Goal: Task Accomplishment & Management: Manage account settings

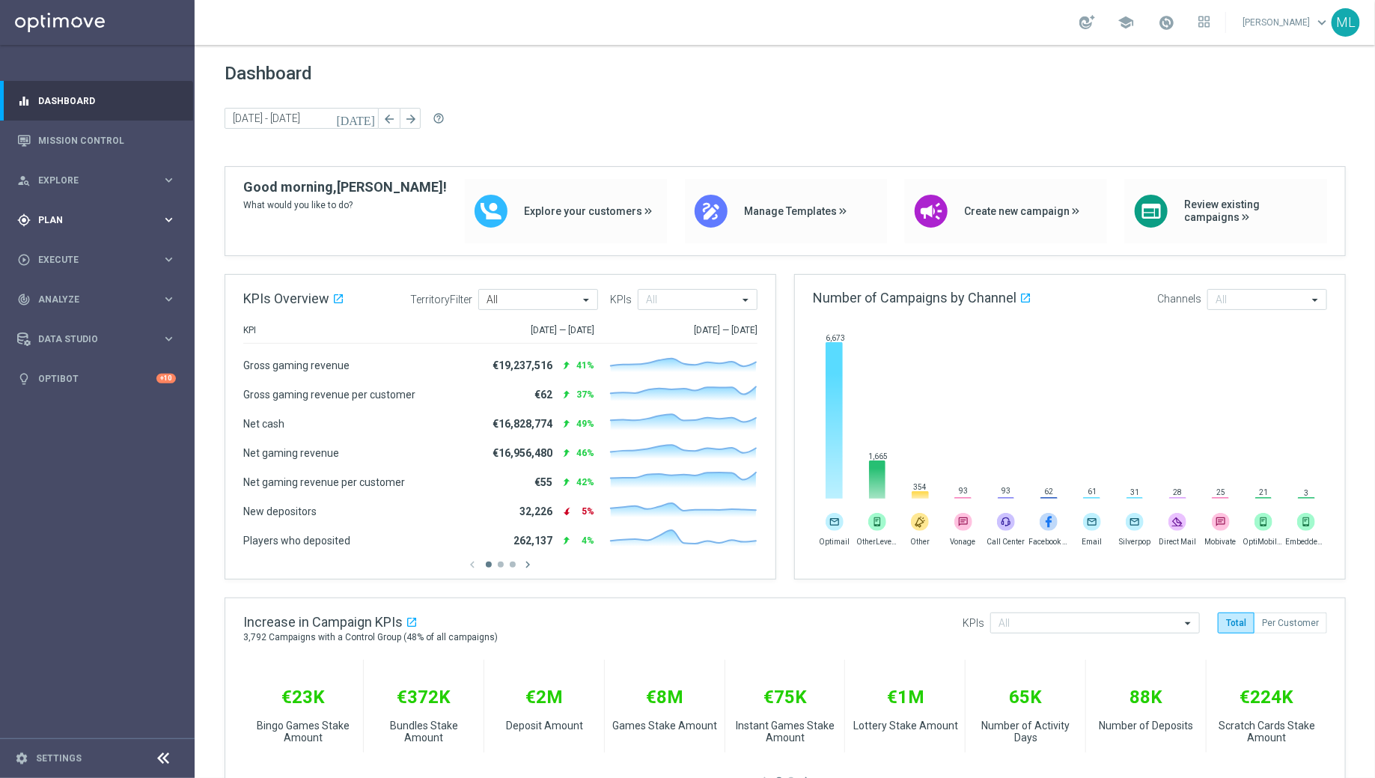
click at [168, 216] on icon "keyboard_arrow_right" at bounding box center [169, 220] width 14 height 14
click at [78, 244] on div "Target Groups" at bounding box center [116, 250] width 154 height 22
click at [80, 251] on link "Target Groups" at bounding box center [97, 251] width 117 height 12
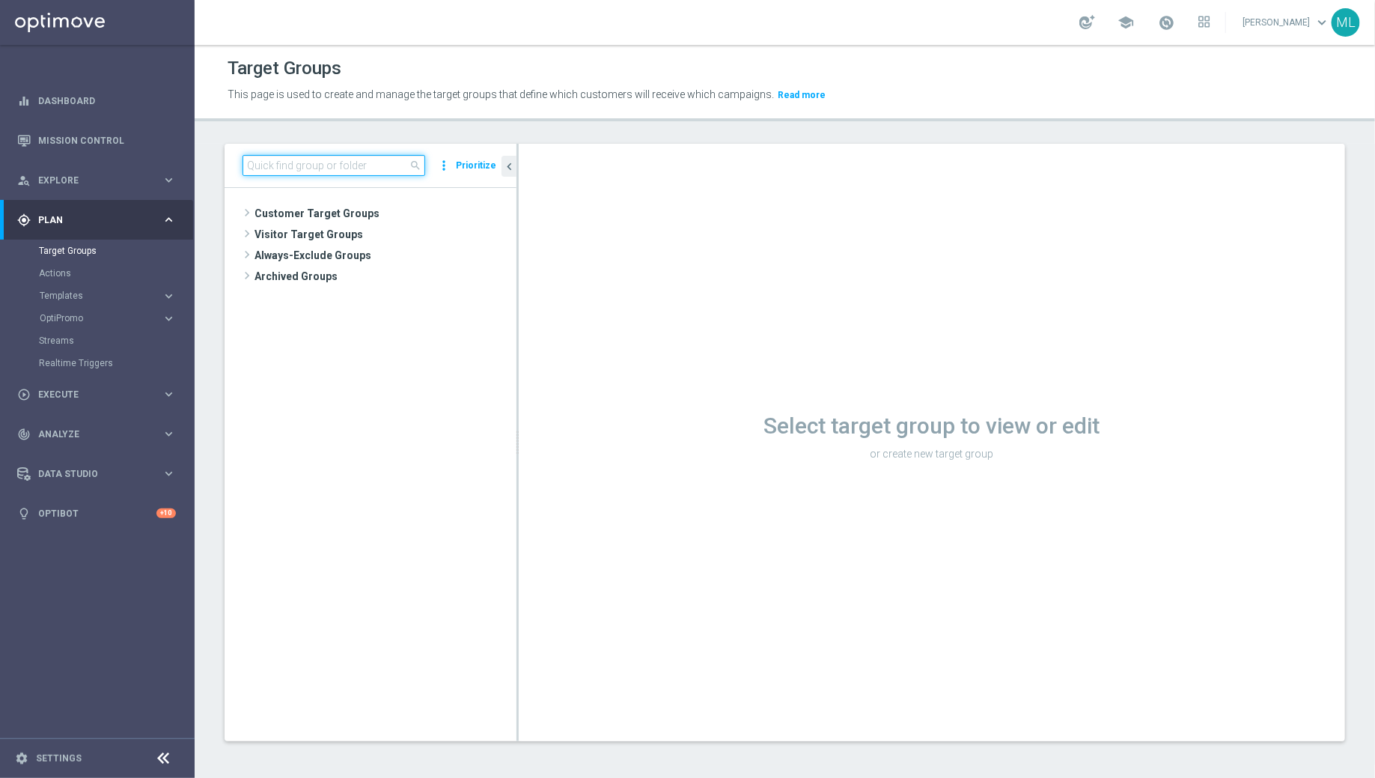
click at [284, 162] on input at bounding box center [333, 165] width 183 height 21
type input "monthly"
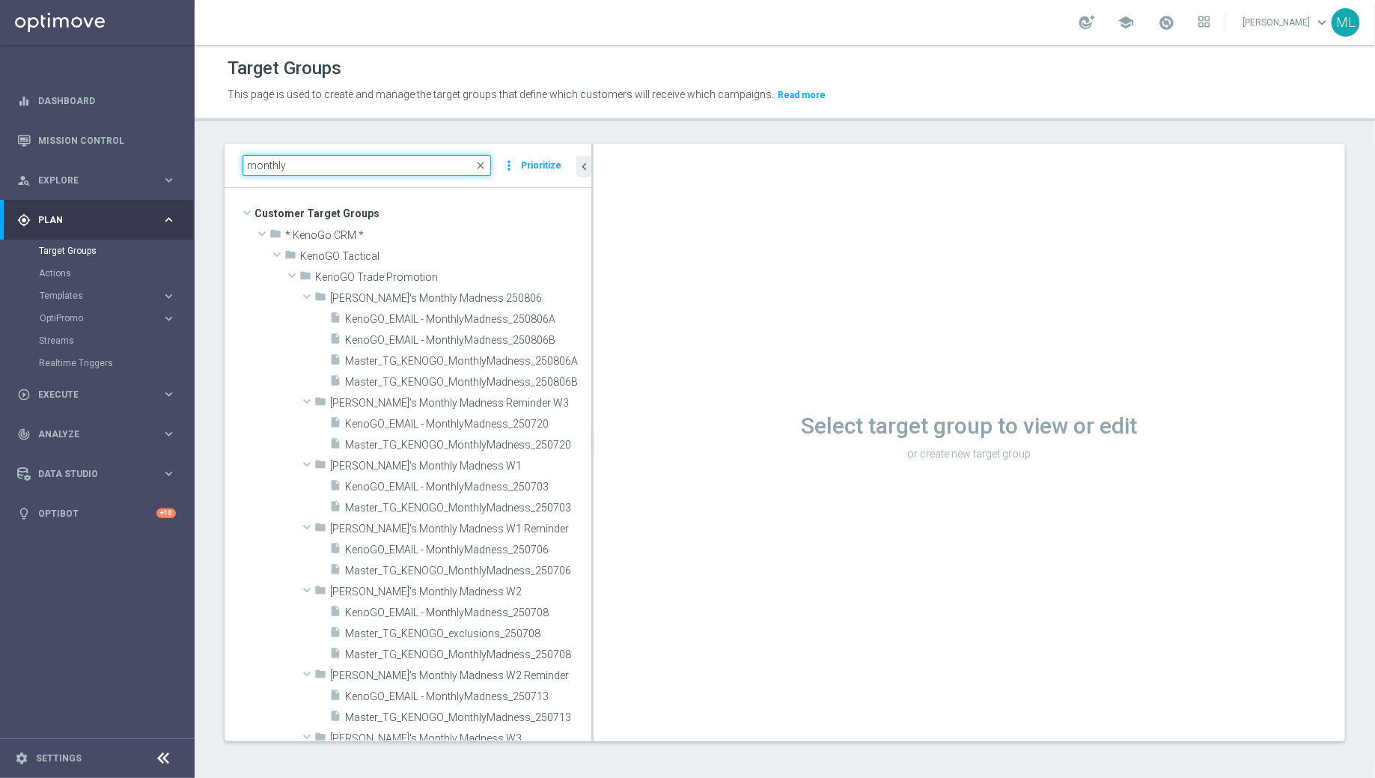
drag, startPoint x: 517, startPoint y: 323, endPoint x: 592, endPoint y: 329, distance: 75.1
click at [592, 329] on div at bounding box center [592, 442] width 2 height 597
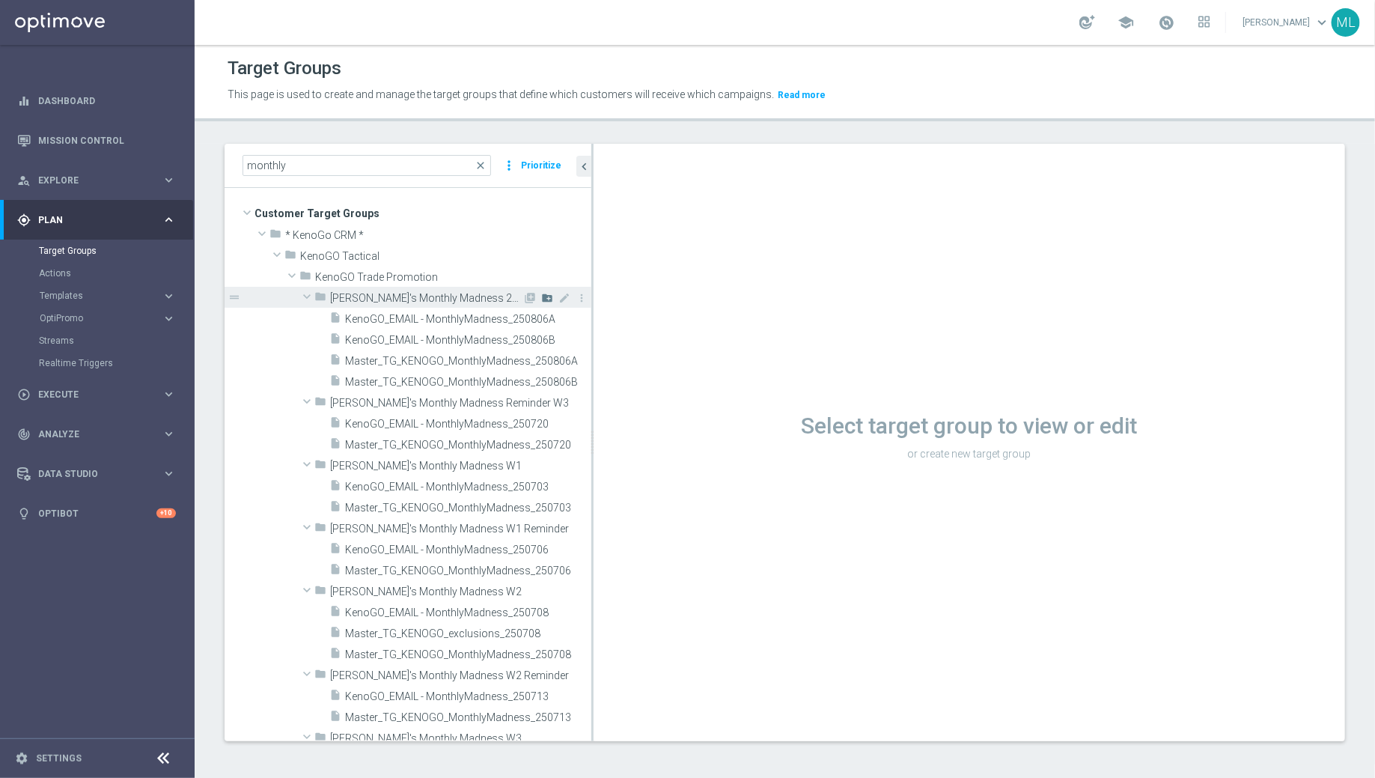
click at [545, 296] on icon "create_new_folder" at bounding box center [547, 298] width 12 height 12
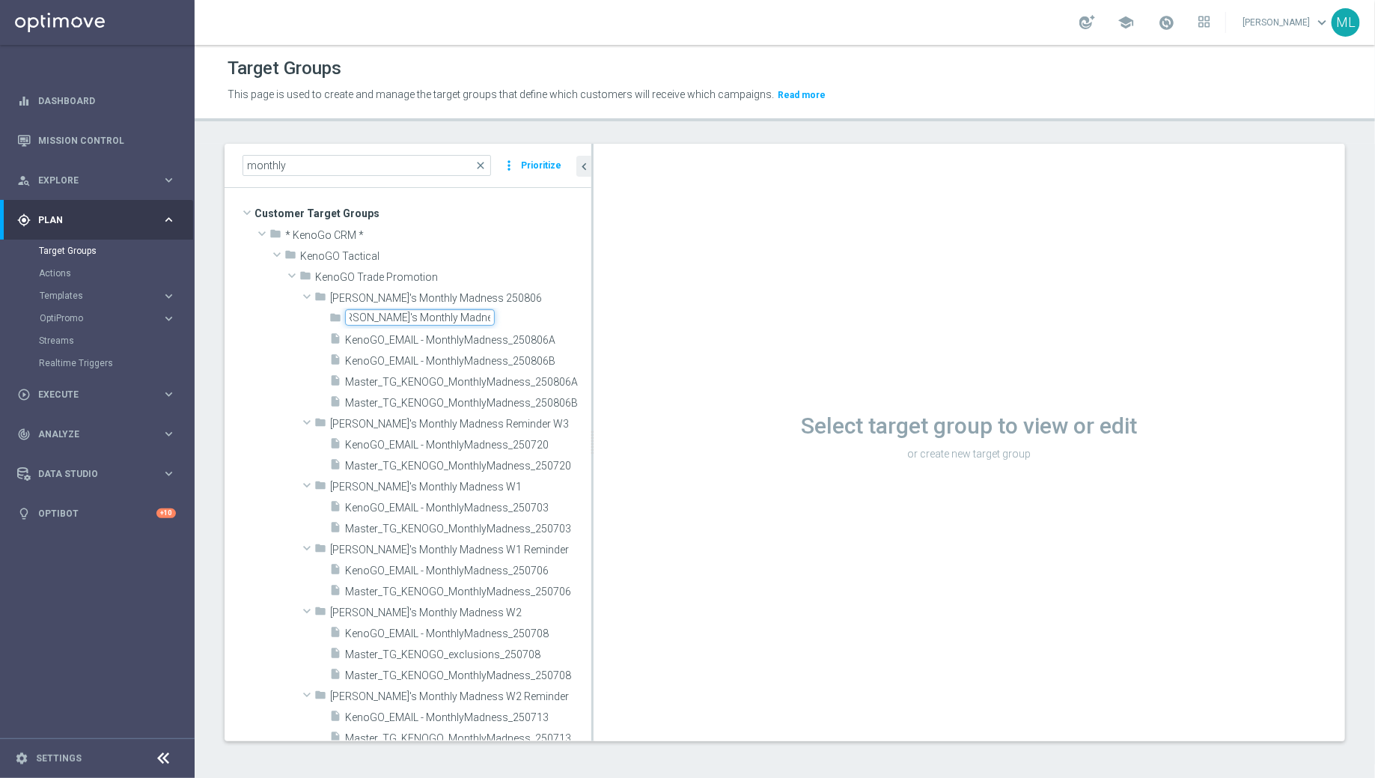
scroll to position [0, 25]
type input "[PERSON_NAME]'s Monthly Madness 250811"
click at [532, 314] on div "folder [PERSON_NAME]'s Monthly Madness 250811" at bounding box center [460, 318] width 262 height 21
click at [275, 333] on div "folder [PERSON_NAME]'s Monthly Madness 250811 library_add create_new_folder mod…" at bounding box center [408, 360] width 367 height 105
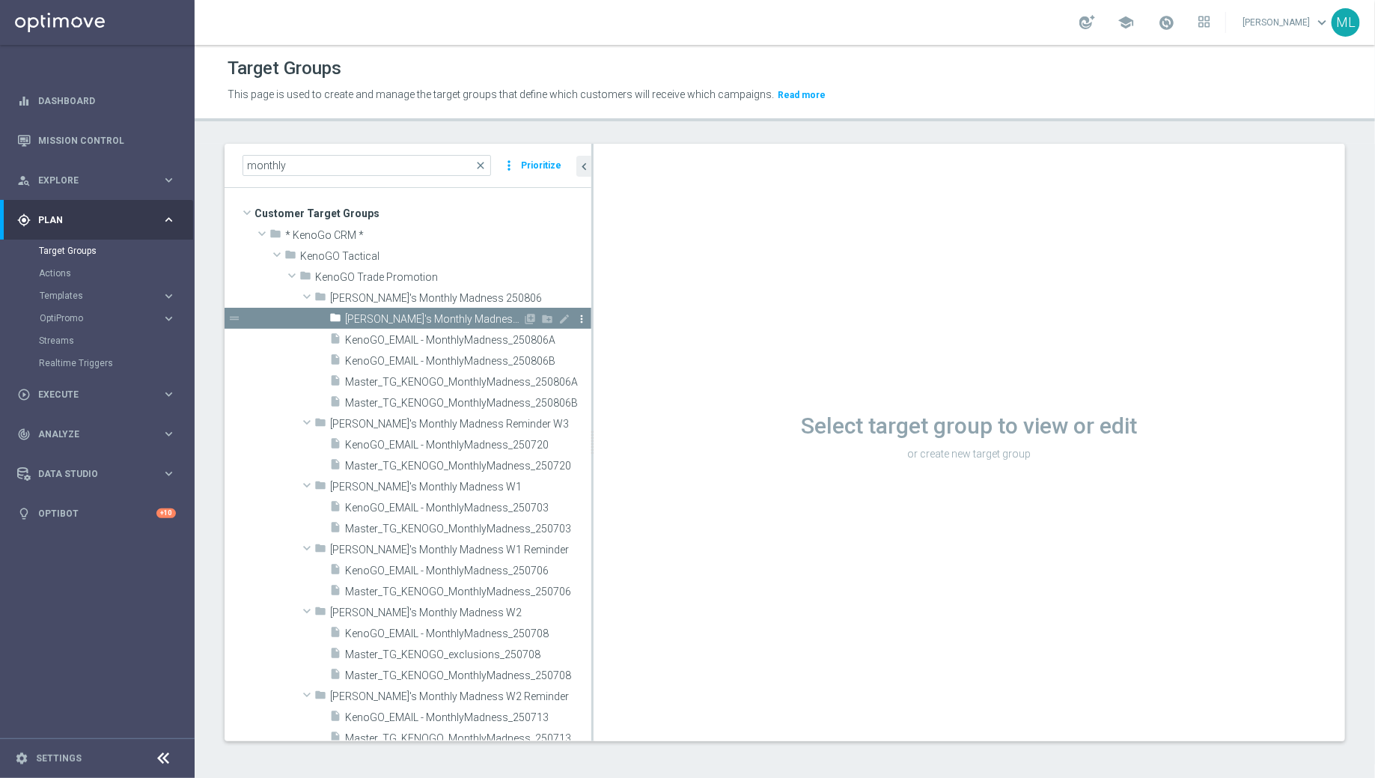
click at [580, 317] on icon "more_vert" at bounding box center [582, 319] width 12 height 12
click at [608, 361] on span "Delete" at bounding box center [618, 361] width 32 height 10
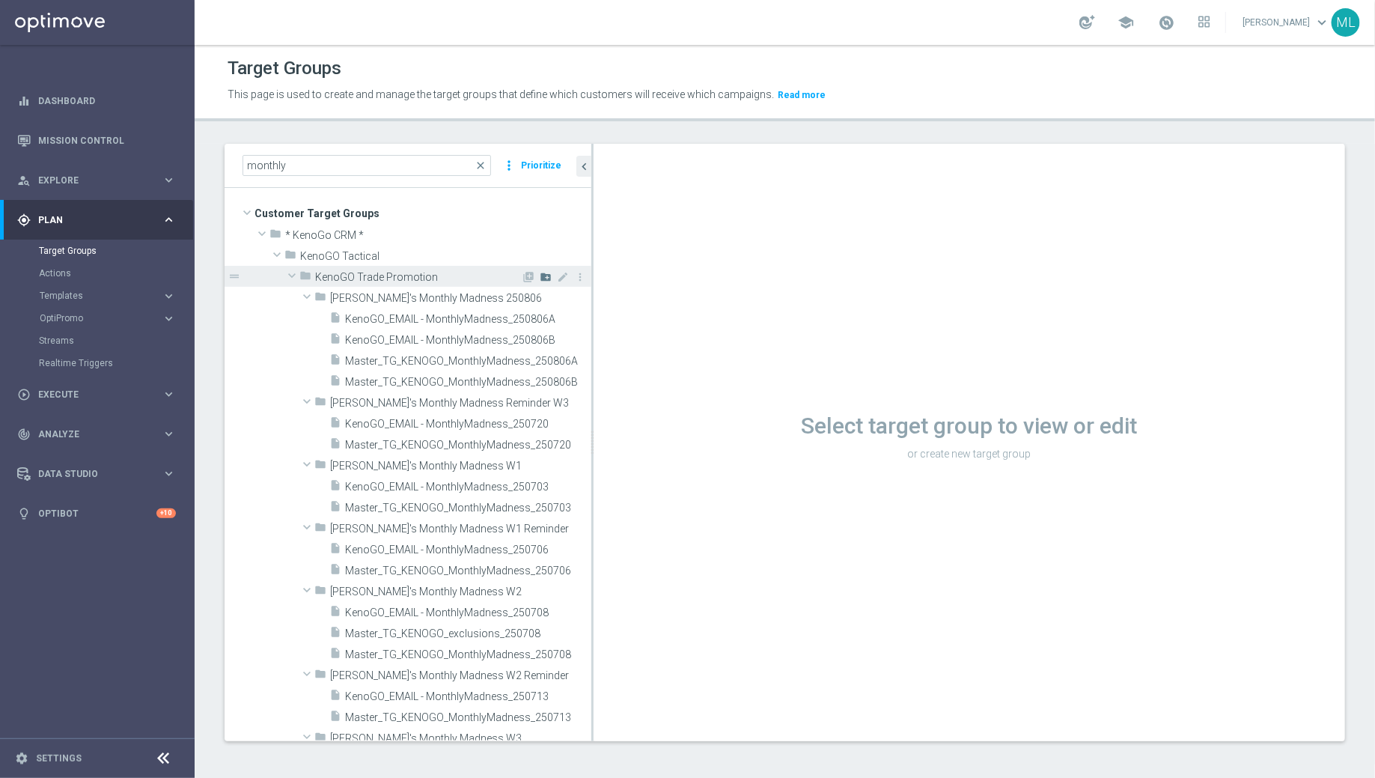
click at [547, 278] on icon "create_new_folder" at bounding box center [546, 277] width 12 height 12
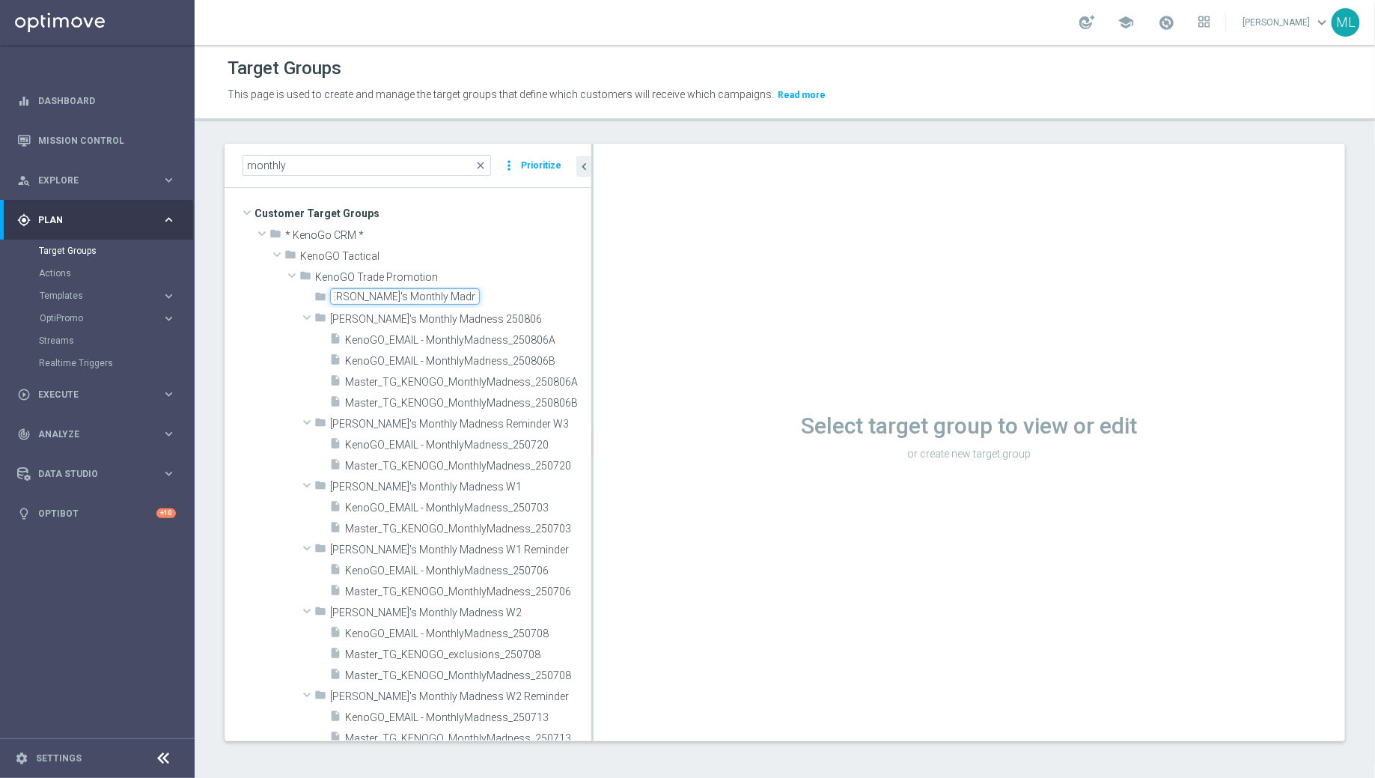
scroll to position [0, 25]
type input "[PERSON_NAME]'s Monthly Madness 250811"
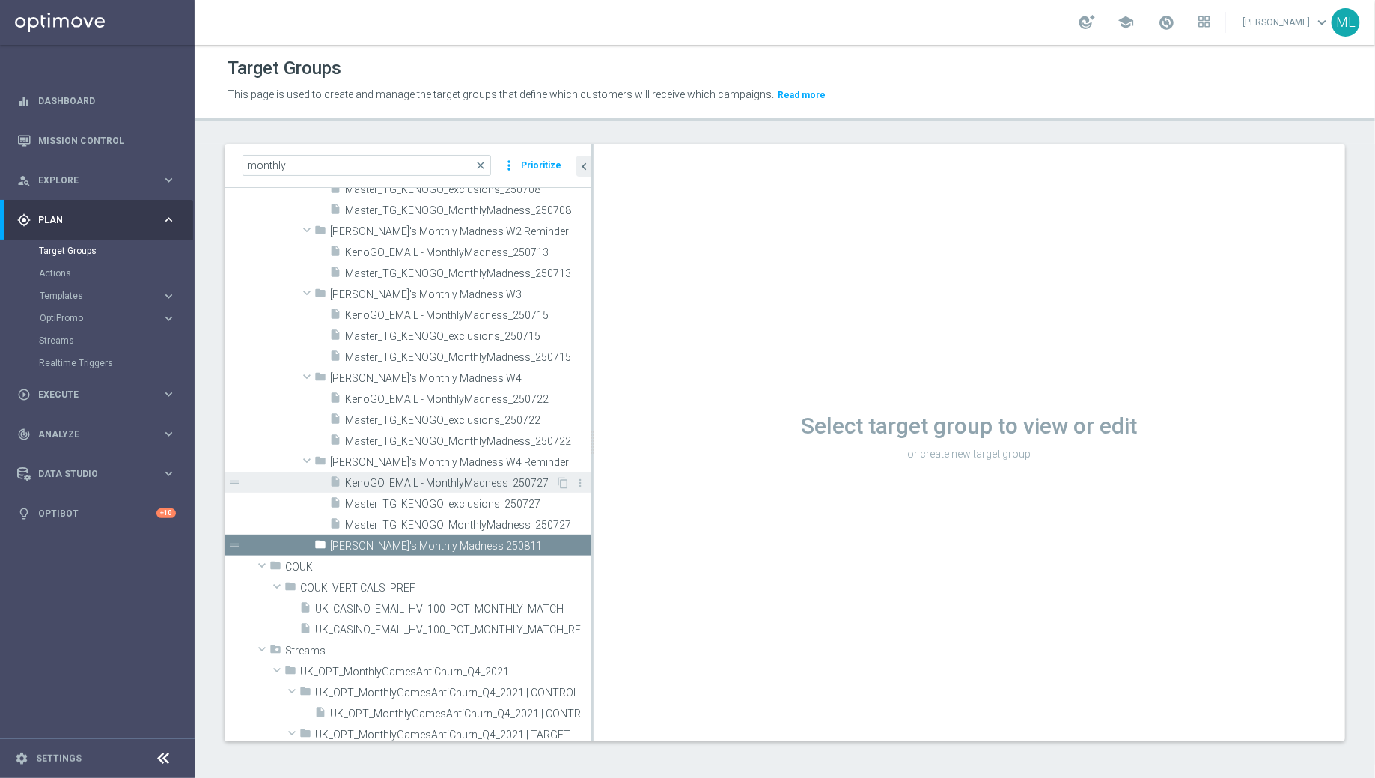
click at [361, 483] on span "KenoGO_EMAIL - MonthlyMadness_250727" at bounding box center [450, 483] width 210 height 13
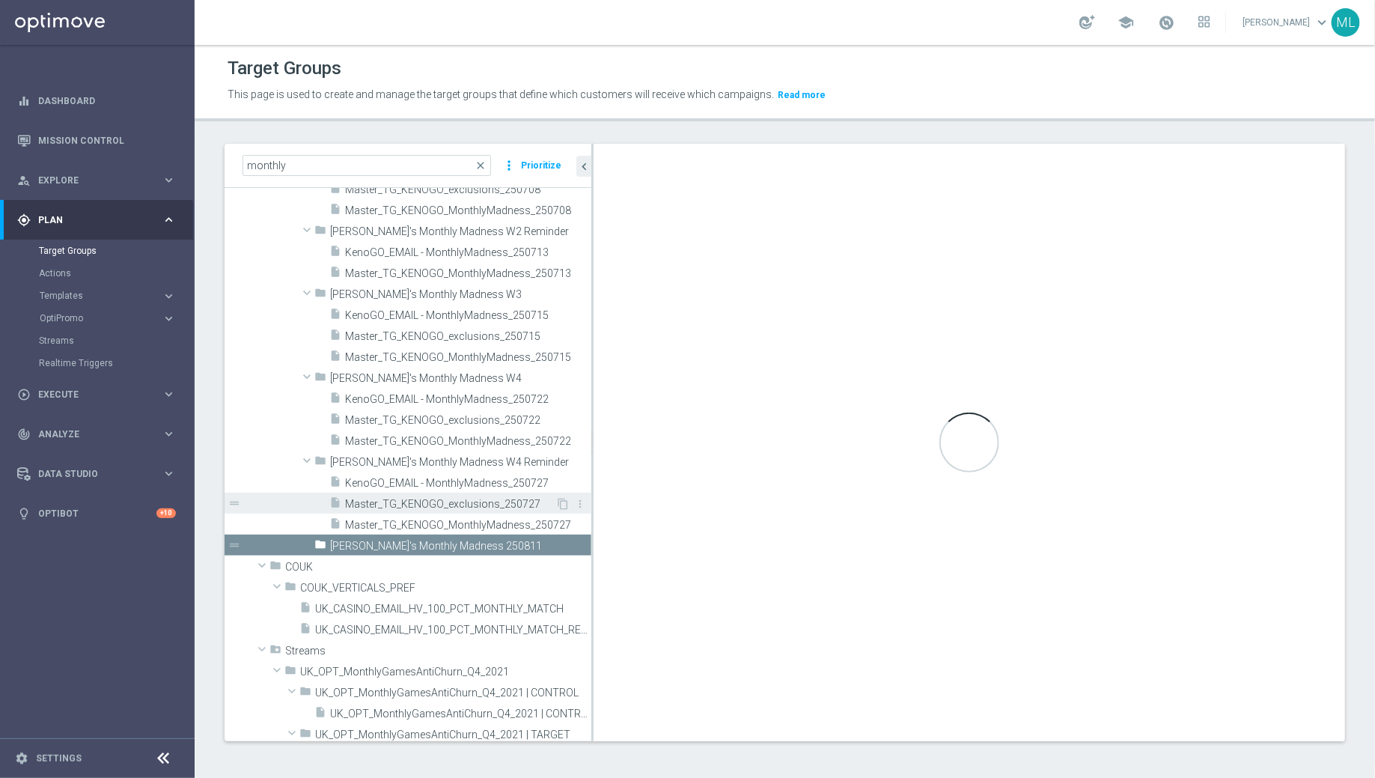
click at [362, 504] on span "Master_TG_KENOGO_exclusions_250727" at bounding box center [450, 504] width 210 height 13
click at [367, 484] on span "KenoGO_EMAIL - MonthlyMadness_250727" at bounding box center [450, 483] width 210 height 13
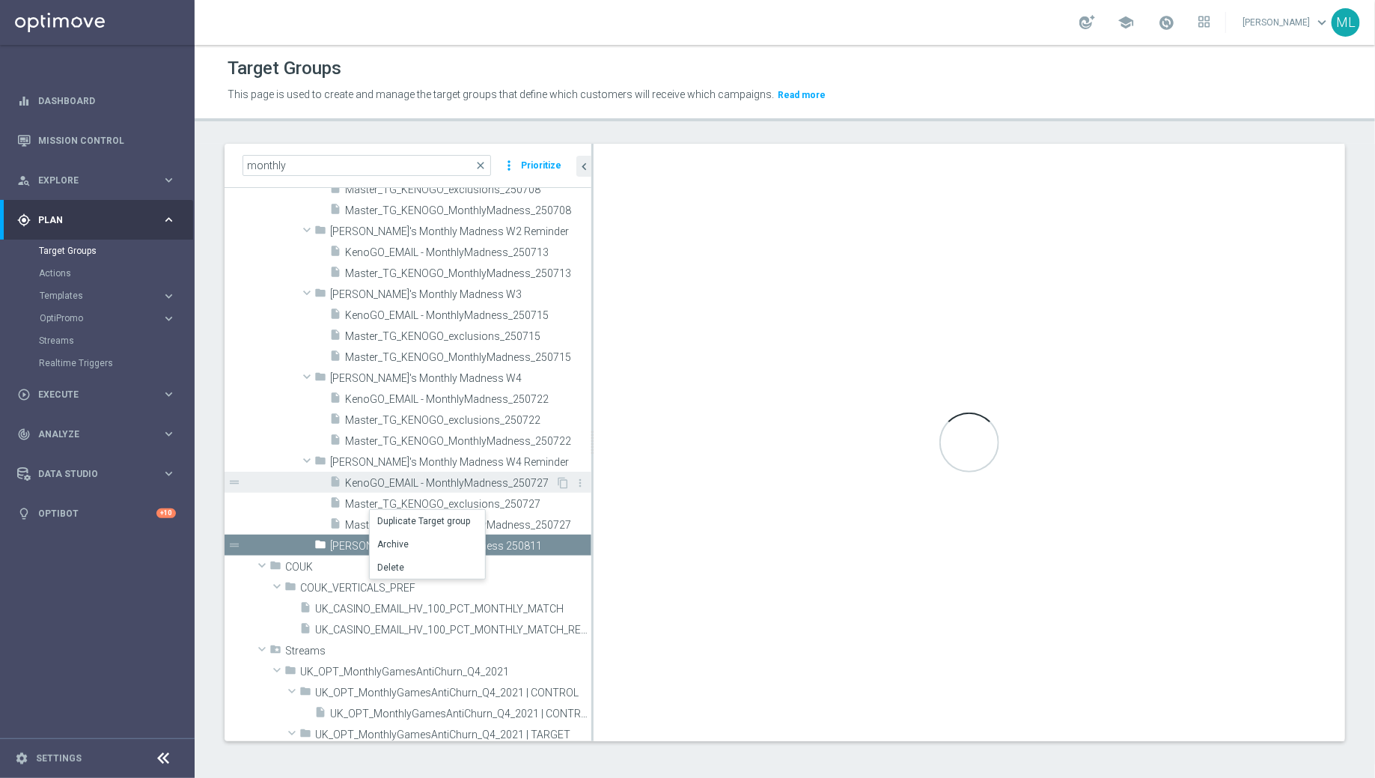
click at [338, 475] on icon "insert_drive_file" at bounding box center [335, 483] width 12 height 17
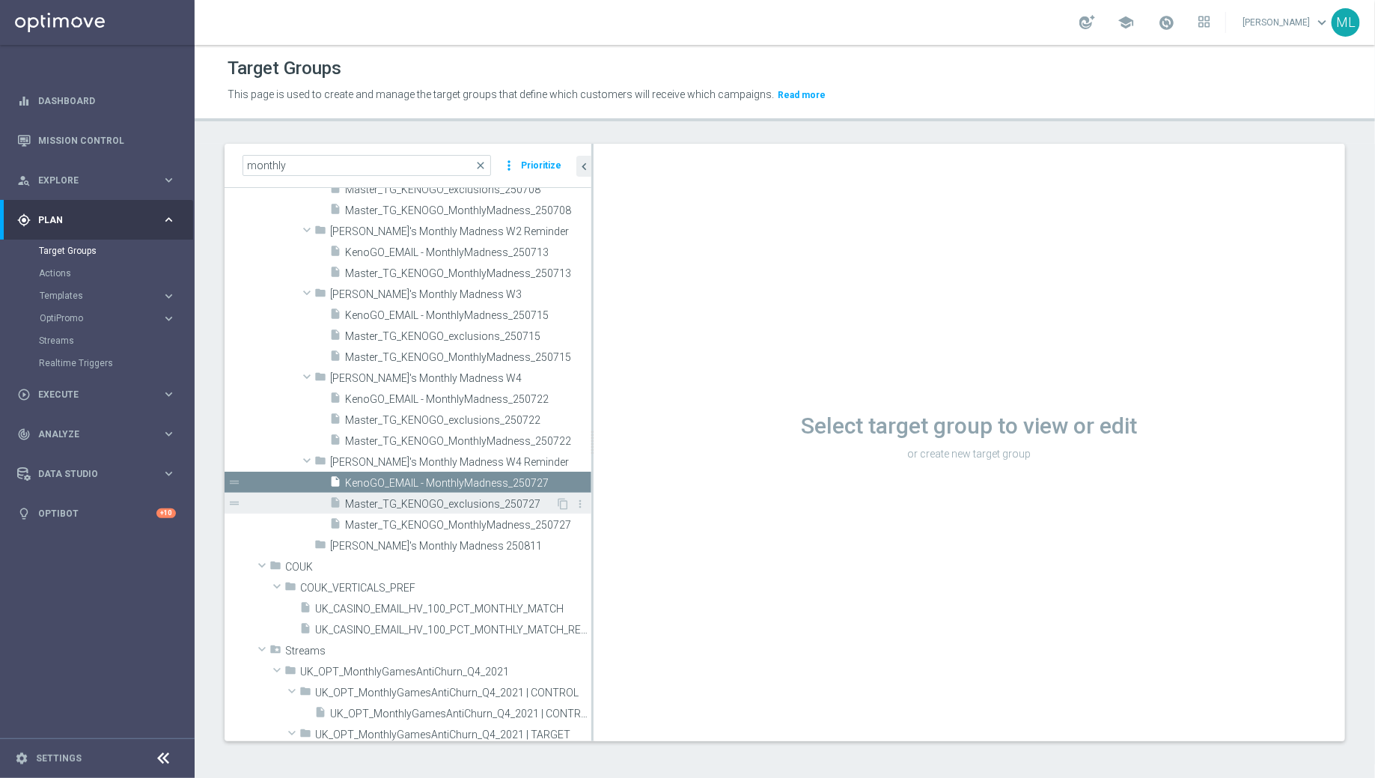
click at [349, 498] on span "Master_TG_KENOGO_exclusions_250727" at bounding box center [450, 504] width 210 height 13
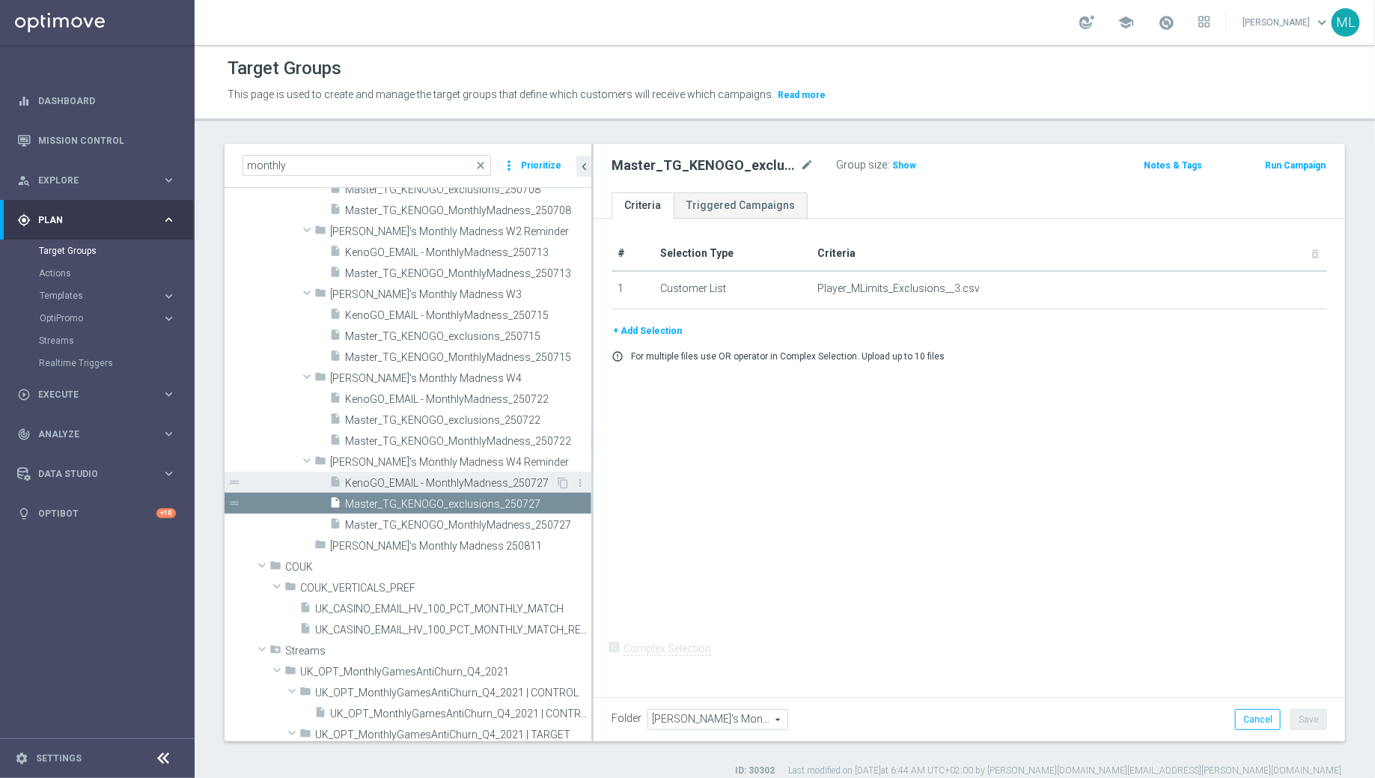
click at [358, 480] on span "KenoGO_EMAIL - MonthlyMadness_250727" at bounding box center [450, 483] width 210 height 13
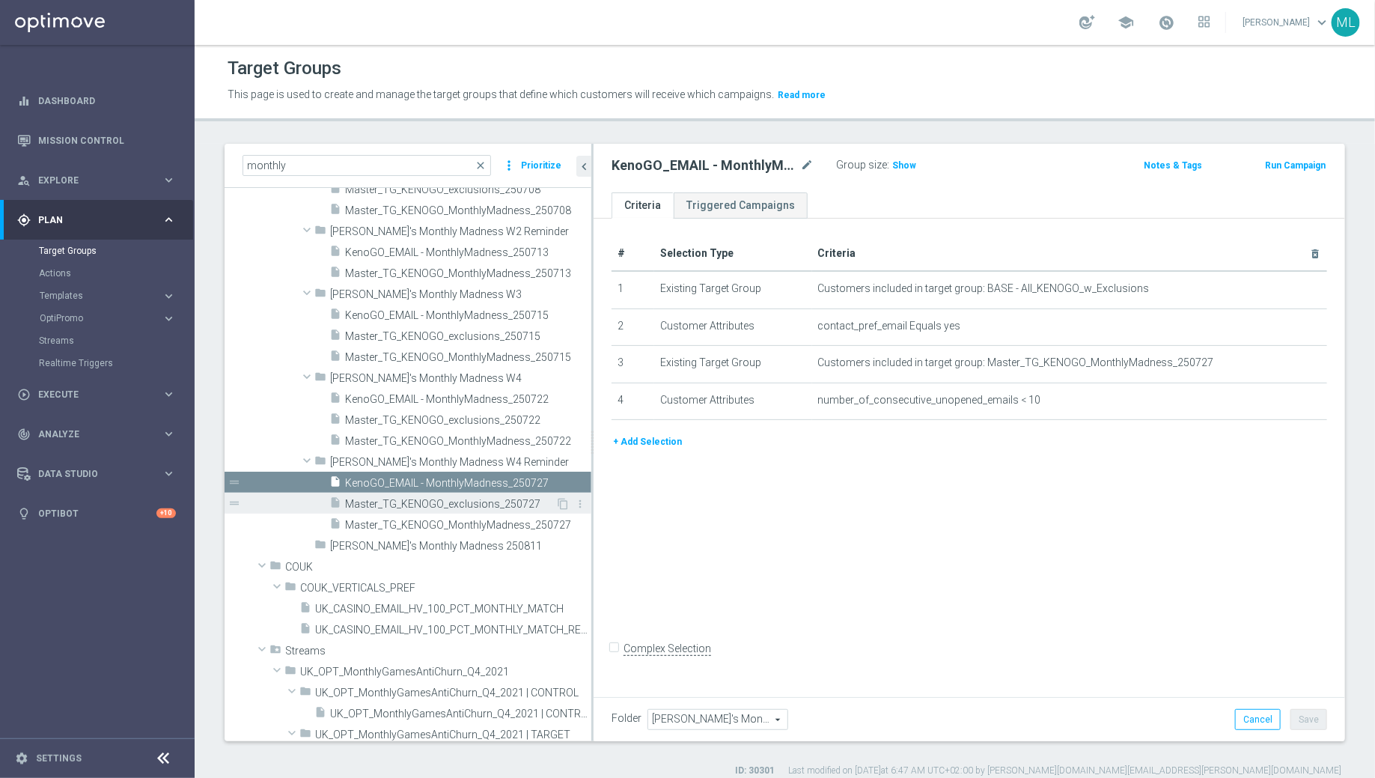
click at [361, 503] on span "Master_TG_KENOGO_exclusions_250727" at bounding box center [450, 504] width 210 height 13
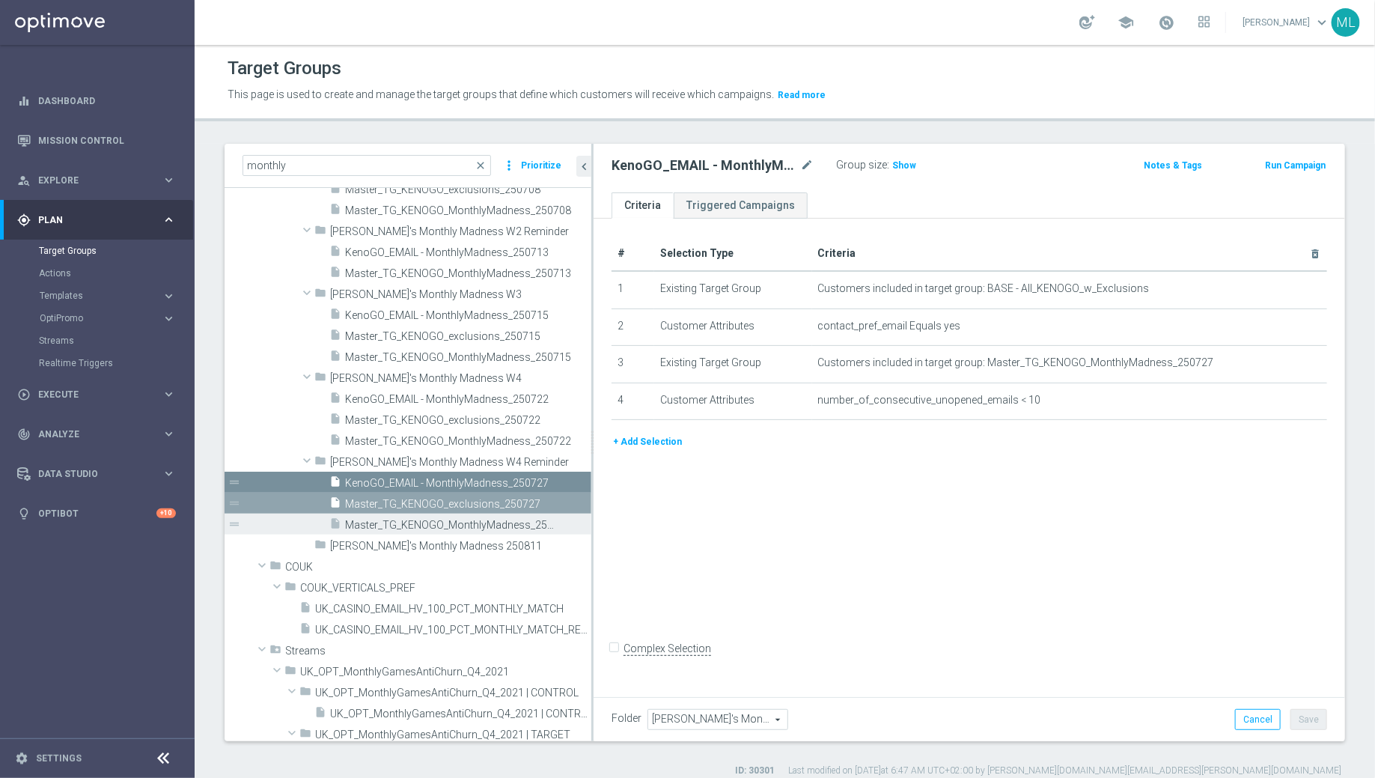
click at [366, 522] on span "Master_TG_KENOGO_MonthlyMadness_250727" at bounding box center [451, 525] width 213 height 13
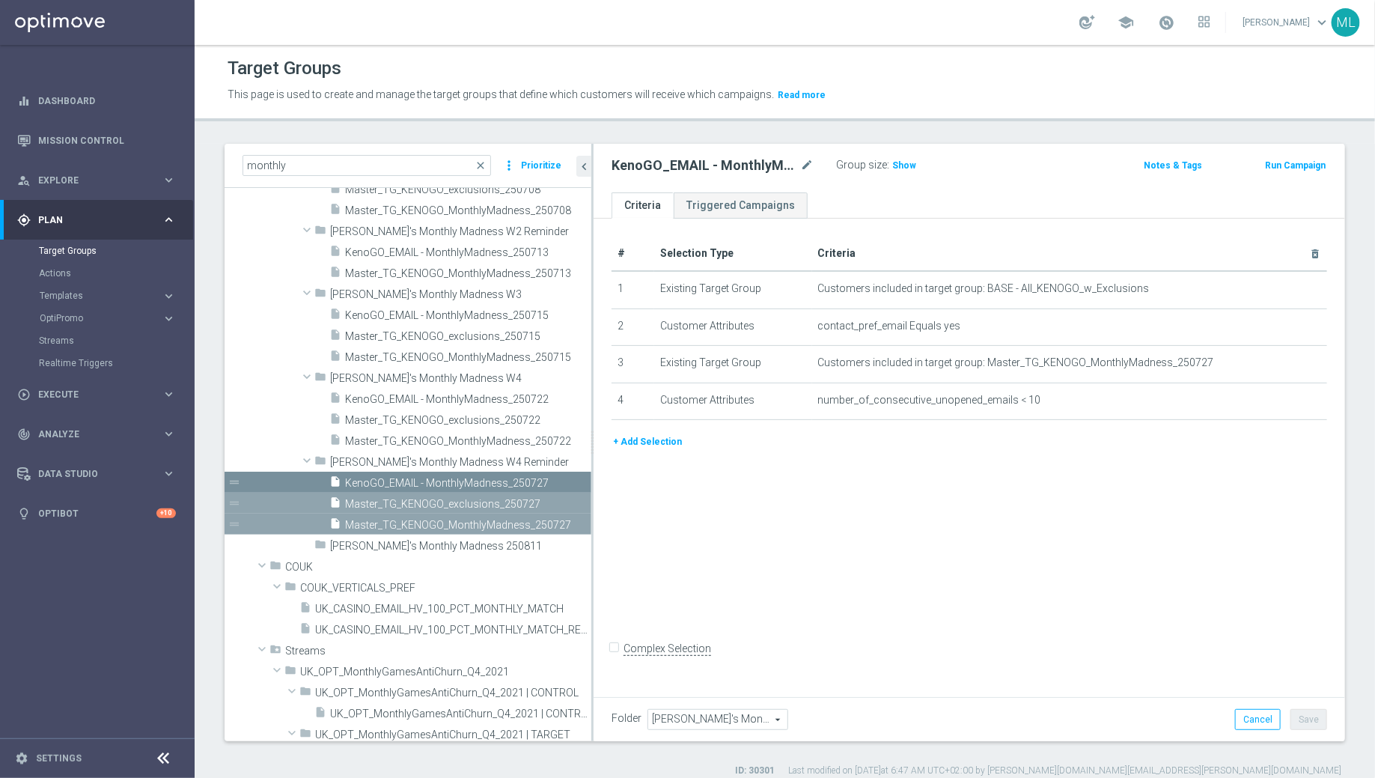
click at [475, 498] on span "Master_TG_KENOGO_exclusions_250727" at bounding box center [451, 504] width 213 height 13
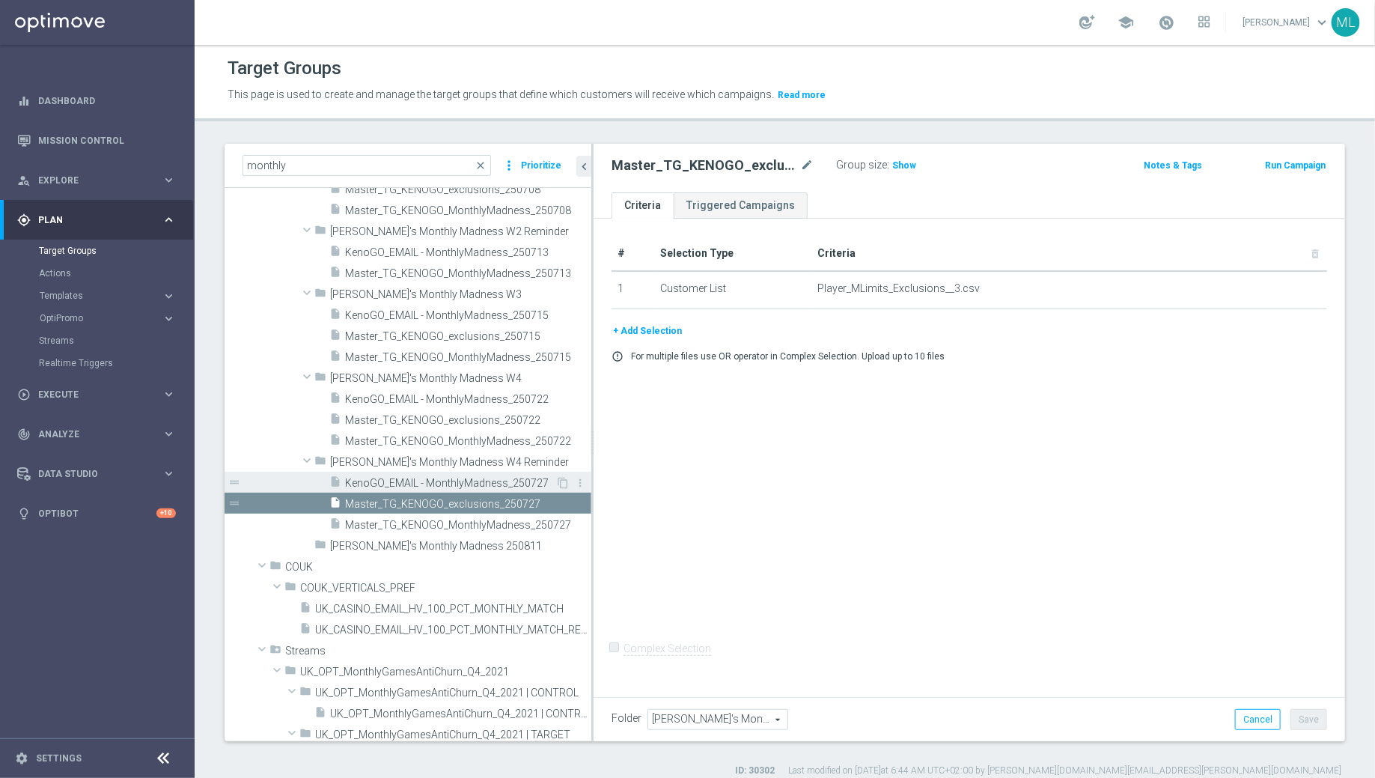
click at [519, 483] on span "KenoGO_EMAIL - MonthlyMadness_250727" at bounding box center [450, 483] width 210 height 13
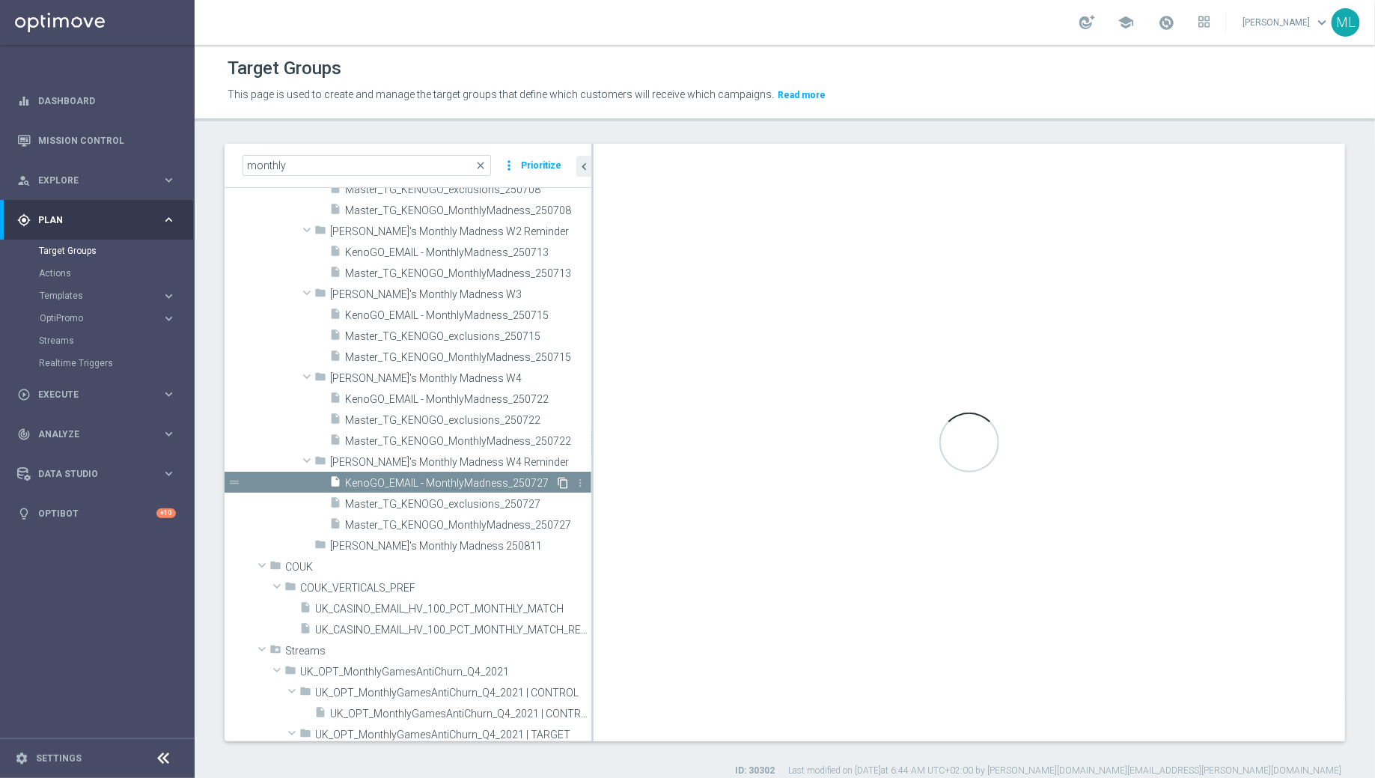
click at [562, 482] on icon "content_copy" at bounding box center [563, 483] width 12 height 12
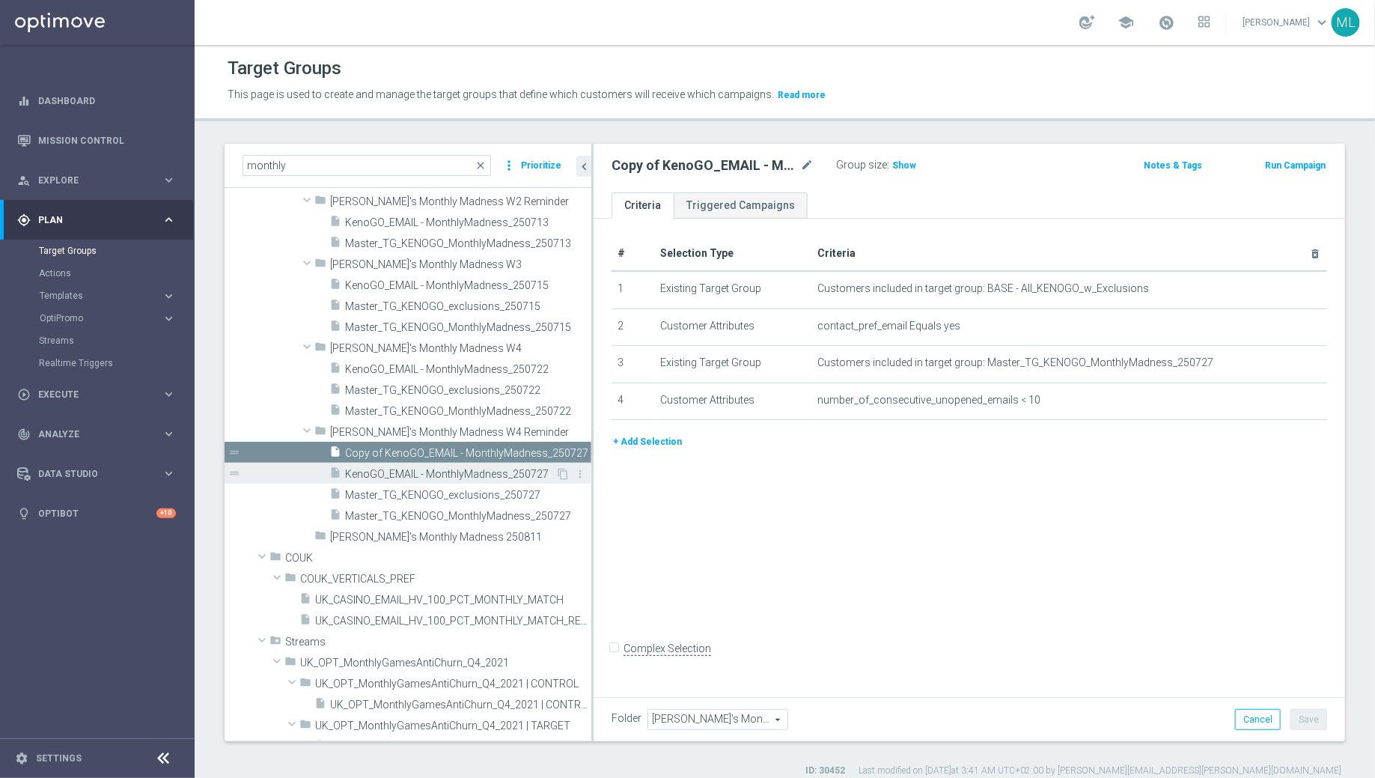
scroll to position [478, 0]
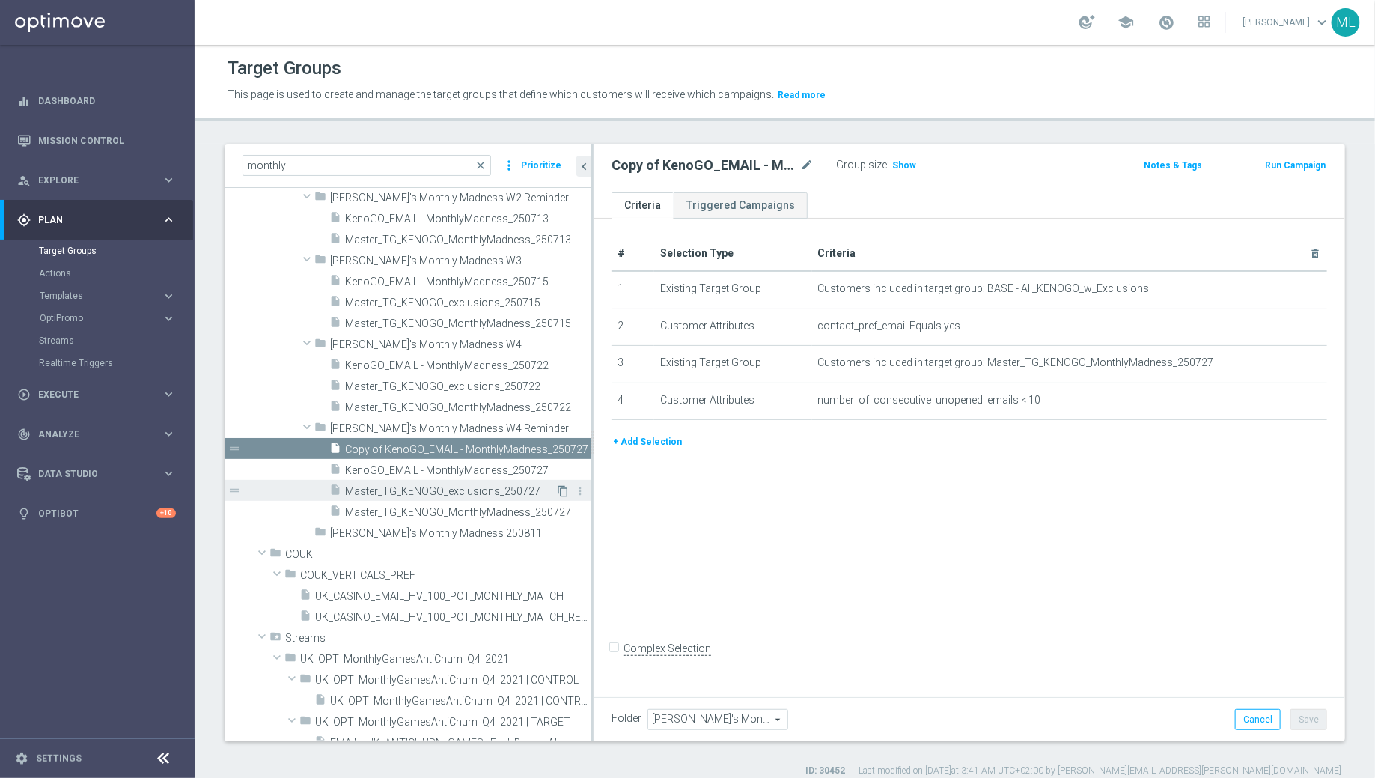
click at [562, 489] on icon "content_copy" at bounding box center [563, 491] width 12 height 12
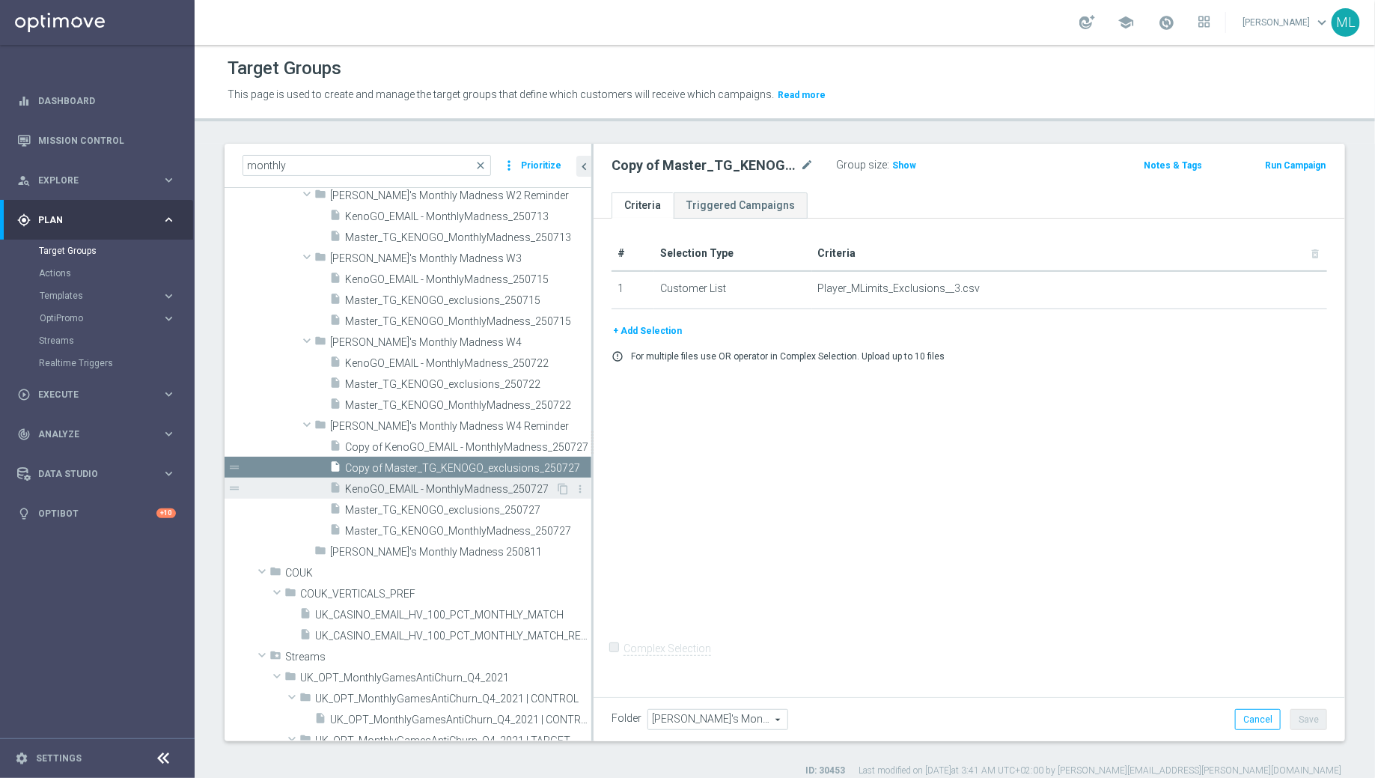
scroll to position [480, 0]
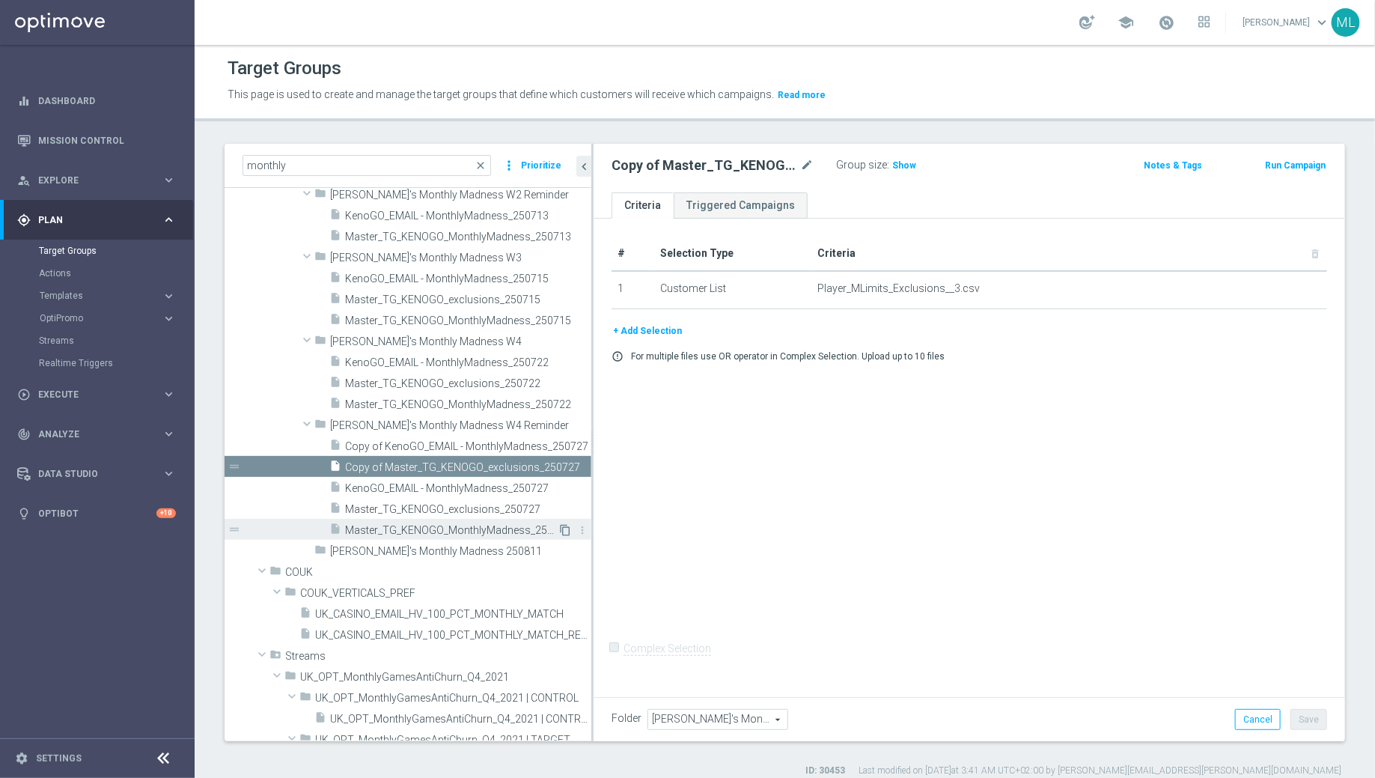
click at [563, 529] on icon "content_copy" at bounding box center [565, 530] width 12 height 12
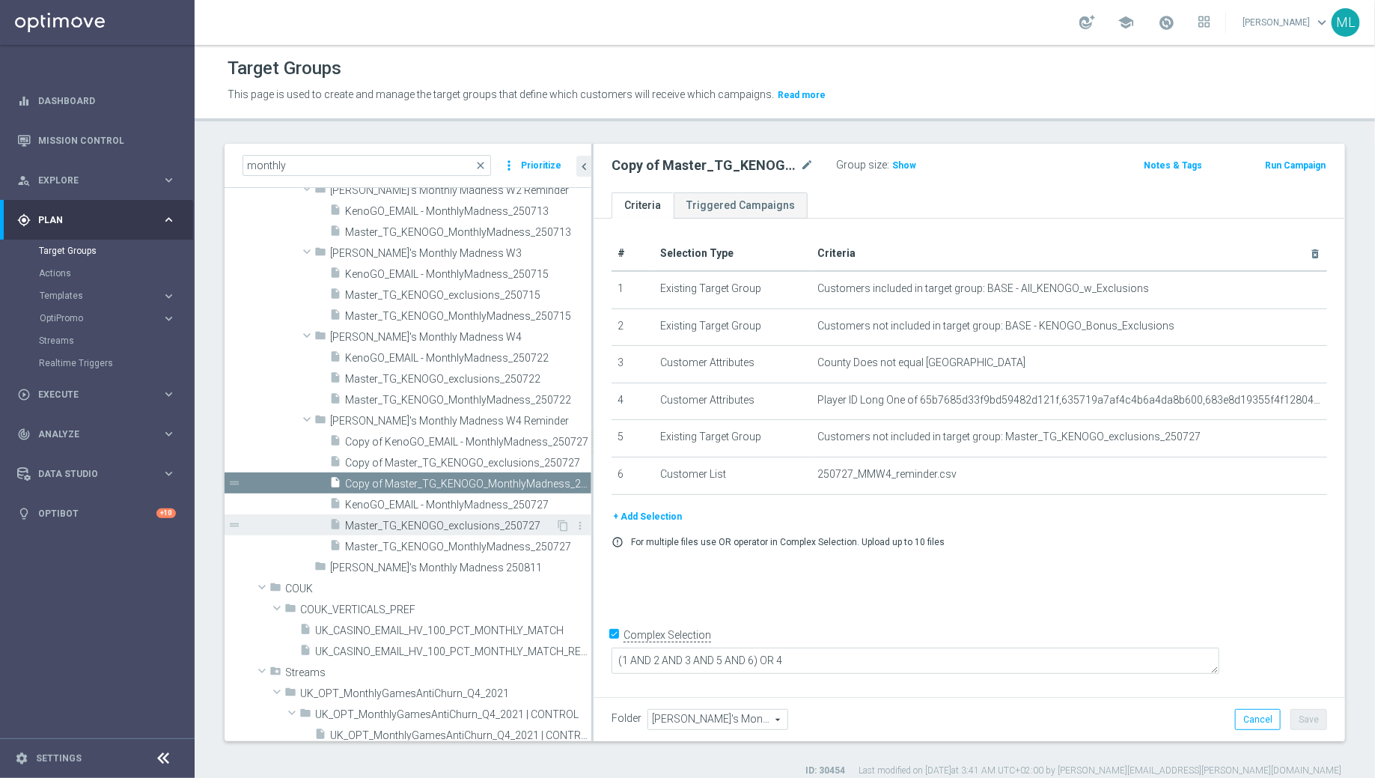
scroll to position [506, 0]
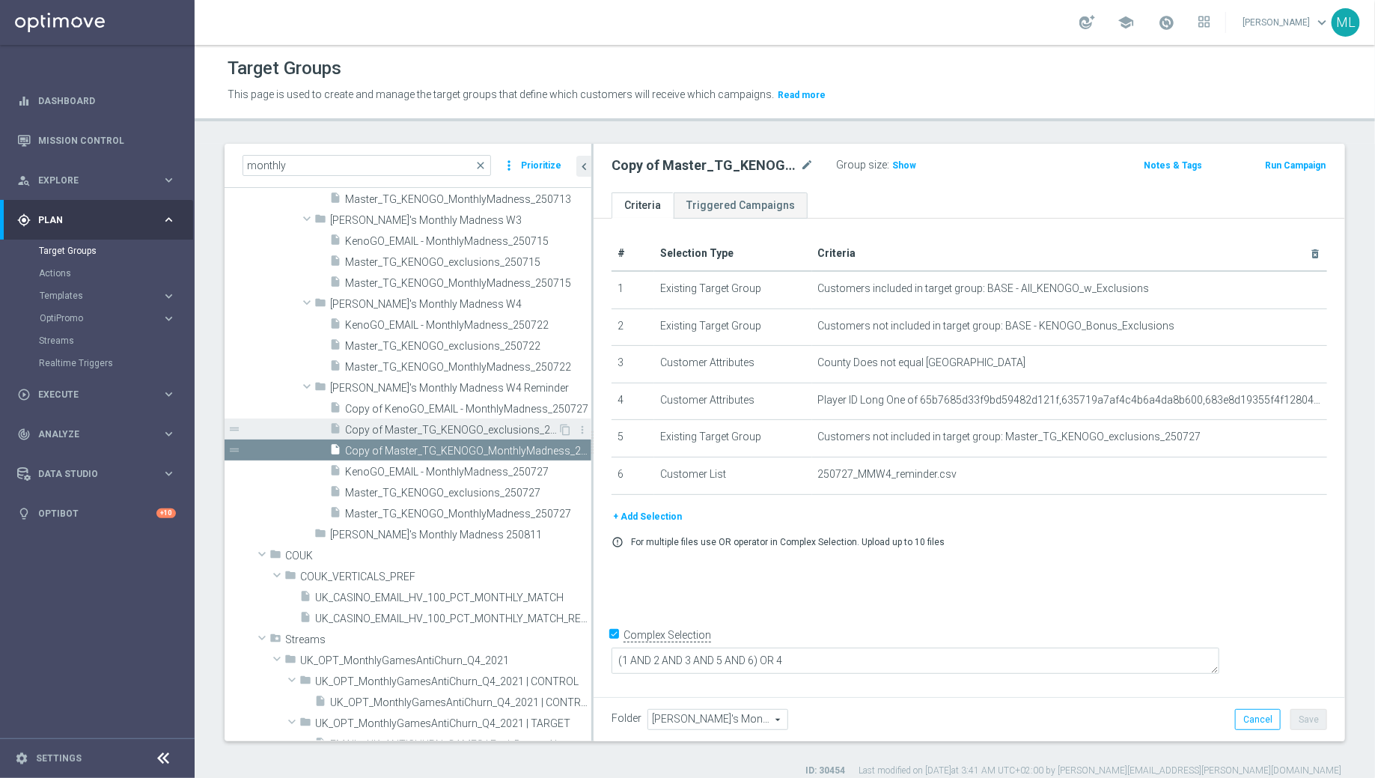
click at [375, 432] on span "Copy of Master_TG_KENOGO_exclusions_250727" at bounding box center [451, 430] width 213 height 13
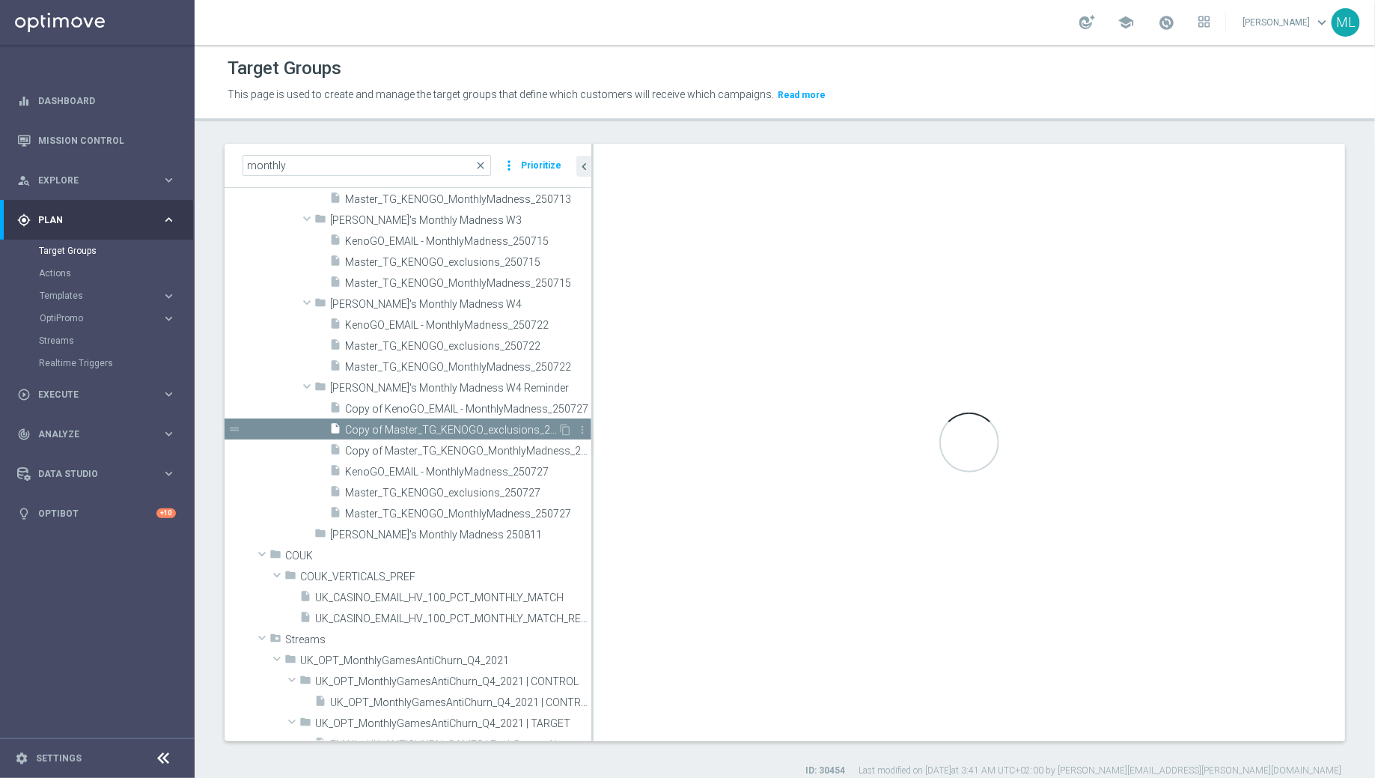
checkbox input "false"
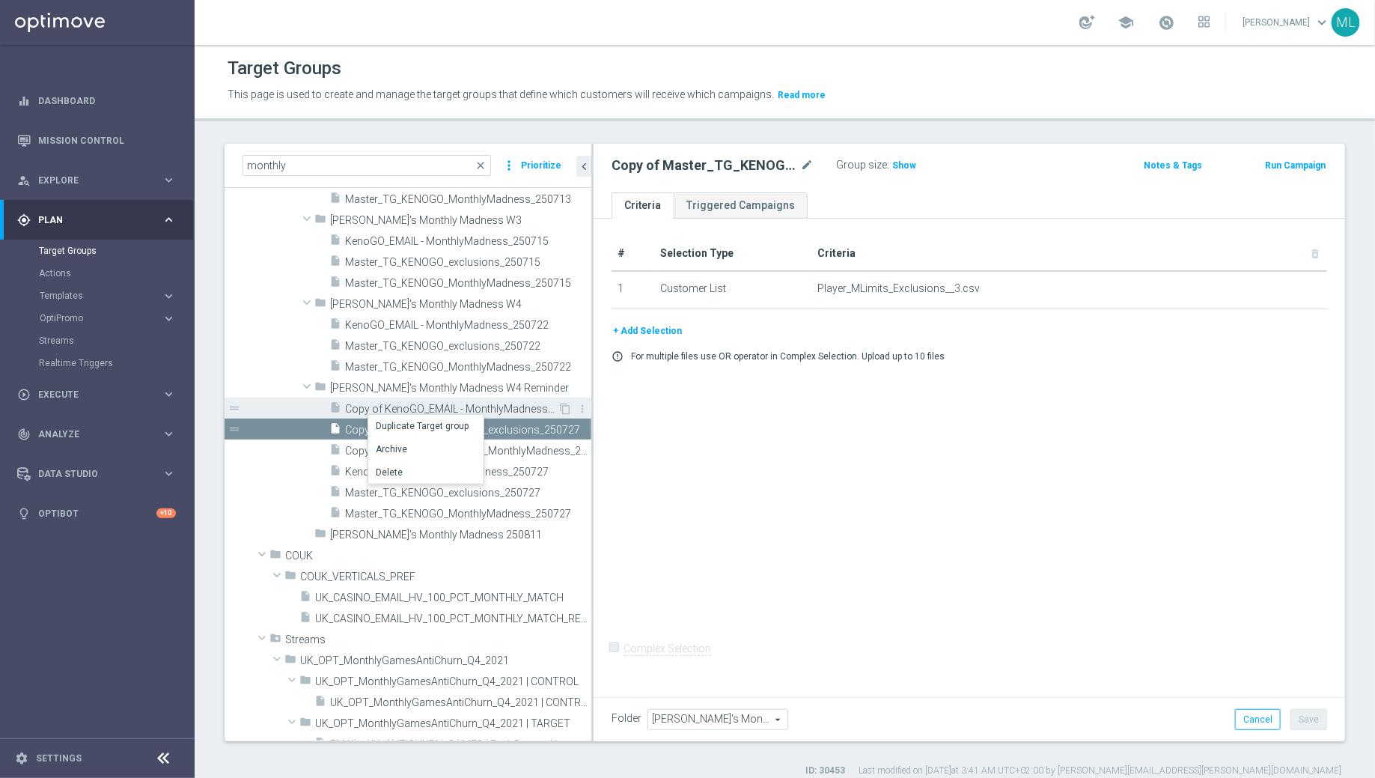
click at [343, 406] on div "insert_drive_file Copy of KenoGO_EMAIL - MonthlyMadness_250727" at bounding box center [443, 407] width 228 height 21
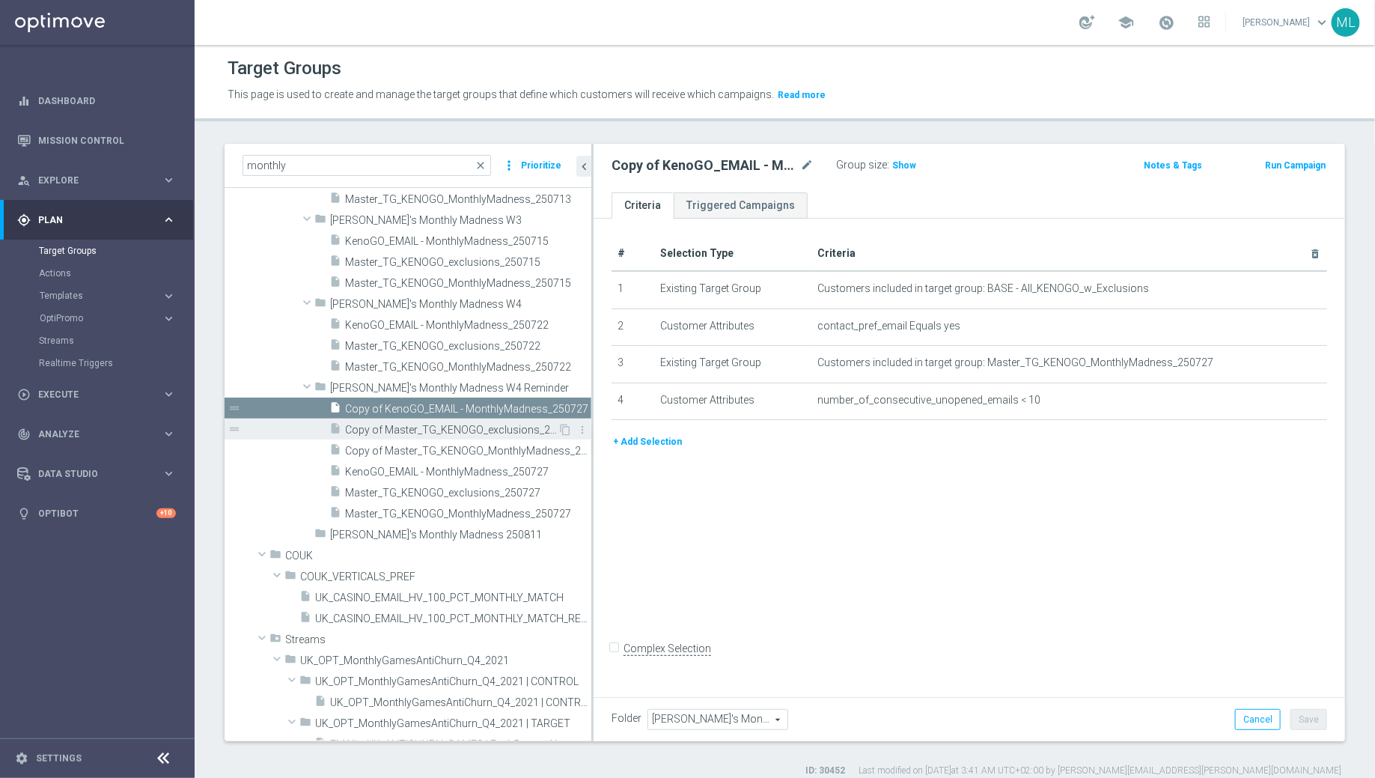
click at [354, 424] on span "Copy of Master_TG_KENOGO_exclusions_250727" at bounding box center [451, 430] width 213 height 13
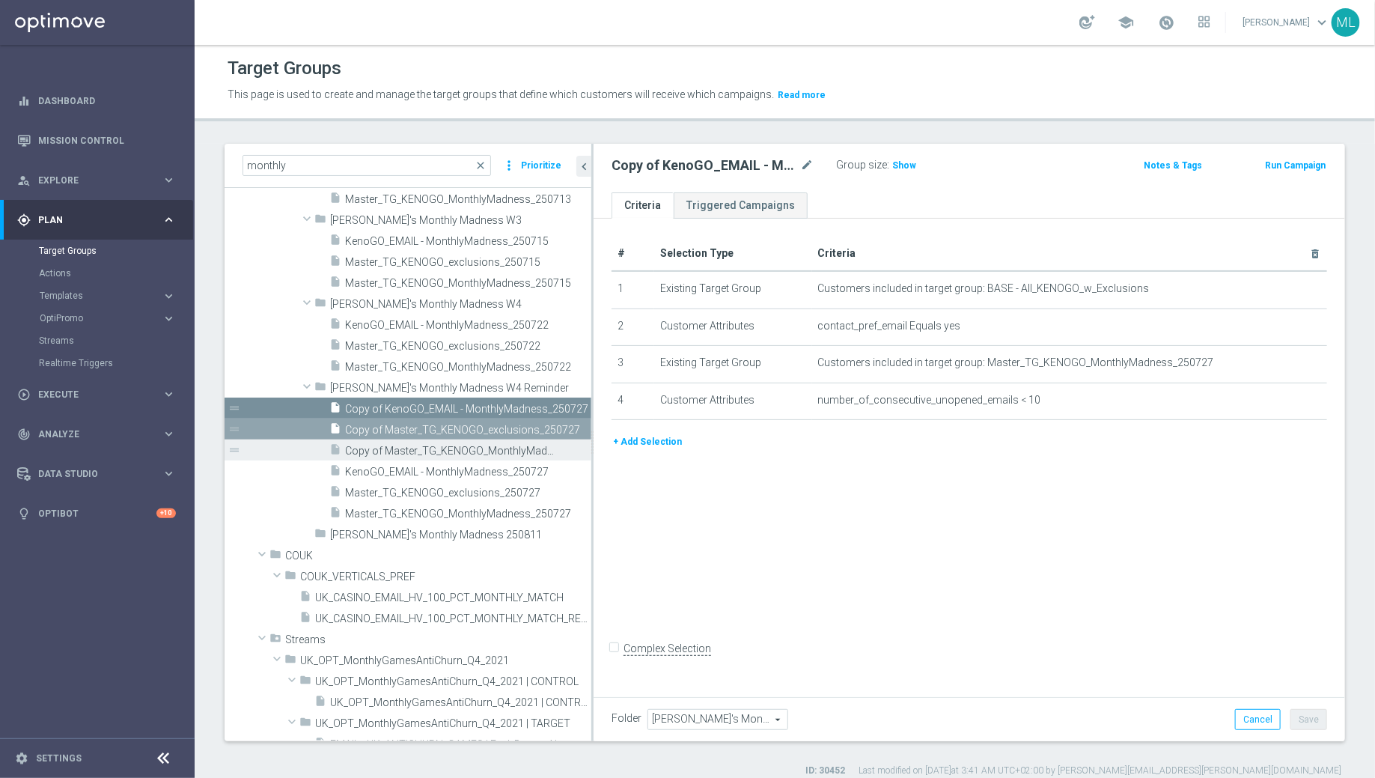
click at [357, 445] on span "Copy of Master_TG_KENOGO_MonthlyMadness_250727" at bounding box center [451, 451] width 213 height 13
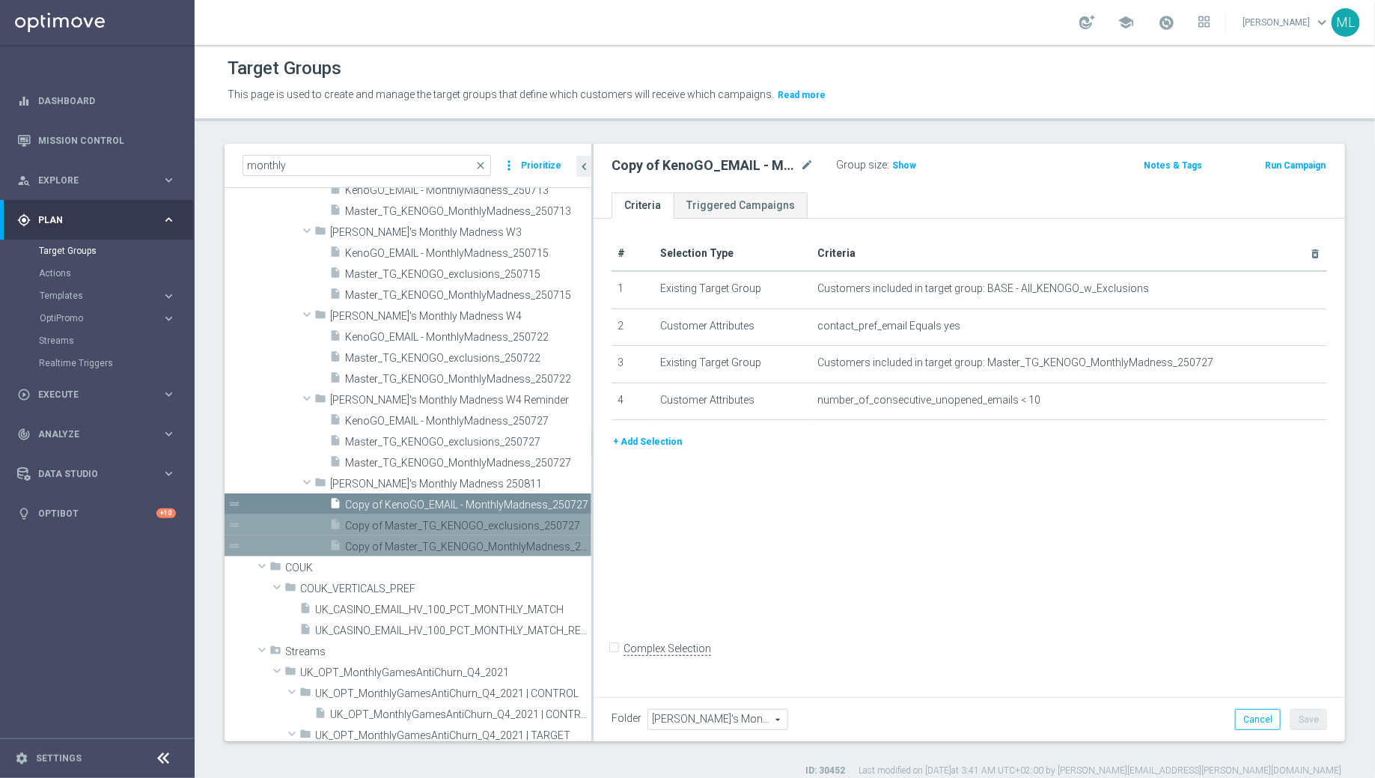
scroll to position [463, 0]
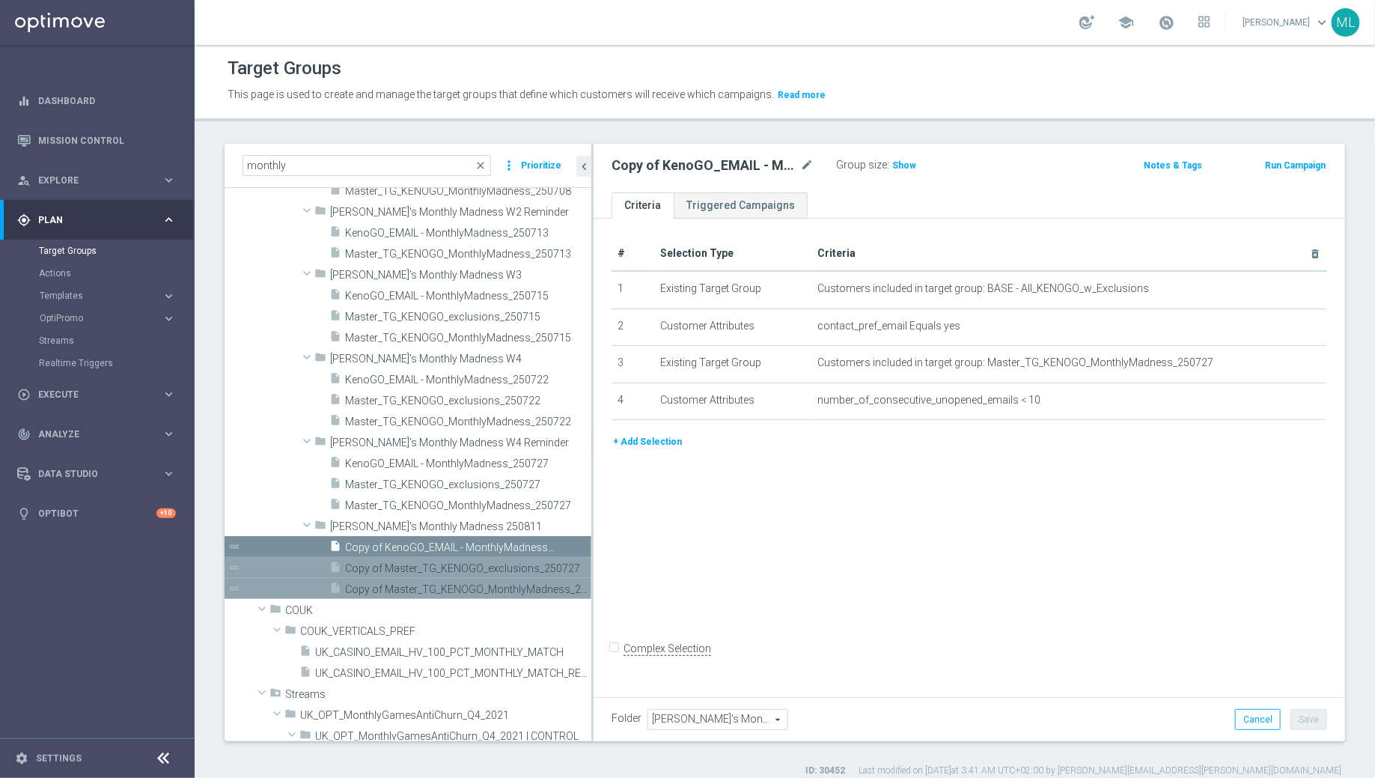
click at [396, 545] on span "Copy of KenoGO_EMAIL - MonthlyMadness_250727" at bounding box center [451, 547] width 213 height 13
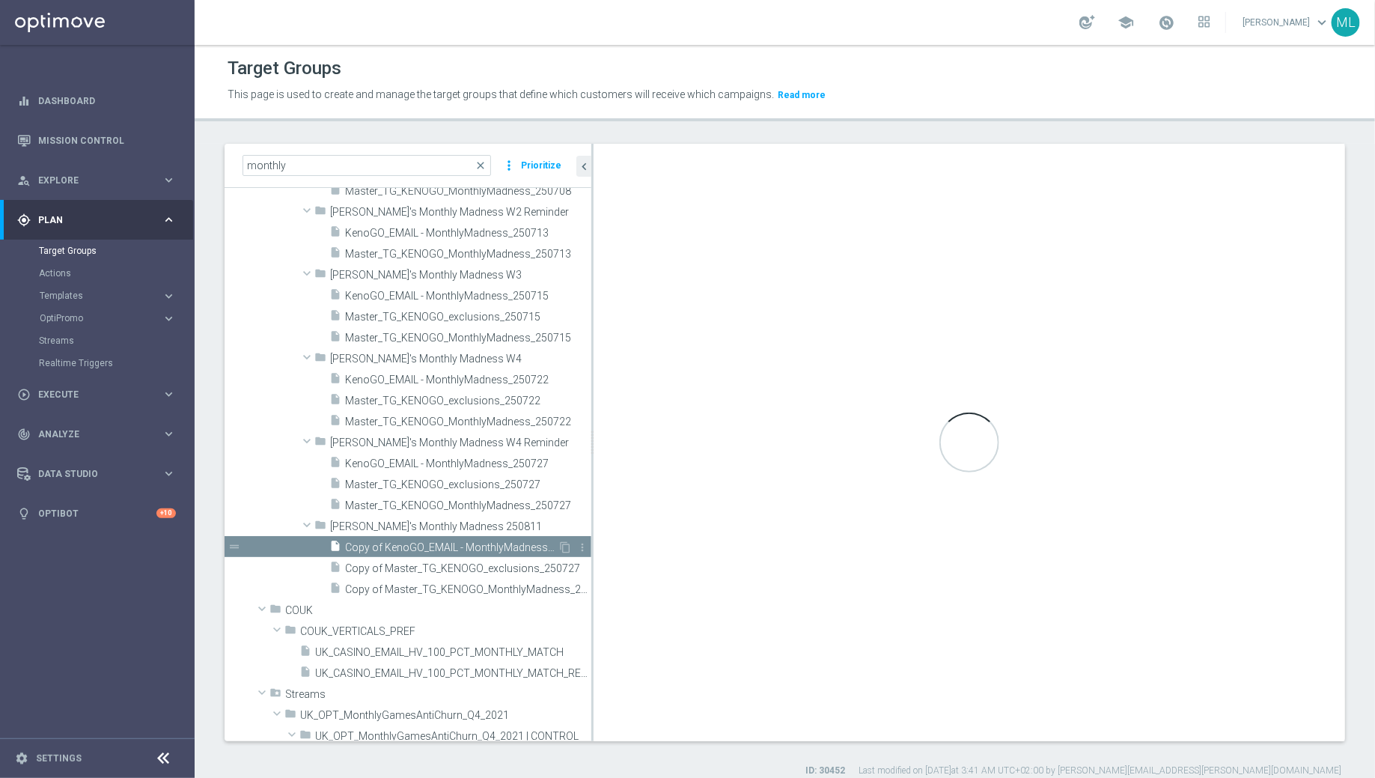
type input "[PERSON_NAME]'s Monthly Madness 250811"
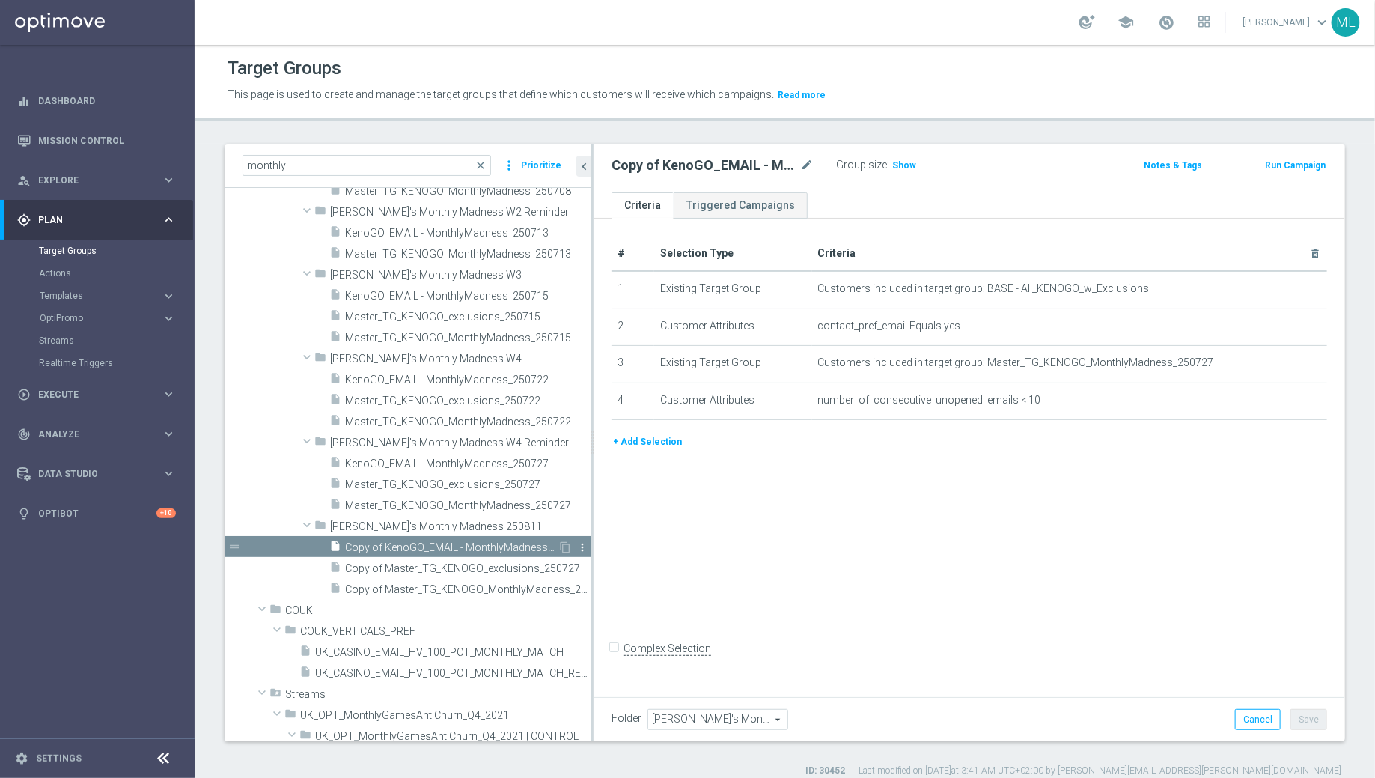
click at [582, 546] on icon "more_vert" at bounding box center [582, 547] width 12 height 12
click at [475, 536] on div "insert_drive_file Copy of KenoGO_EMAIL - MonthlyMadness_250727" at bounding box center [443, 546] width 228 height 21
click at [808, 165] on icon "mode_edit" at bounding box center [806, 165] width 13 height 18
click at [640, 168] on input "Copy of KenoGO_EMAIL - MonthlyMadness_250727" at bounding box center [712, 166] width 202 height 21
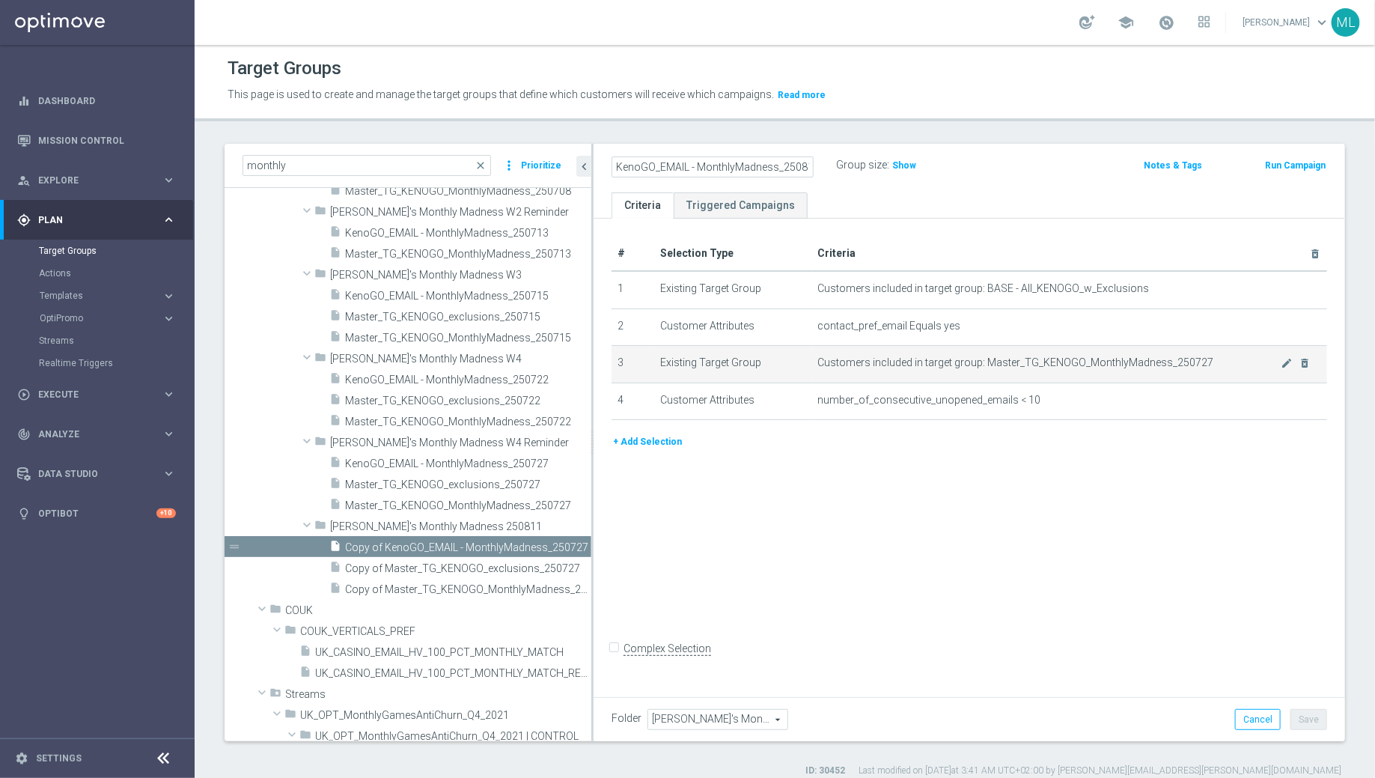
scroll to position [0, 5]
type input "KenoGO_EMAIL - MonthlyMadness_250811"
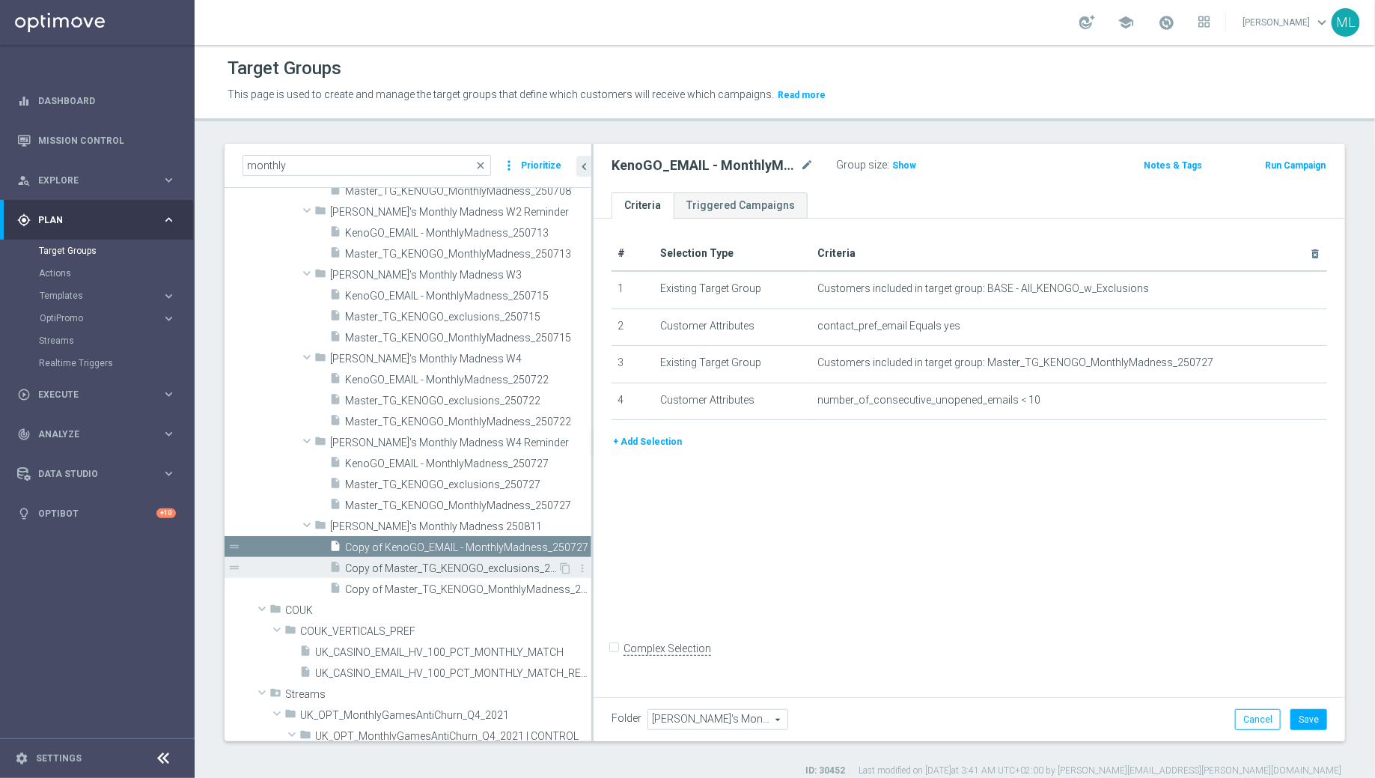
click at [474, 569] on span "Copy of Master_TG_KENOGO_exclusions_250727" at bounding box center [451, 568] width 213 height 13
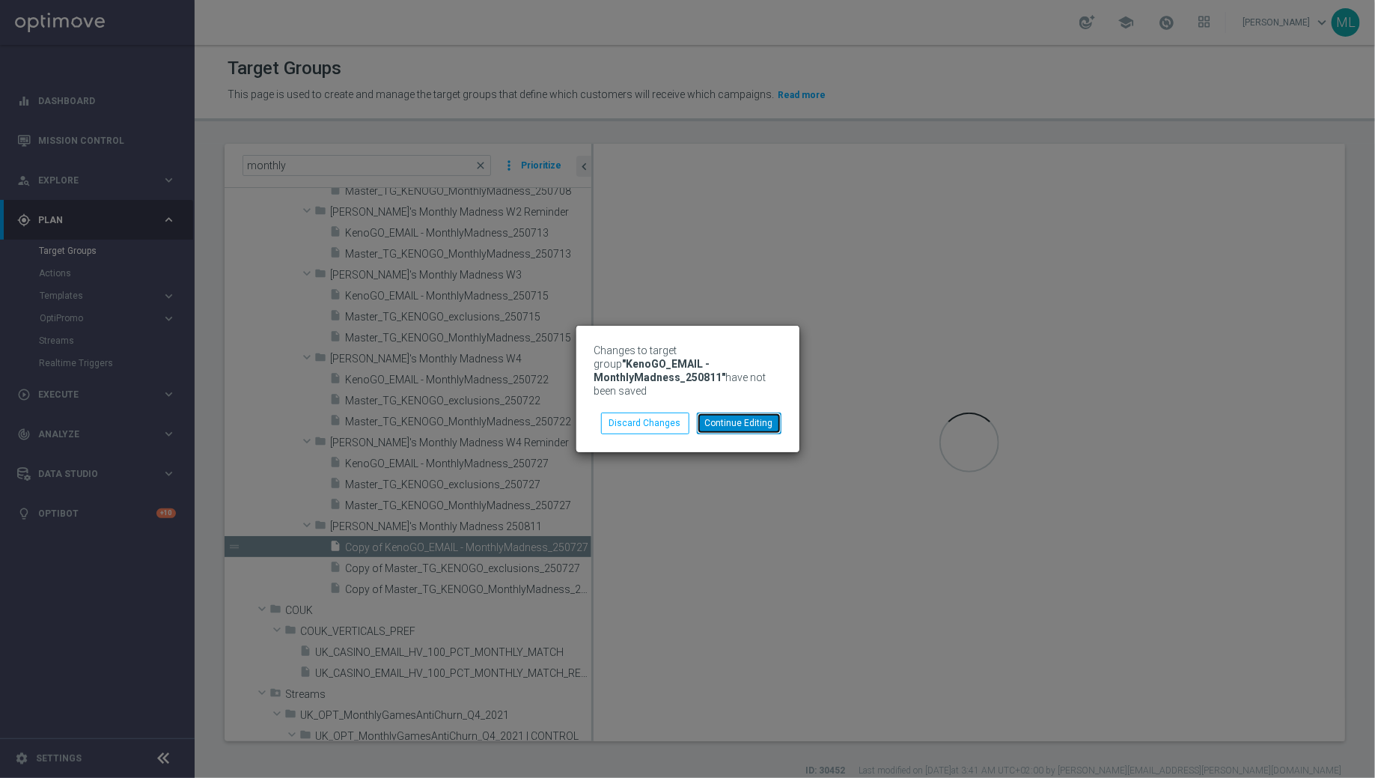
click at [736, 423] on button "Continue Editing" at bounding box center [739, 422] width 85 height 21
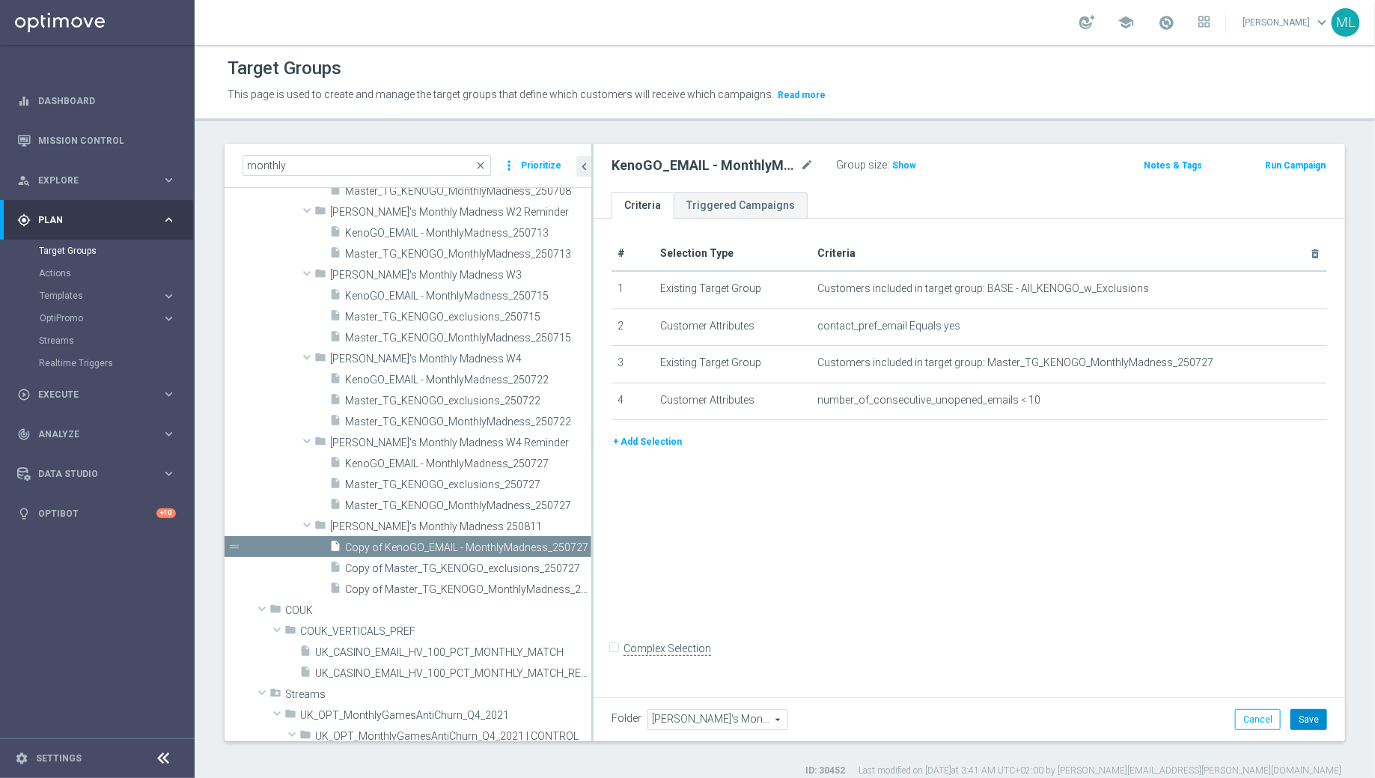
click at [1302, 718] on button "Save" at bounding box center [1308, 719] width 37 height 21
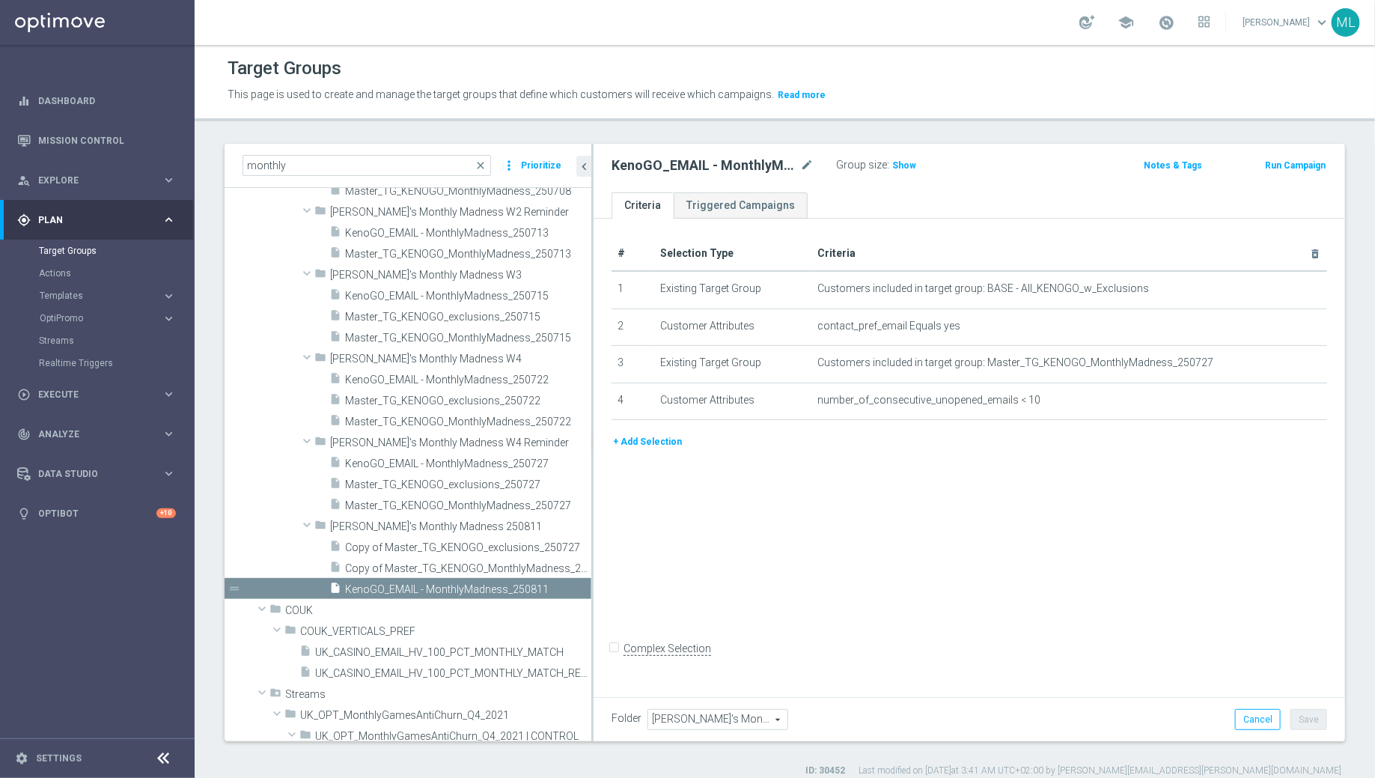
scroll to position [502, 0]
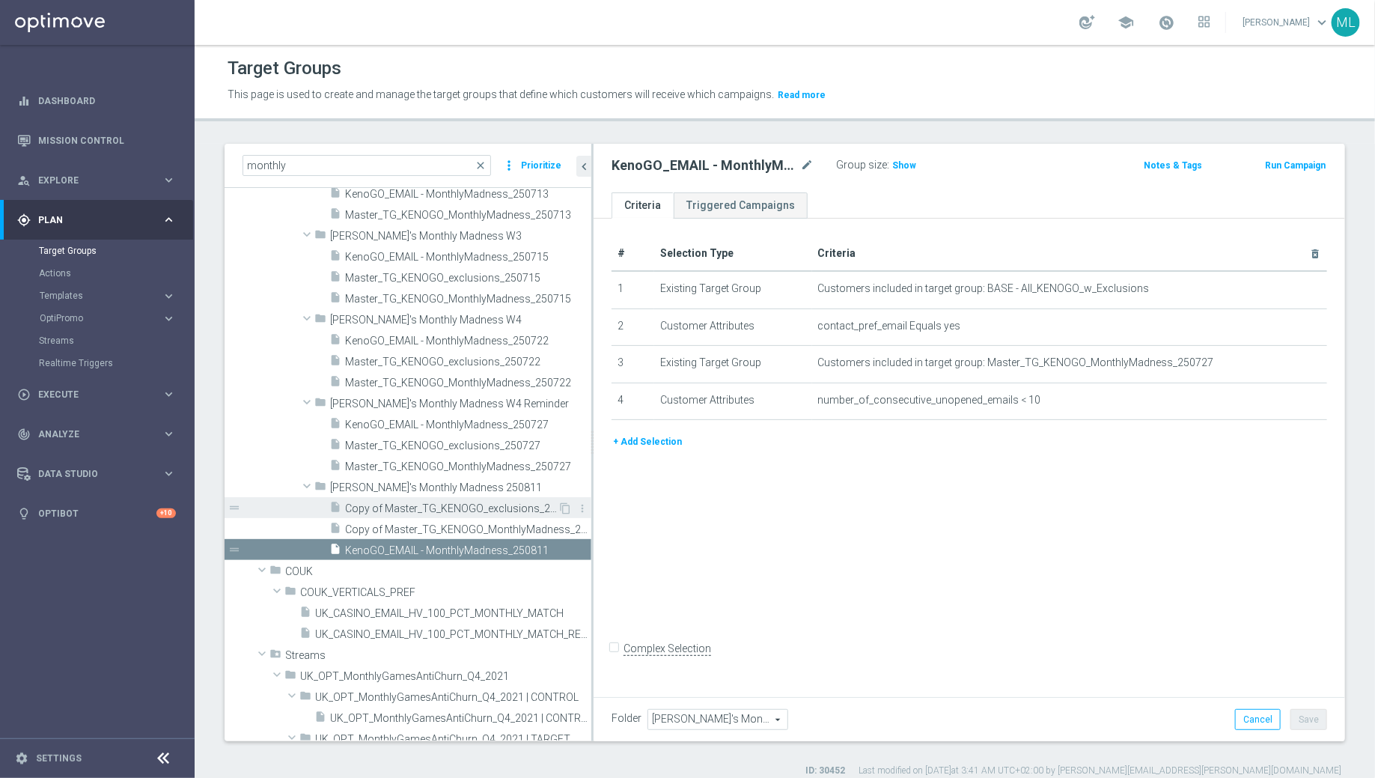
click at [425, 509] on span "Copy of Master_TG_KENOGO_exclusions_250727" at bounding box center [451, 508] width 213 height 13
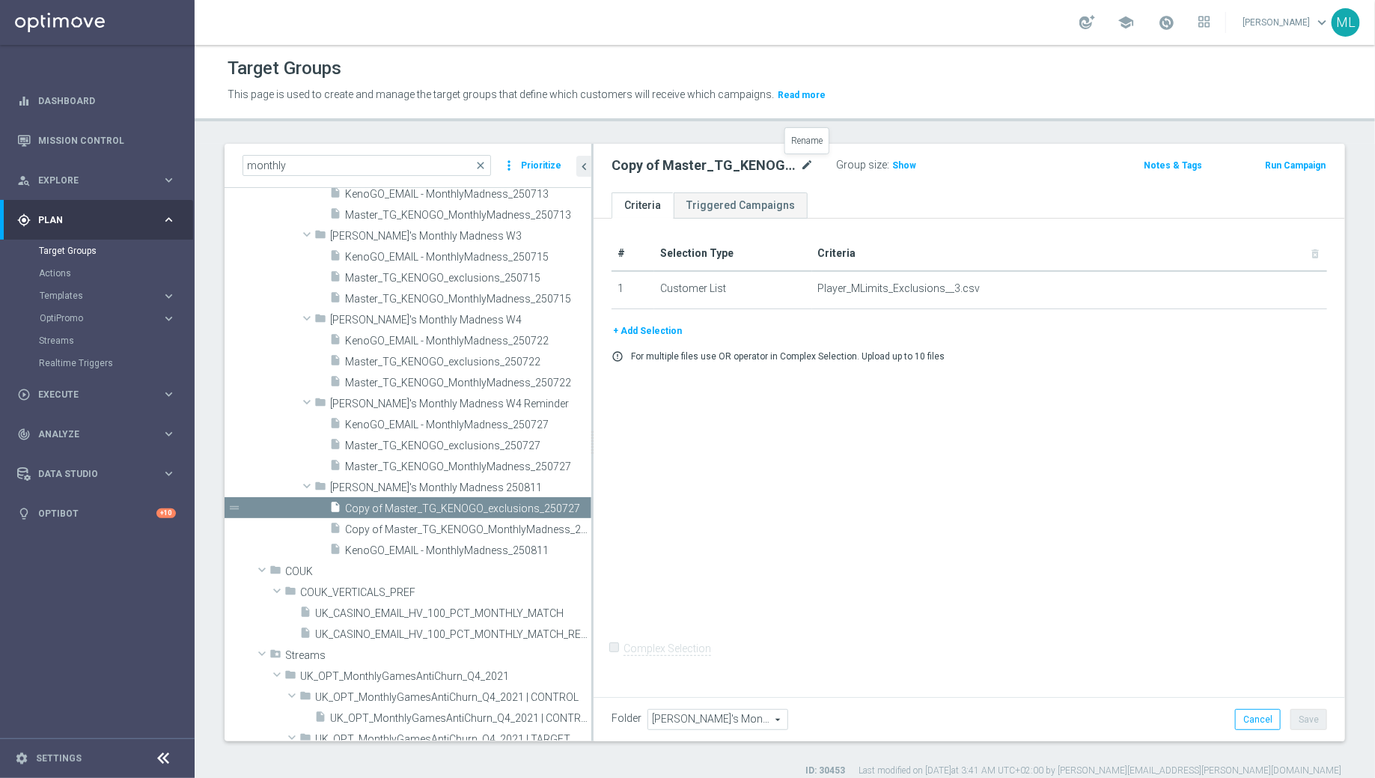
click at [808, 162] on icon "mode_edit" at bounding box center [806, 165] width 13 height 18
click at [799, 166] on input "Copy of Master_TG_KENOGO_exclusions_250727" at bounding box center [712, 166] width 202 height 21
click at [806, 165] on input "Copy of Master_TG_KENOGO_exclusions_250727" at bounding box center [712, 166] width 202 height 21
click at [633, 161] on input "Copy of Master_TG_KENOGO_exclusions_250811" at bounding box center [712, 166] width 202 height 21
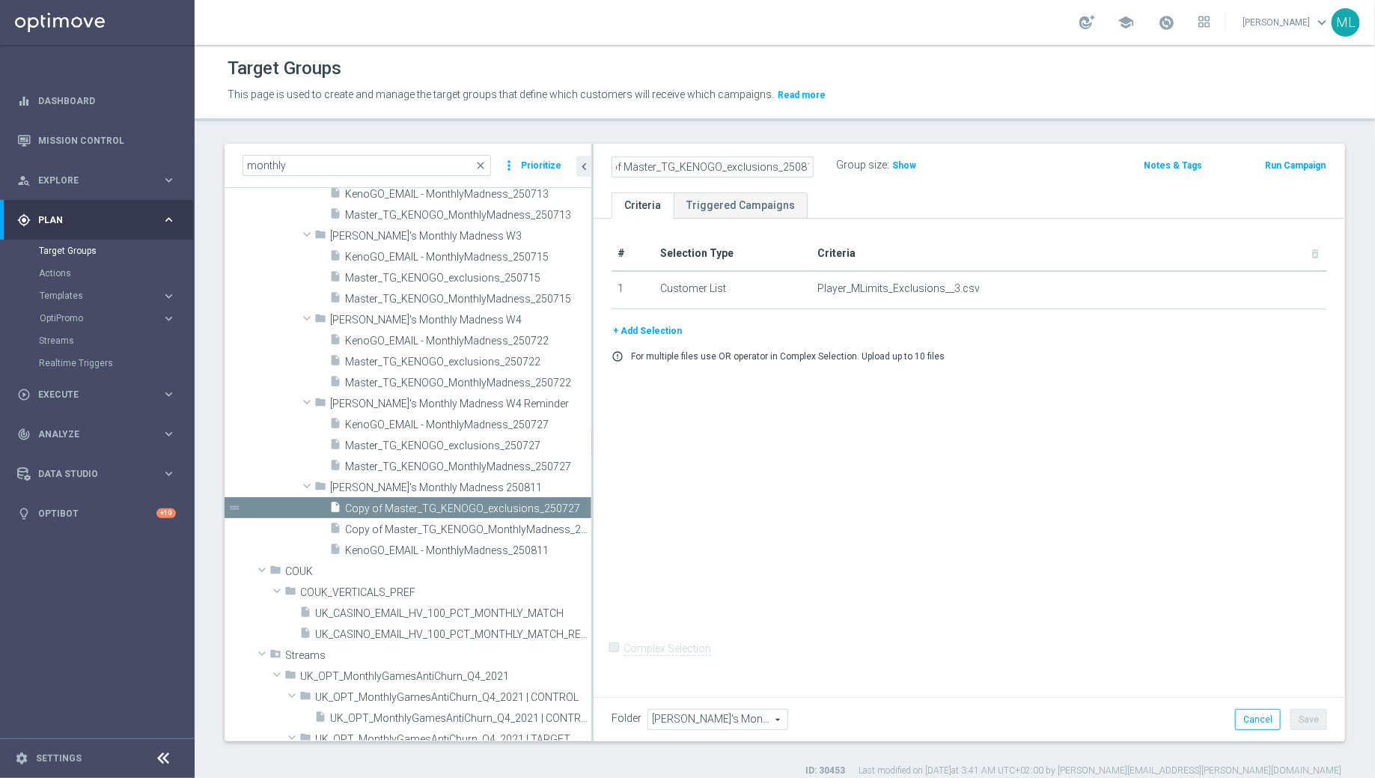
scroll to position [0, 0]
type input "Master_TG_KENOGO_exclusions_250811"
click at [1048, 180] on div "Master_TG_KENOGO_exclusions_250811 Group size : Show Notes & Tags Run Campaign" at bounding box center [969, 168] width 751 height 49
click at [1312, 721] on button "Save" at bounding box center [1308, 719] width 37 height 21
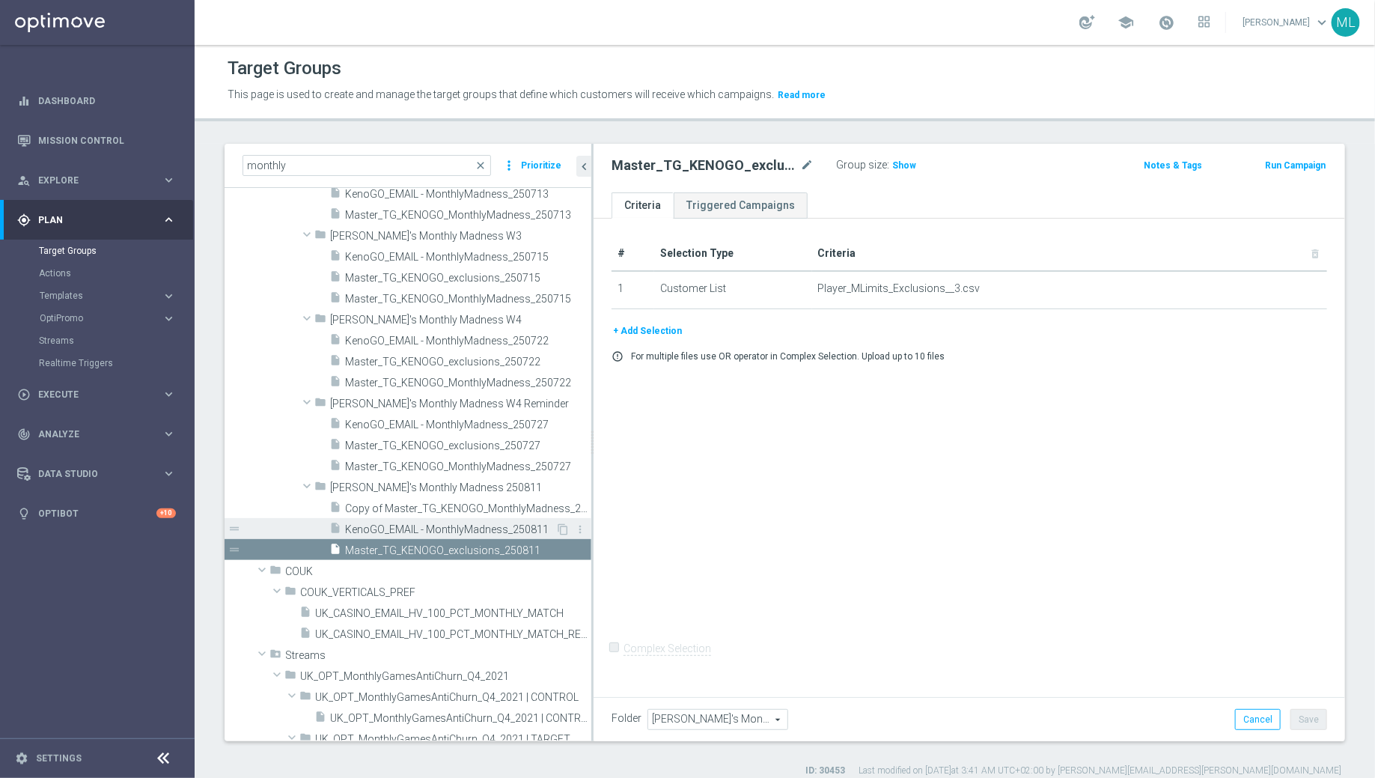
scroll to position [502, 0]
click at [401, 512] on span "Copy of Master_TG_KENOGO_MonthlyMadness_250727" at bounding box center [451, 508] width 213 height 13
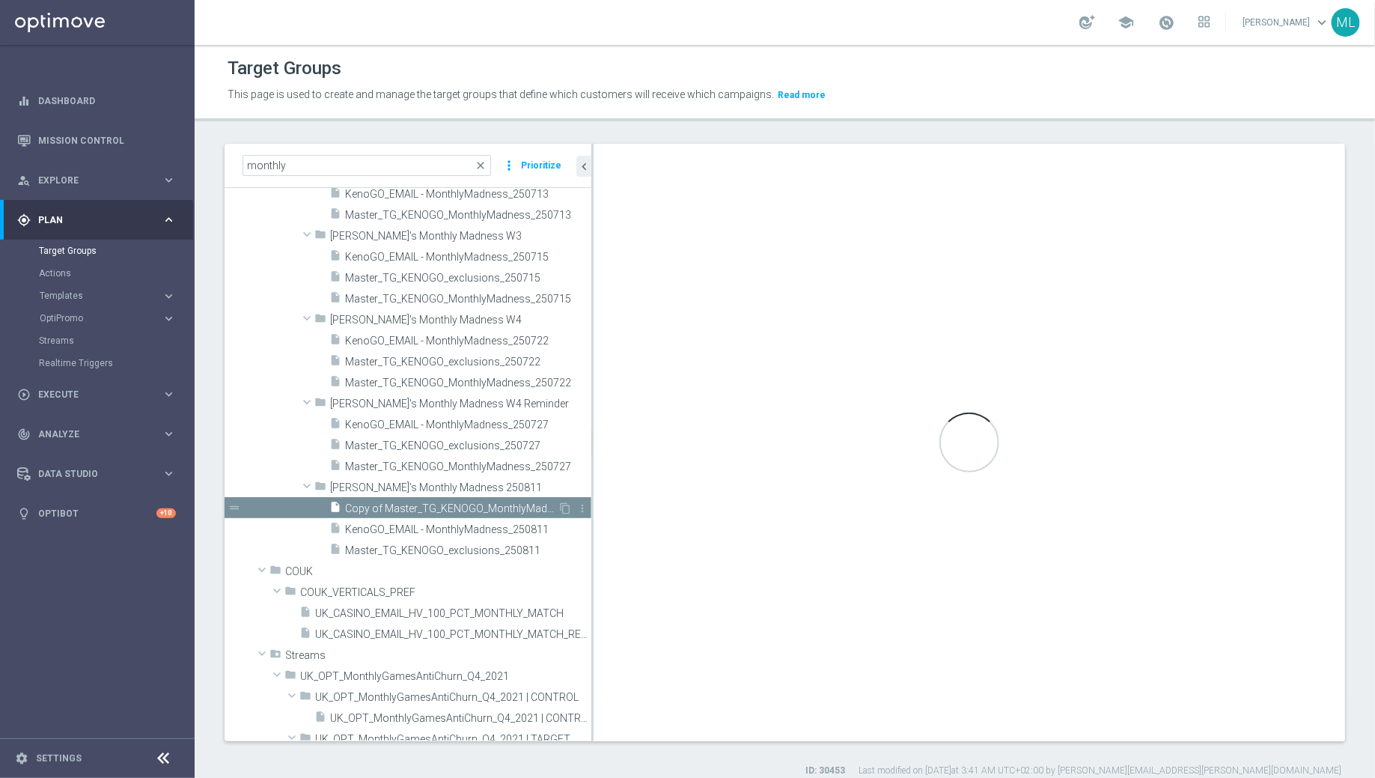
checkbox input "true"
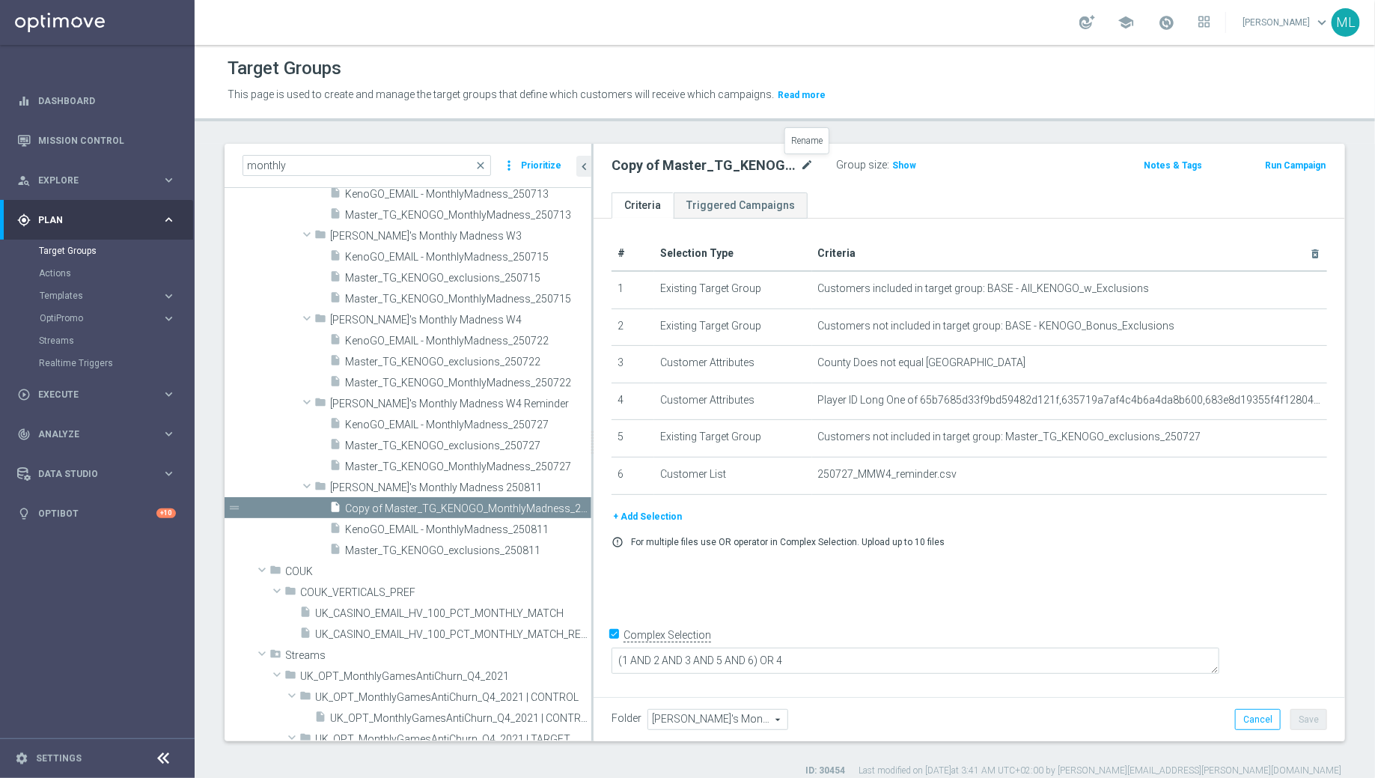
click at [806, 166] on icon "mode_edit" at bounding box center [806, 165] width 13 height 18
click at [630, 165] on input "Copy of Master_TG_KENOGO_MonthlyMadness_250727" at bounding box center [712, 166] width 202 height 21
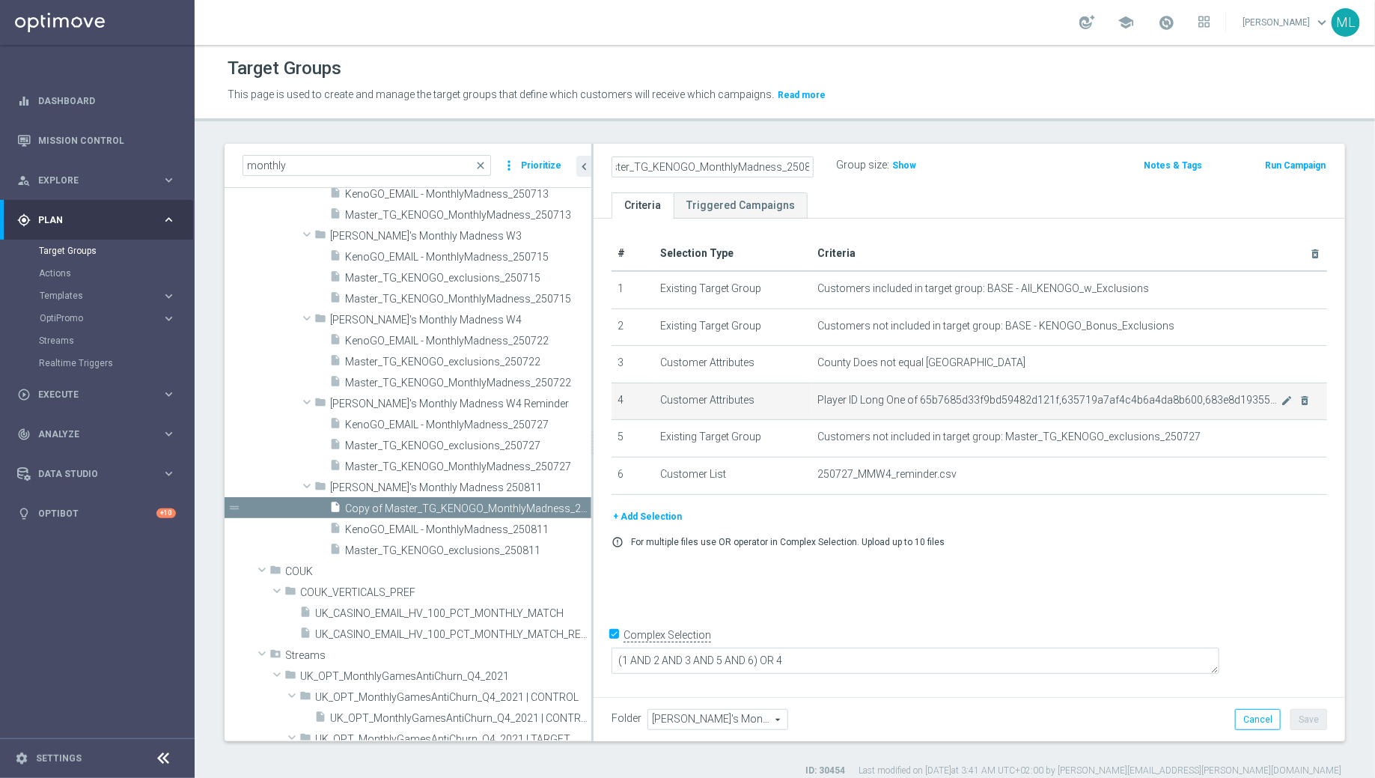
scroll to position [0, 25]
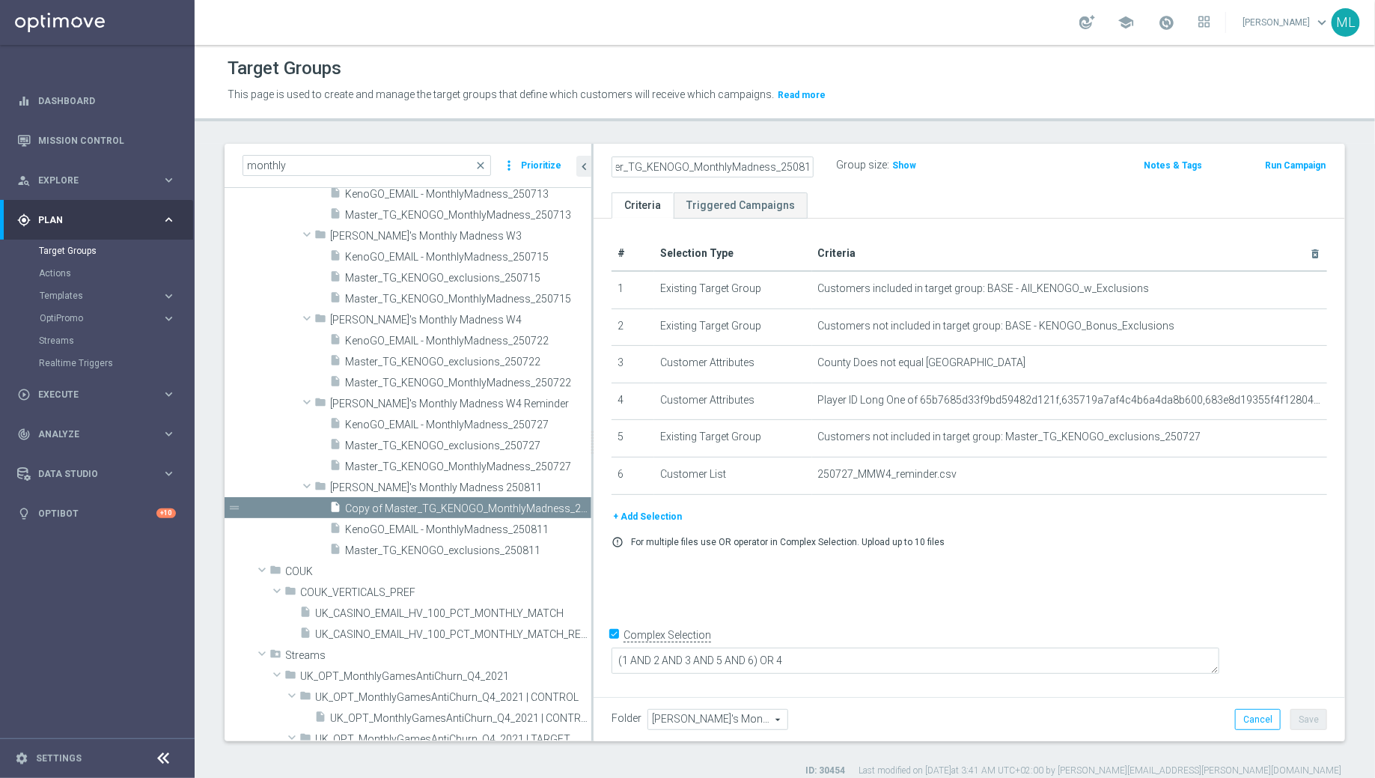
type input "Master_TG_KENOGO_MonthlyMadness_250811"
click at [1002, 180] on div "Master_TG_KENOGO_MonthlyMadness_250811 Group size : Show Notes & Tags Run Campa…" at bounding box center [969, 168] width 751 height 49
click at [1312, 722] on button "Save" at bounding box center [1308, 719] width 37 height 21
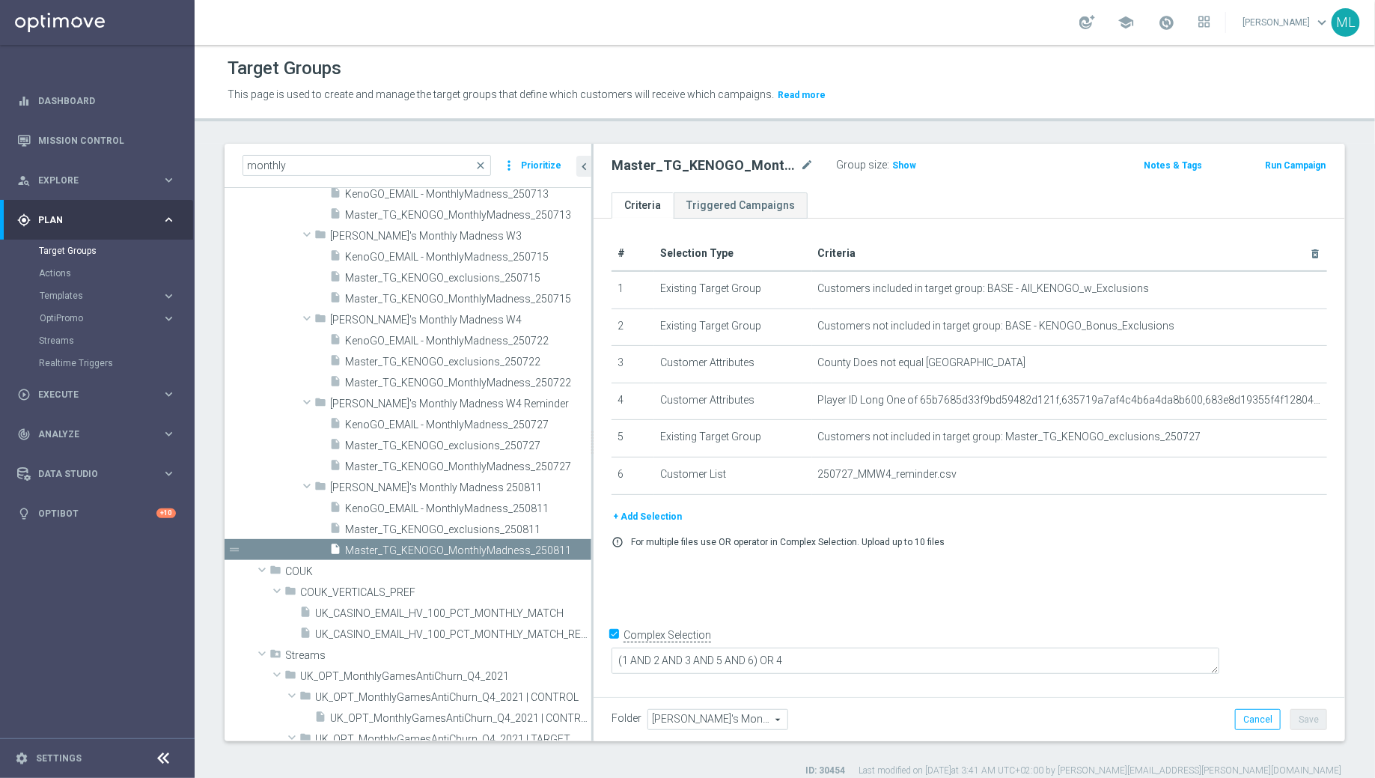
scroll to position [502, 0]
click at [380, 504] on span "KenoGO_EMAIL - MonthlyMadness_250811" at bounding box center [450, 508] width 210 height 13
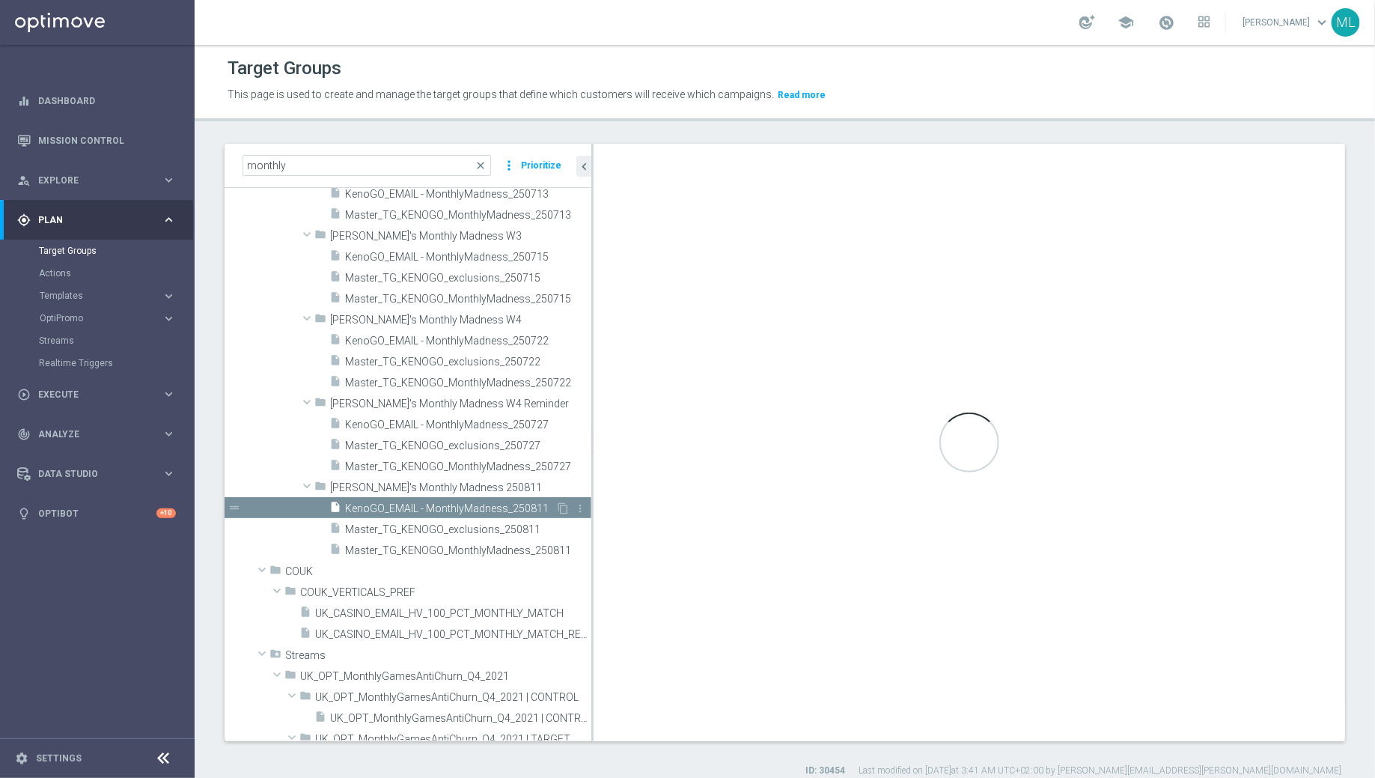
checkbox input "false"
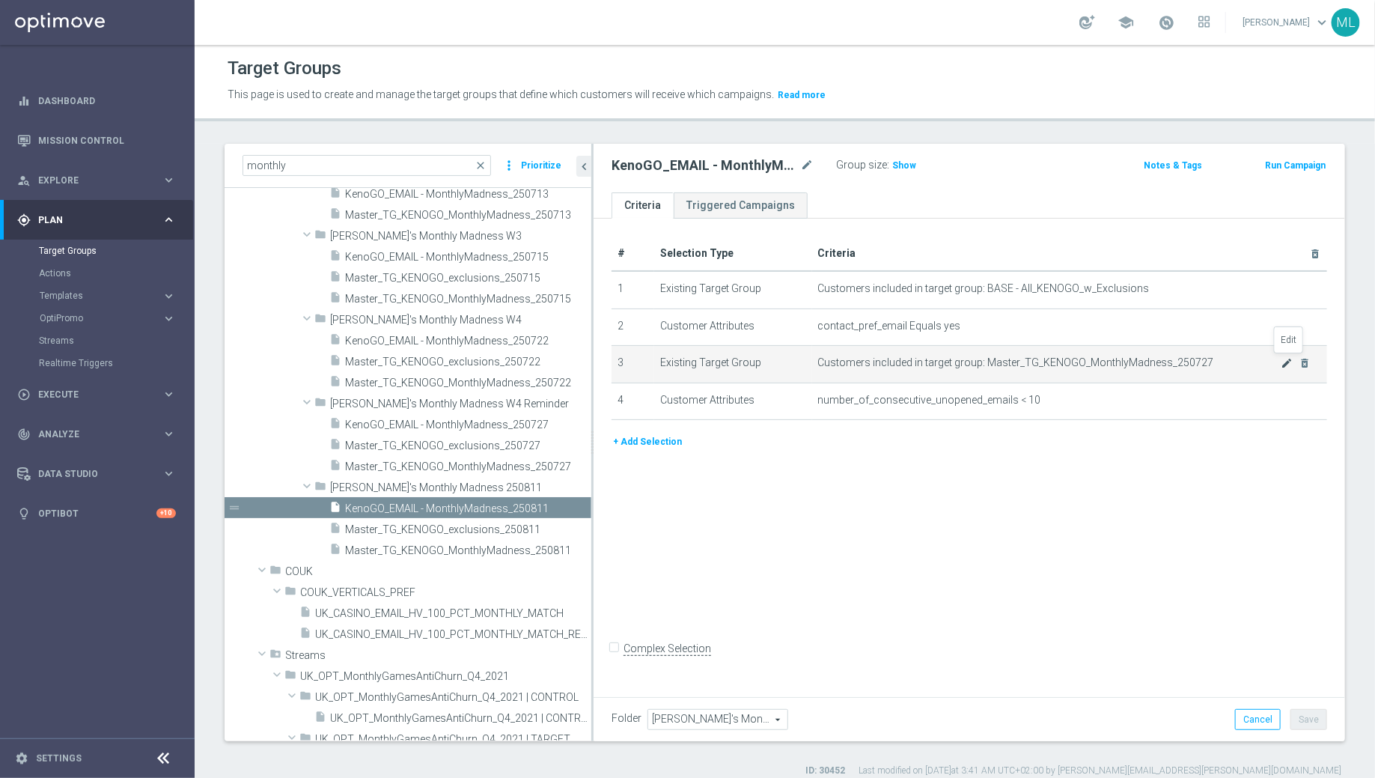
click at [1284, 360] on icon "mode_edit" at bounding box center [1287, 363] width 12 height 12
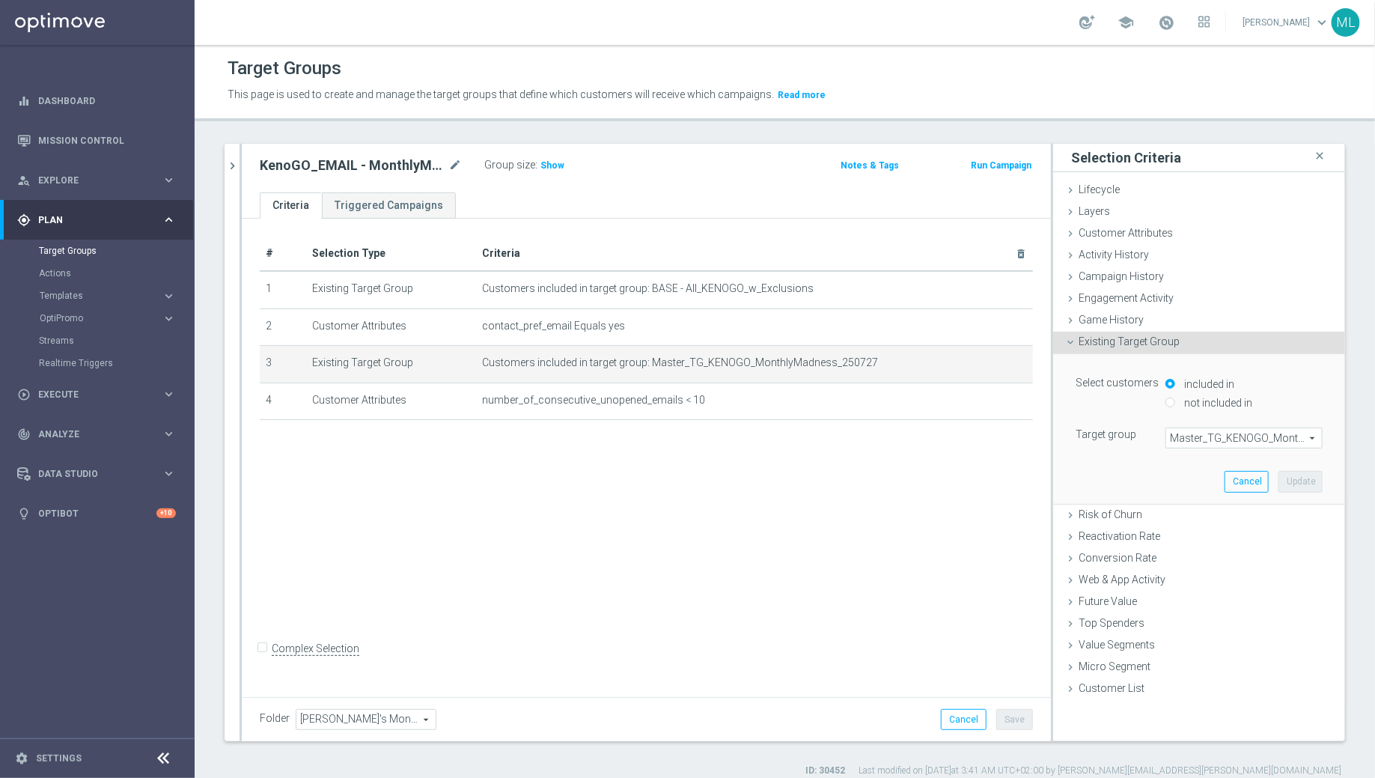
click at [1206, 438] on span "Master_TG_KENOGO_MonthlyMadness_250727" at bounding box center [1244, 437] width 156 height 19
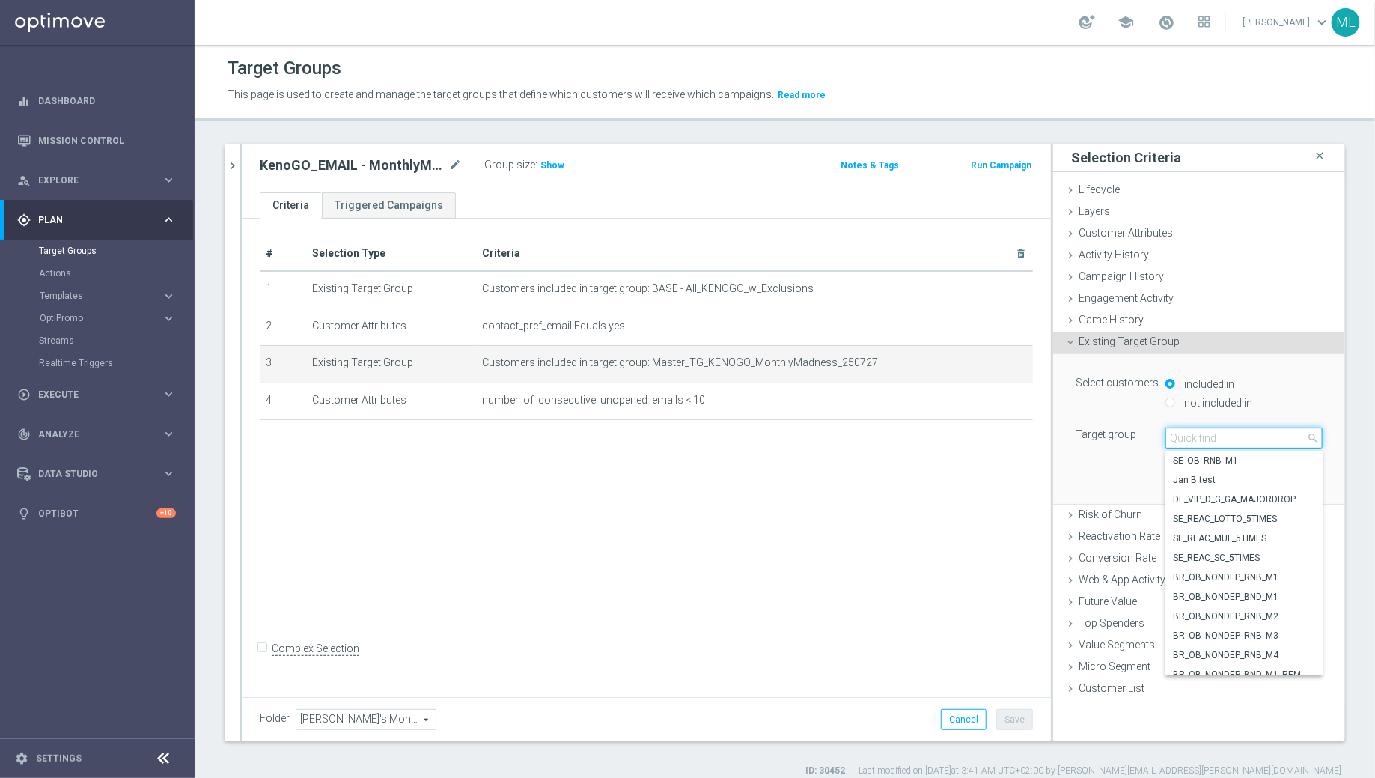
click at [1195, 441] on input "search" at bounding box center [1243, 437] width 157 height 21
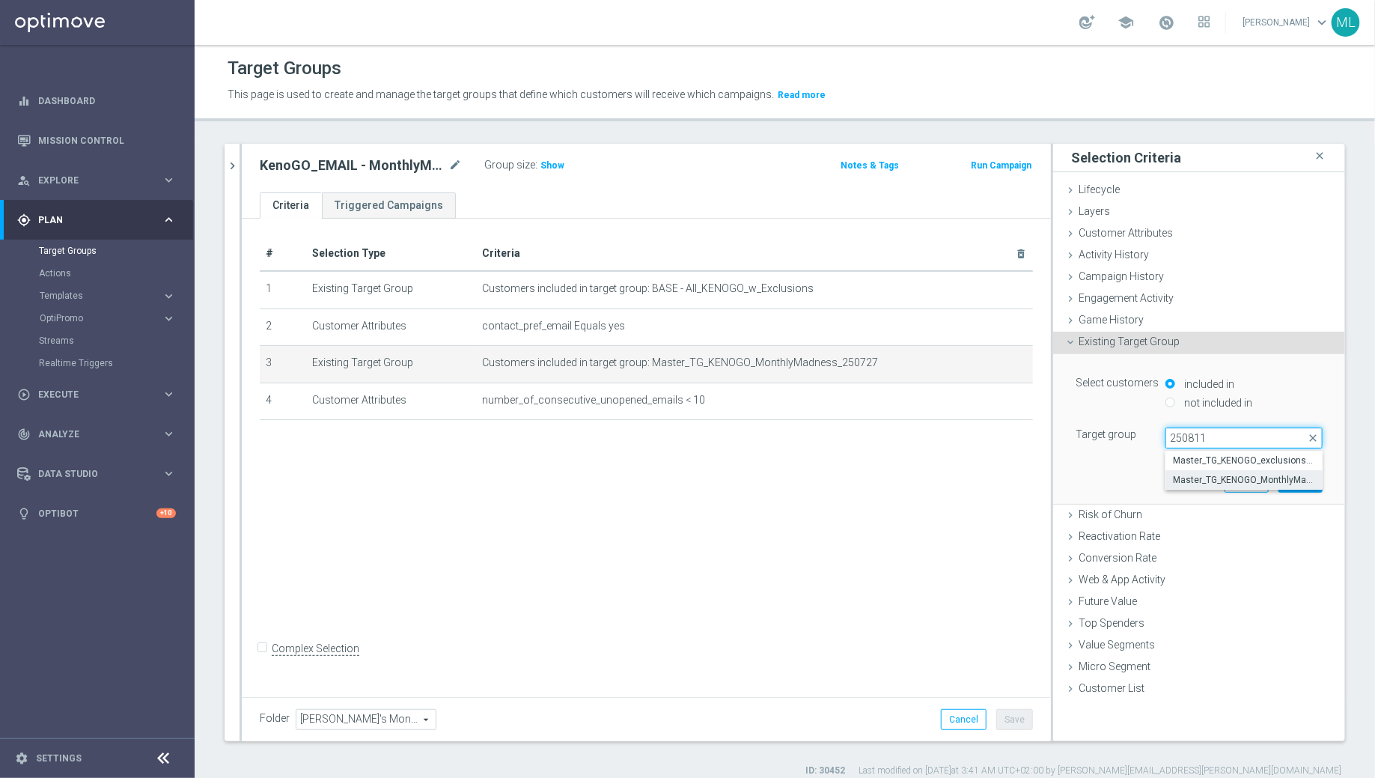
type input "250811"
click at [1218, 478] on span "Master_TG_KENOGO_MonthlyMadness_250811" at bounding box center [1244, 480] width 142 height 12
type input "Master_TG_KENOGO_MonthlyMadness_250811"
click at [1302, 478] on button "Update" at bounding box center [1300, 481] width 44 height 21
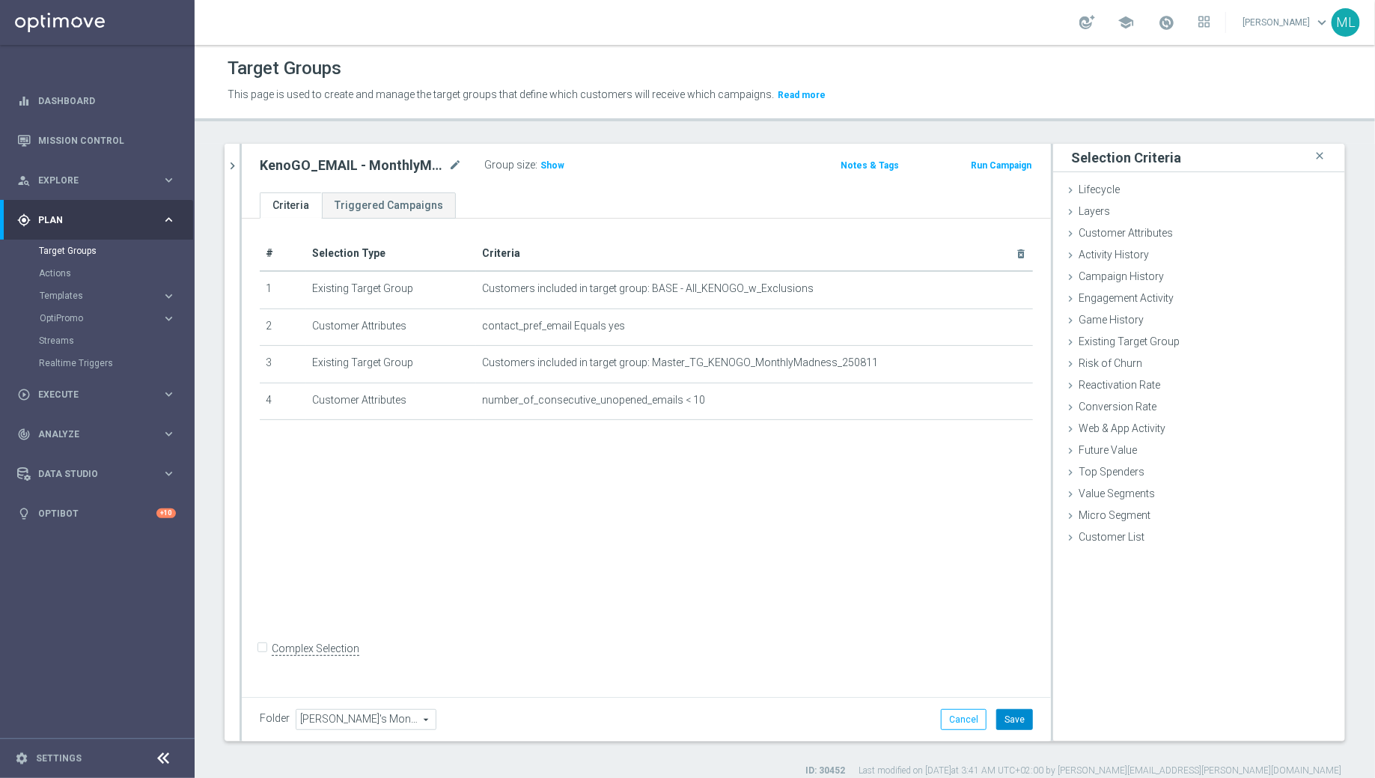
click at [1019, 716] on button "Save" at bounding box center [1014, 719] width 37 height 21
click at [234, 168] on icon "chevron_right" at bounding box center [232, 166] width 14 height 14
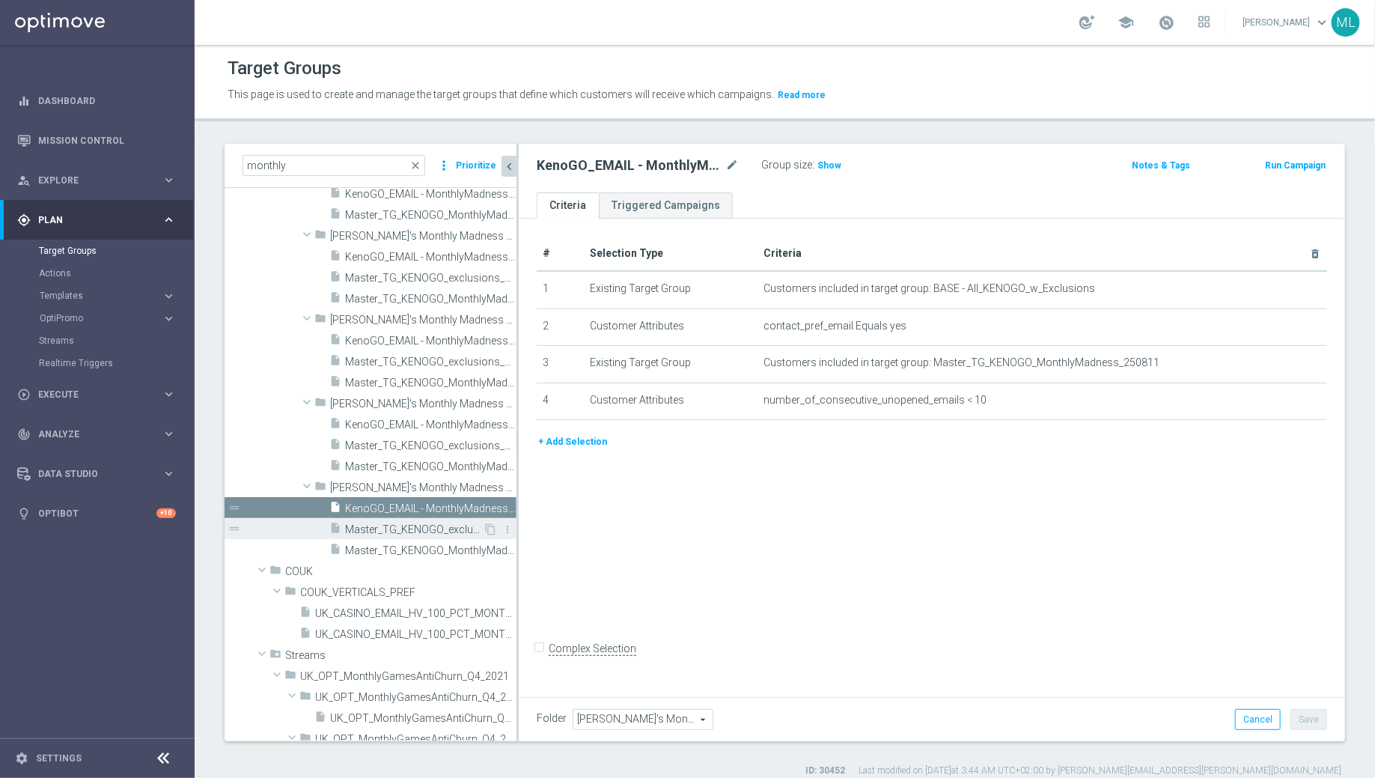
click at [433, 531] on span "Master_TG_KENOGO_exclusions_250811" at bounding box center [414, 529] width 138 height 13
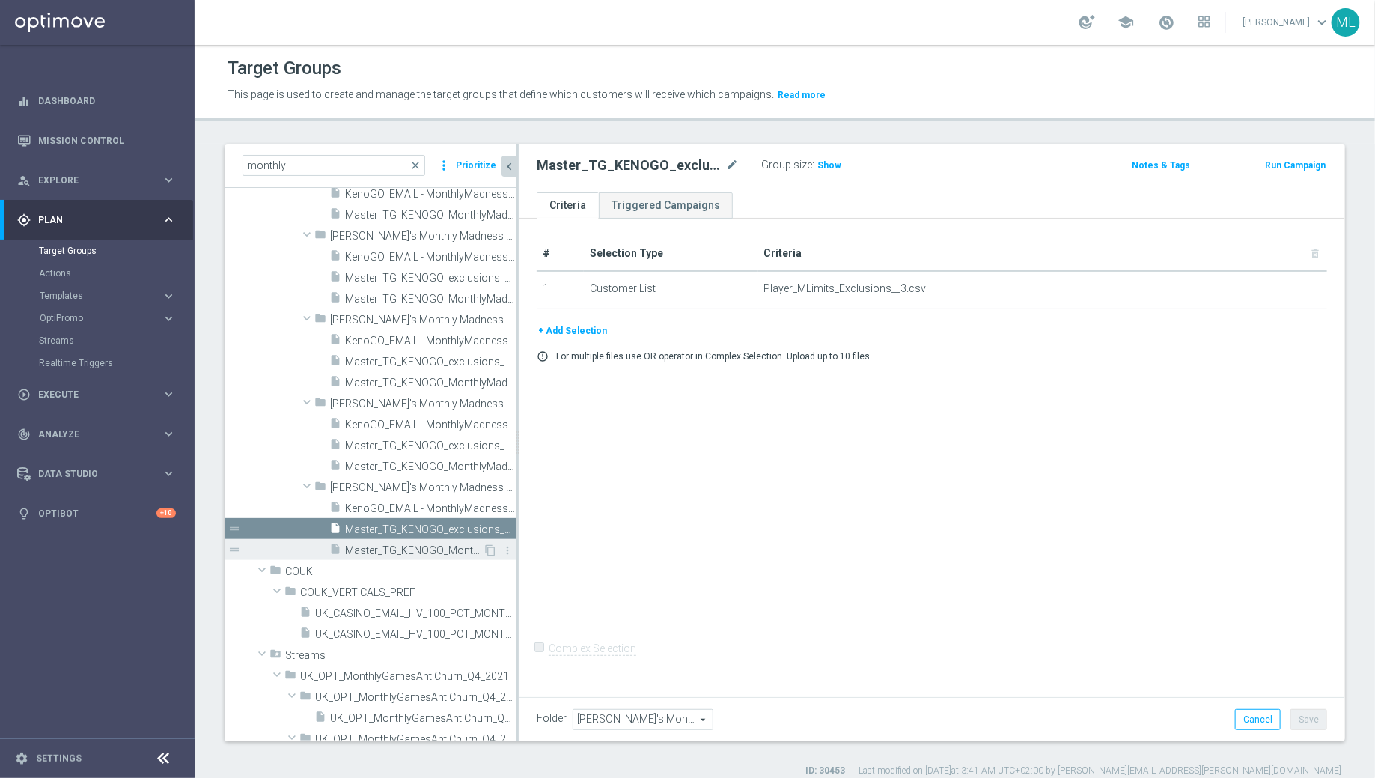
click at [415, 549] on span "Master_TG_KENOGO_MonthlyMadness_250811" at bounding box center [414, 550] width 138 height 13
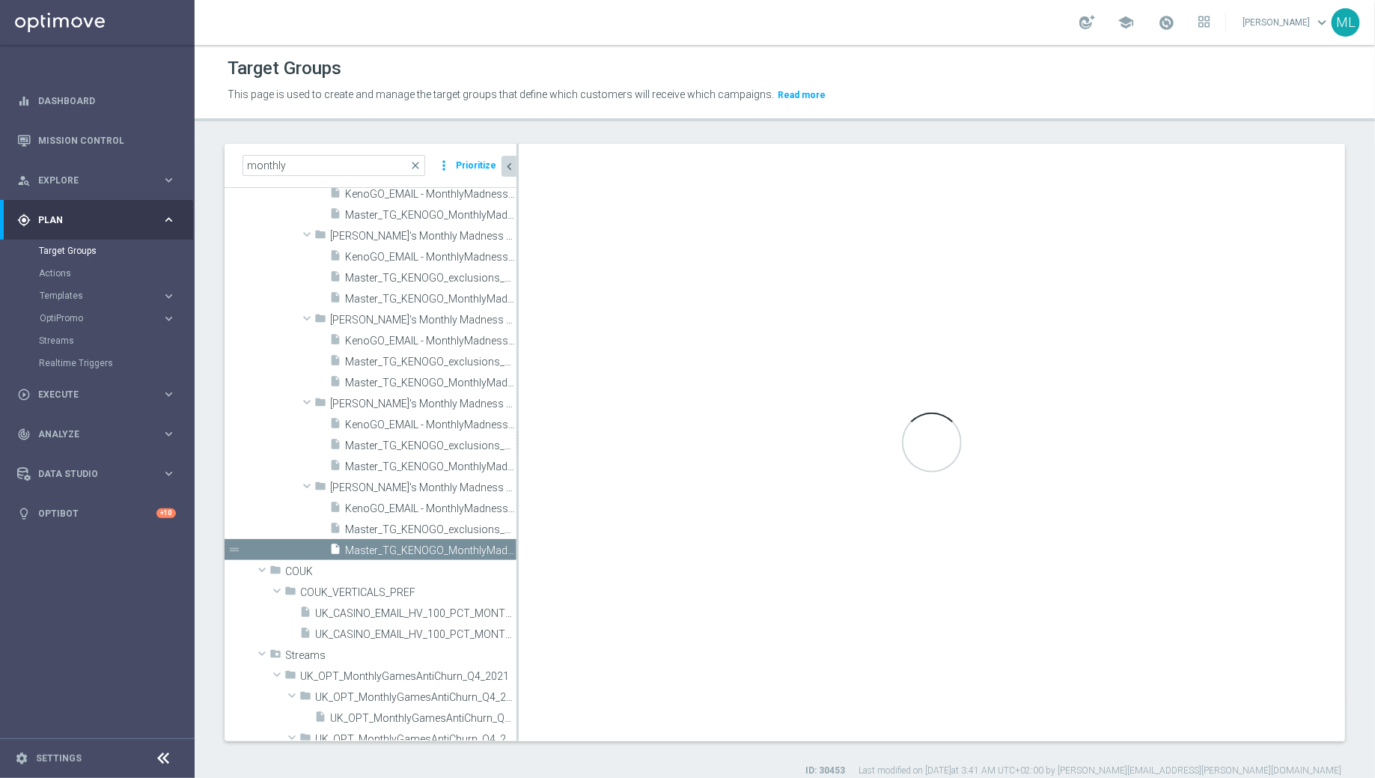
checkbox input "true"
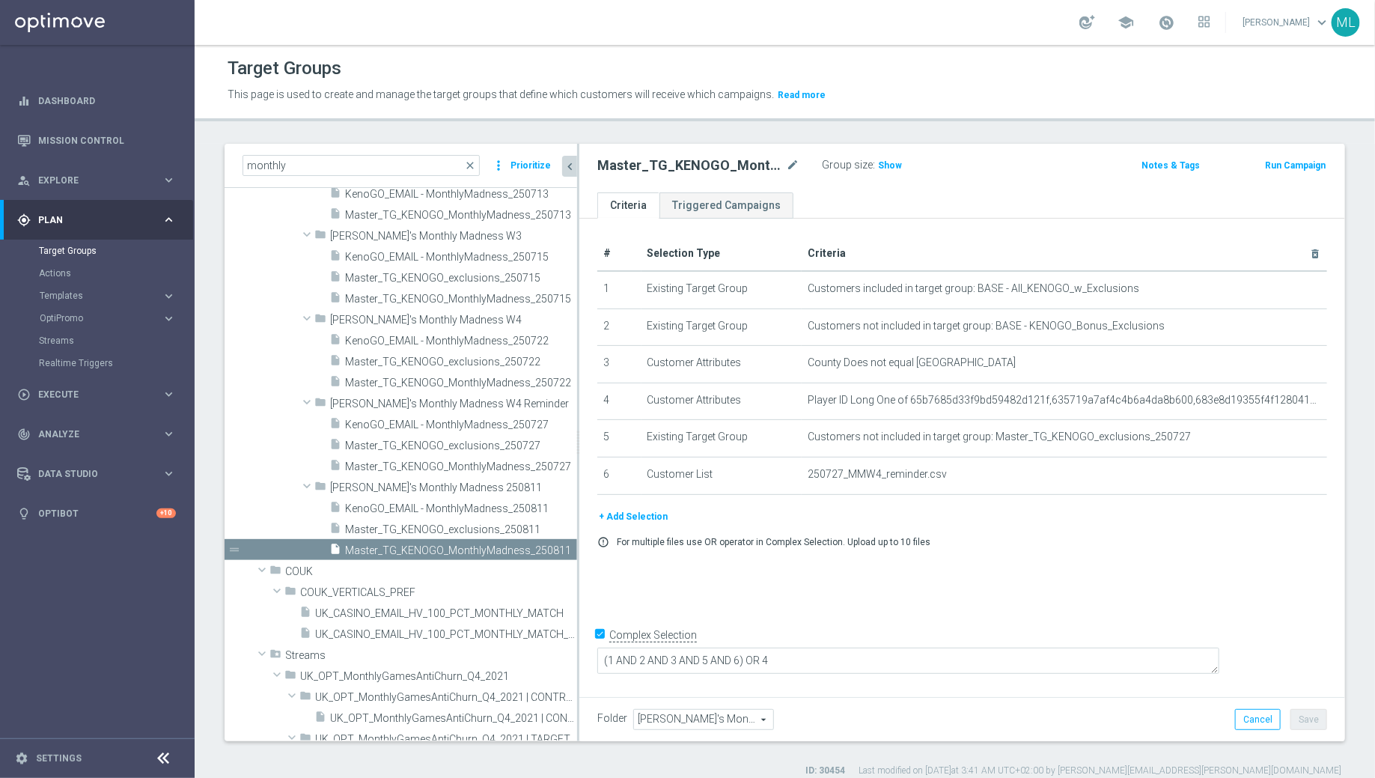
drag, startPoint x: 517, startPoint y: 522, endPoint x: 577, endPoint y: 535, distance: 61.4
click at [577, 535] on div at bounding box center [578, 442] width 2 height 597
click at [1287, 433] on icon "mode_edit" at bounding box center [1286, 437] width 12 height 12
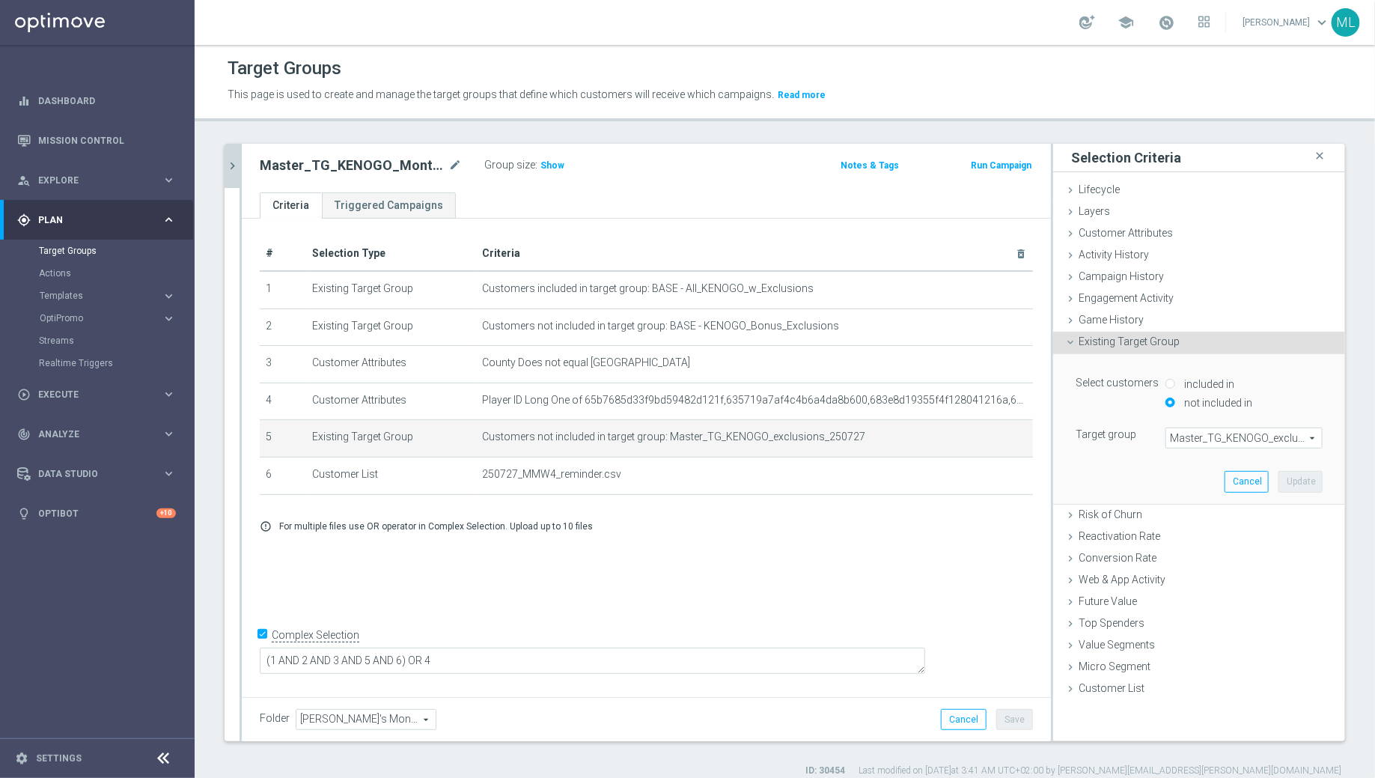
click at [1239, 439] on span "Master_TG_KENOGO_exclusions_250727" at bounding box center [1244, 437] width 156 height 19
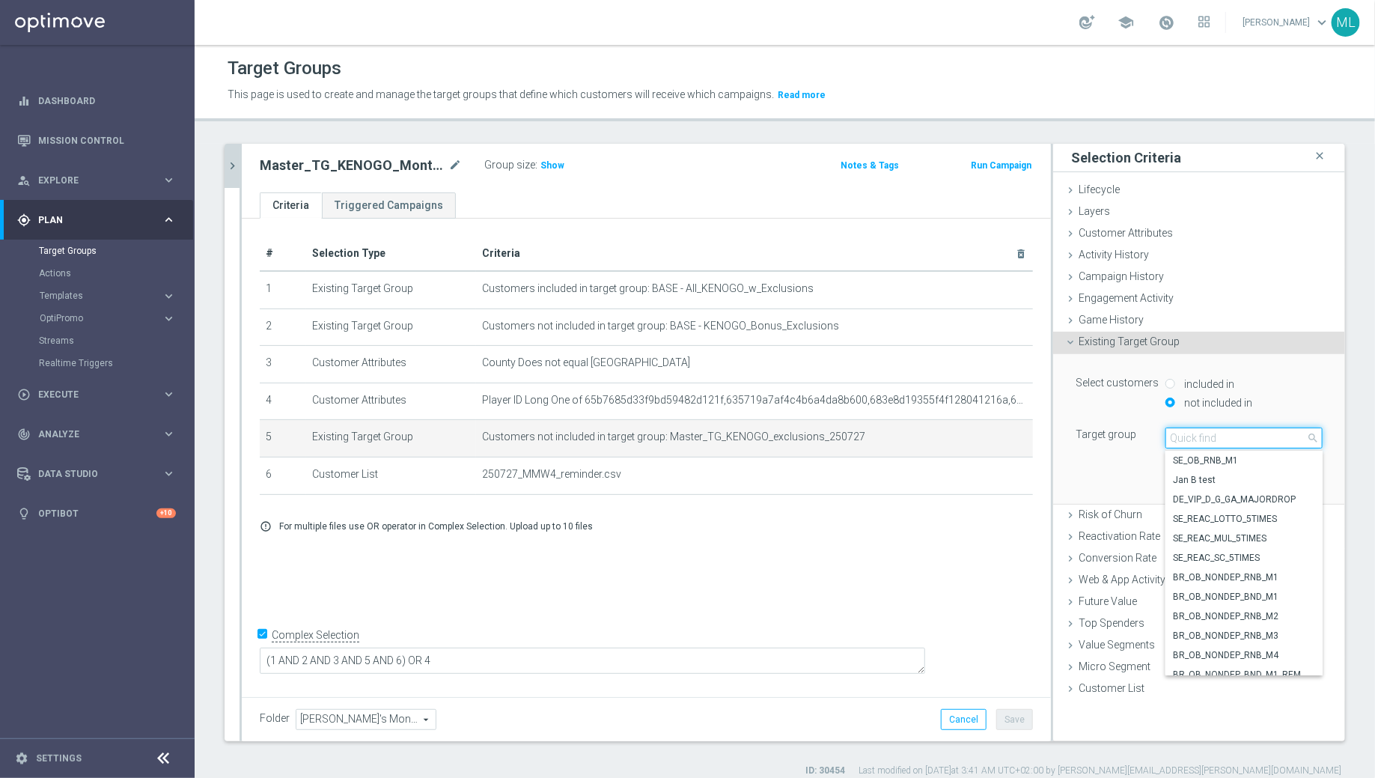
click at [1214, 442] on input "search" at bounding box center [1243, 437] width 157 height 21
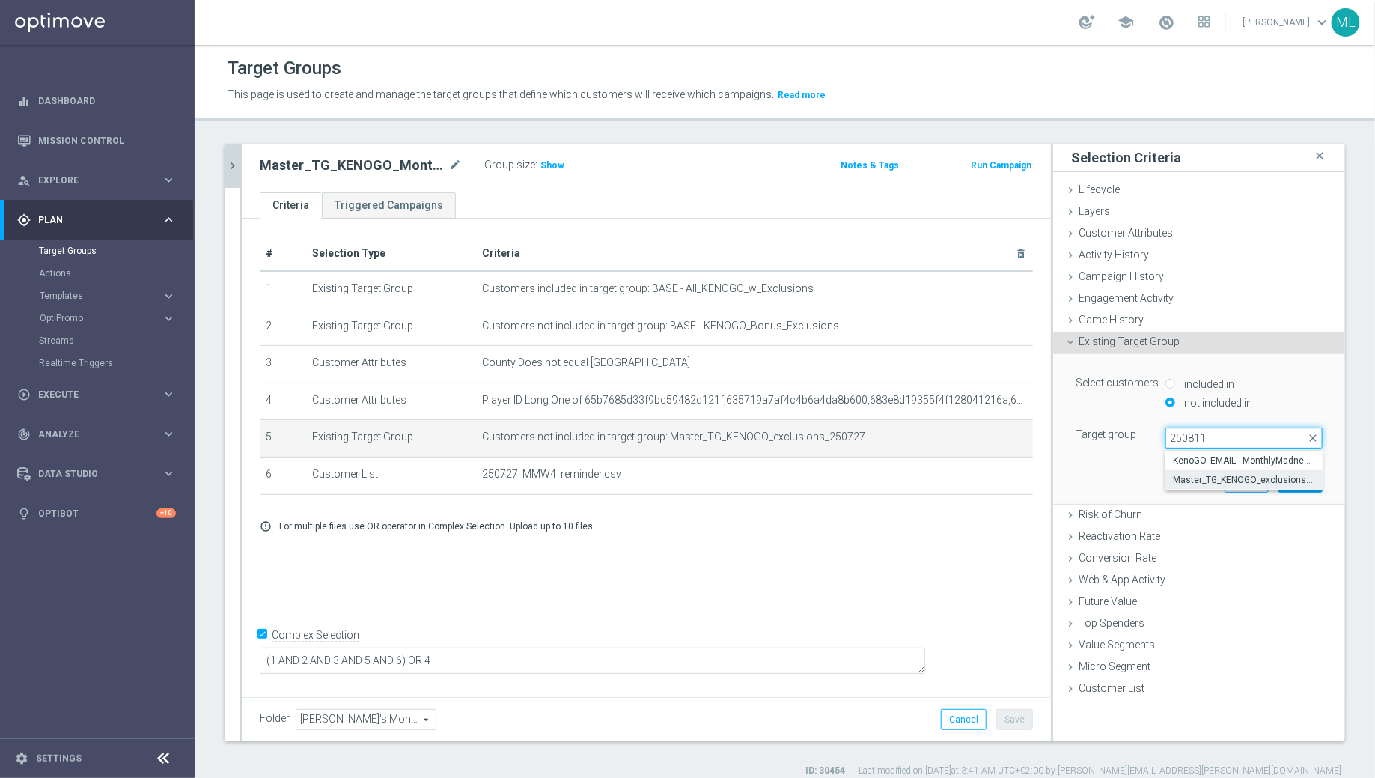
type input "250811"
click at [1244, 478] on span "Master_TG_KENOGO_exclusions_250811" at bounding box center [1244, 480] width 142 height 12
type input "Master_TG_KENOGO_exclusions_250811"
click at [1298, 479] on button "Update" at bounding box center [1300, 481] width 44 height 21
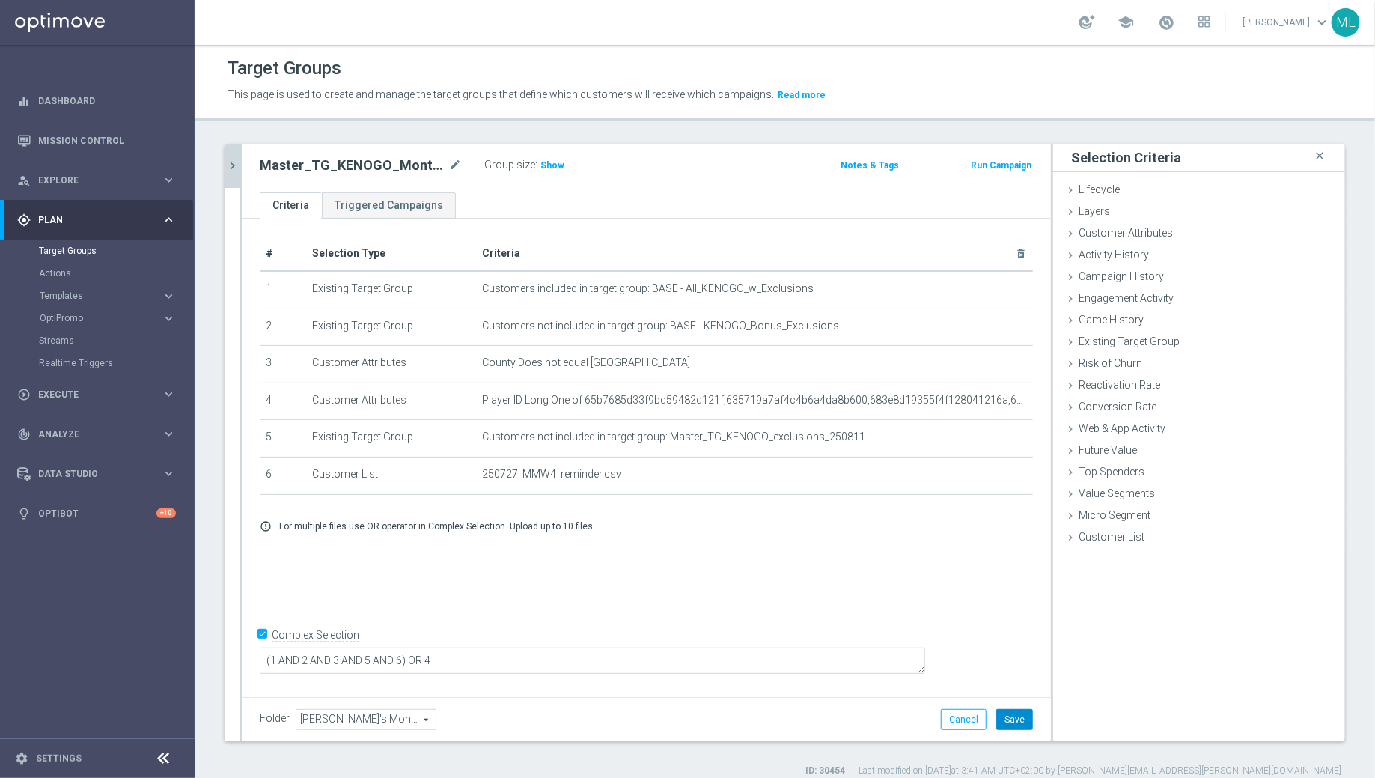
click at [1021, 718] on button "Save" at bounding box center [1014, 719] width 37 height 21
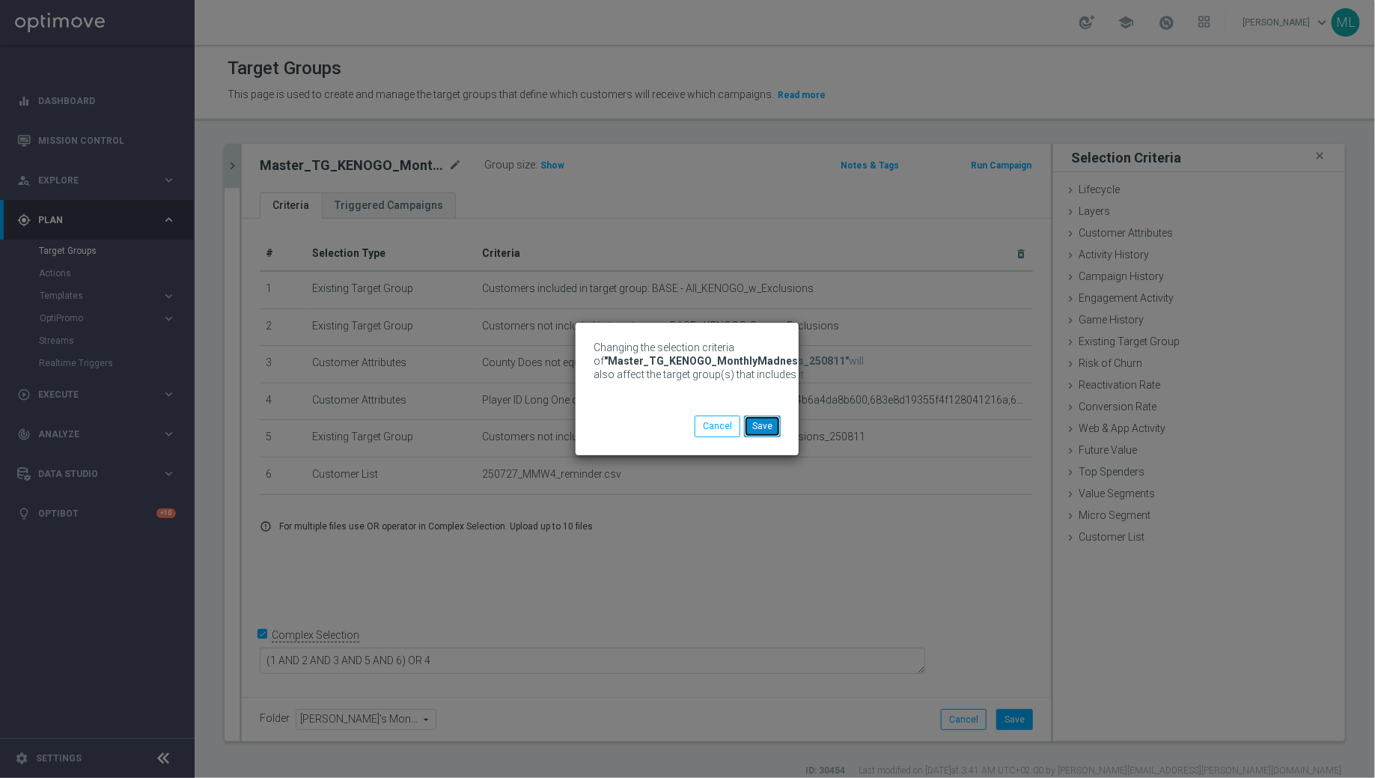
click at [770, 428] on button "Save" at bounding box center [762, 425] width 37 height 21
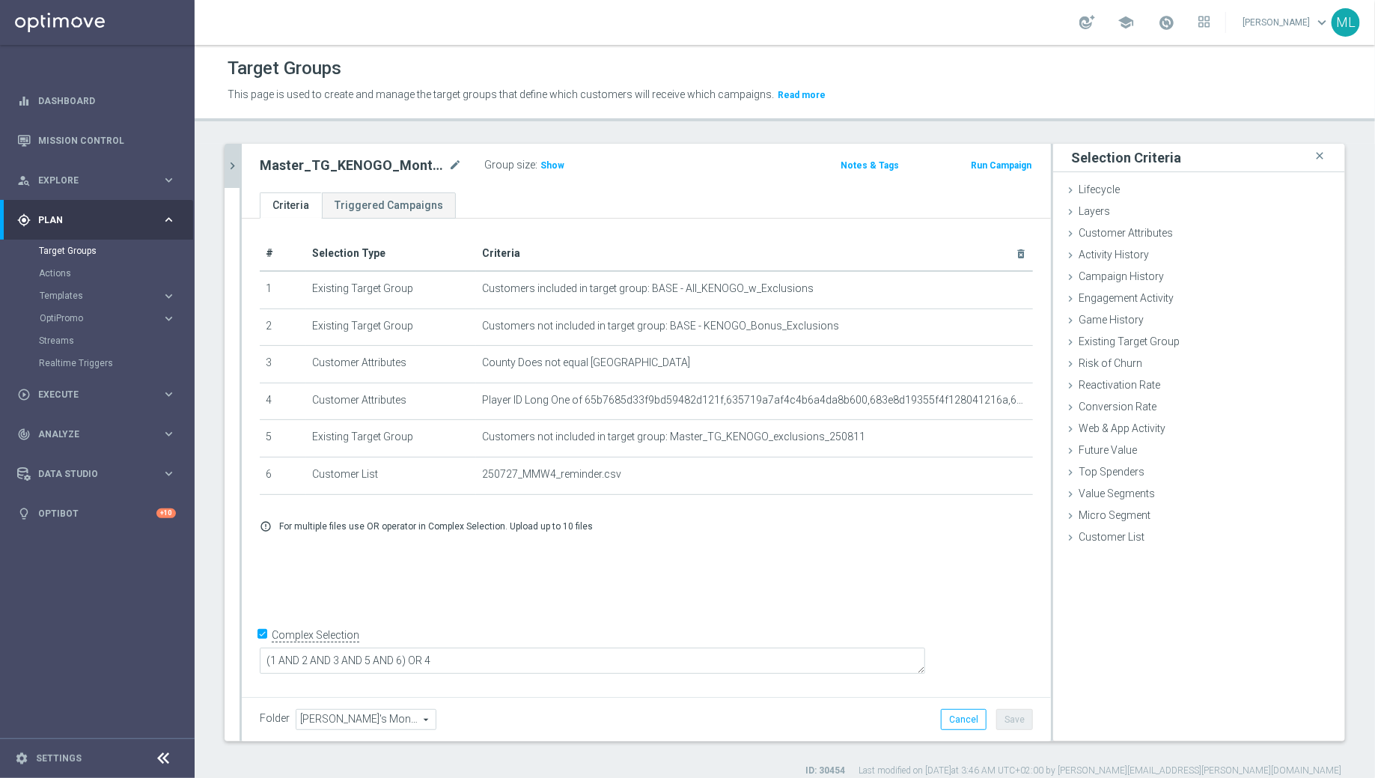
click at [231, 171] on icon "chevron_right" at bounding box center [232, 166] width 14 height 14
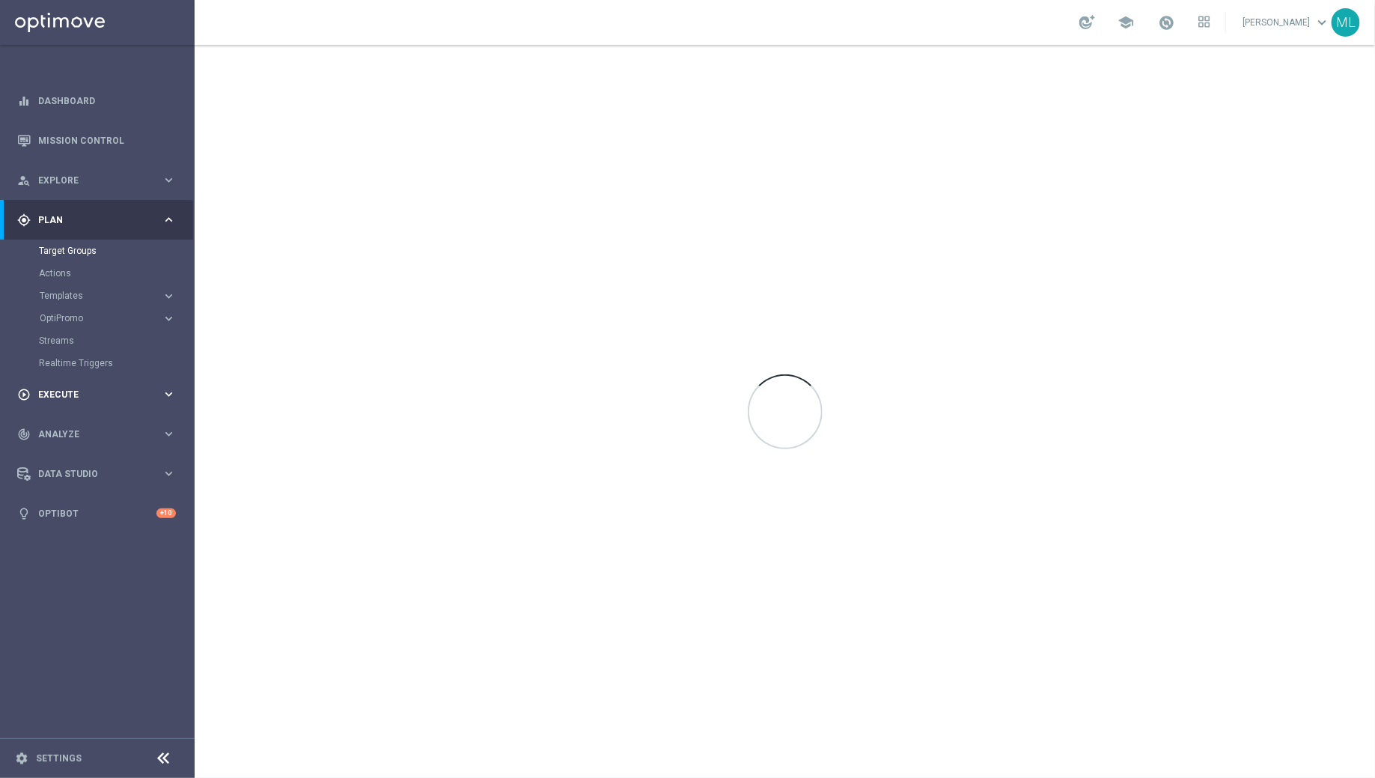
click at [170, 391] on icon "keyboard_arrow_right" at bounding box center [169, 394] width 14 height 14
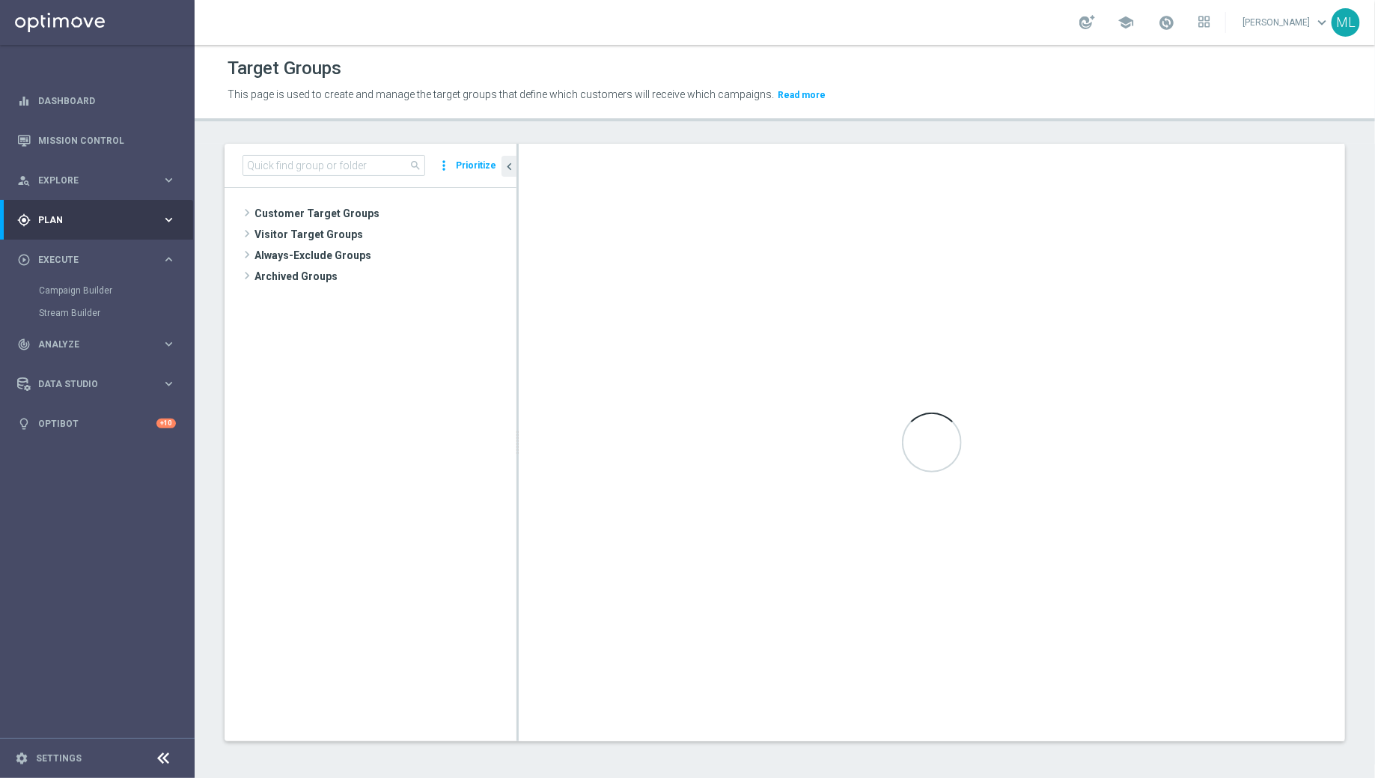
click at [166, 223] on icon "keyboard_arrow_right" at bounding box center [169, 220] width 14 height 14
click at [168, 295] on icon "keyboard_arrow_right" at bounding box center [169, 296] width 14 height 14
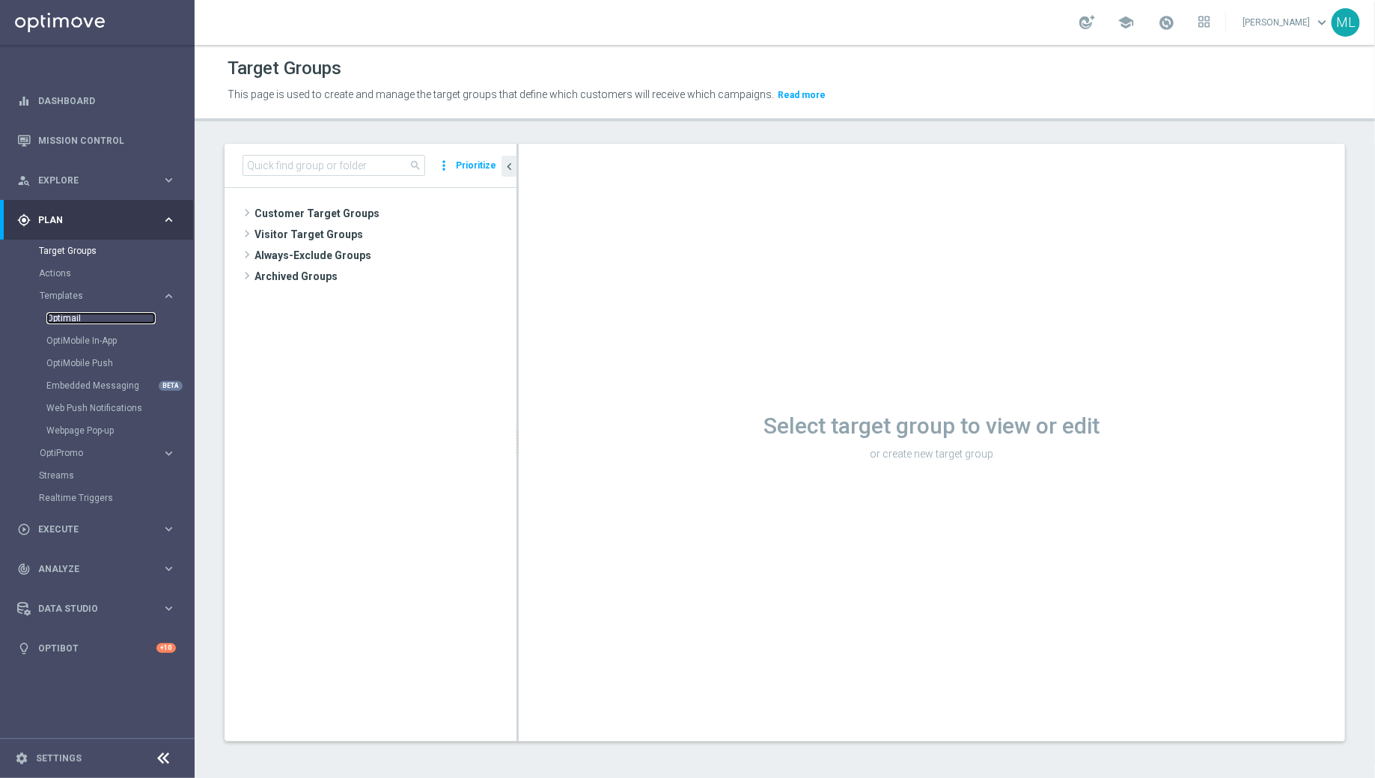
click at [82, 316] on link "Optimail" at bounding box center [100, 318] width 109 height 12
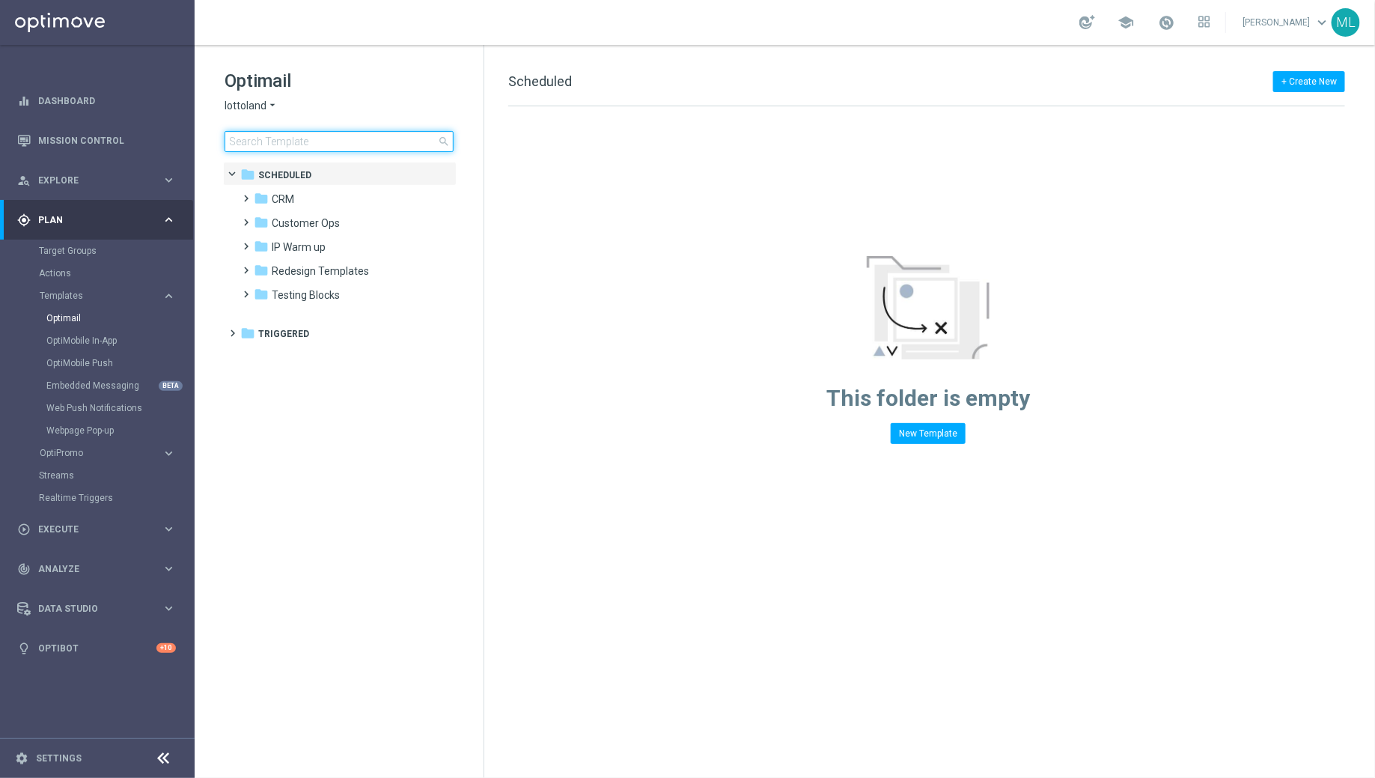
click at [287, 140] on input at bounding box center [339, 141] width 229 height 21
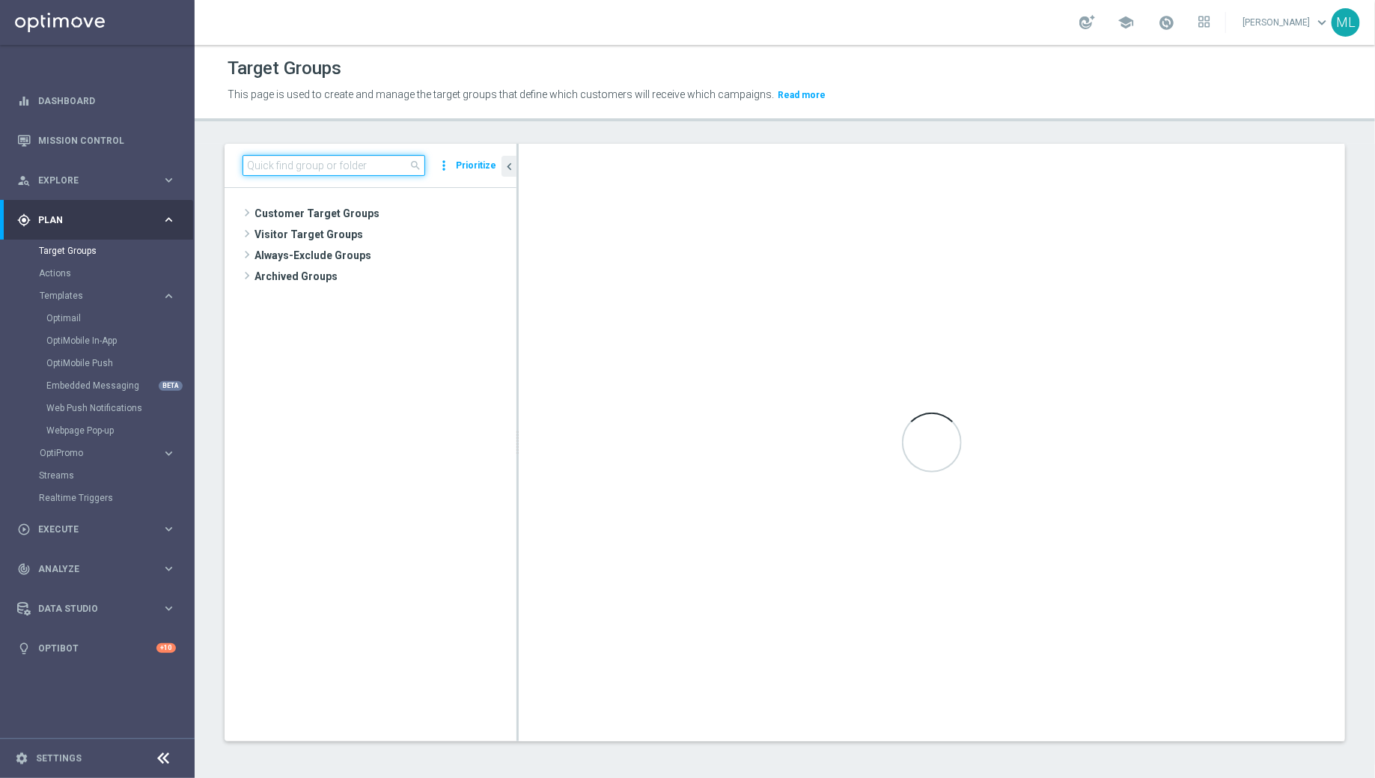
click at [291, 162] on input at bounding box center [333, 165] width 183 height 21
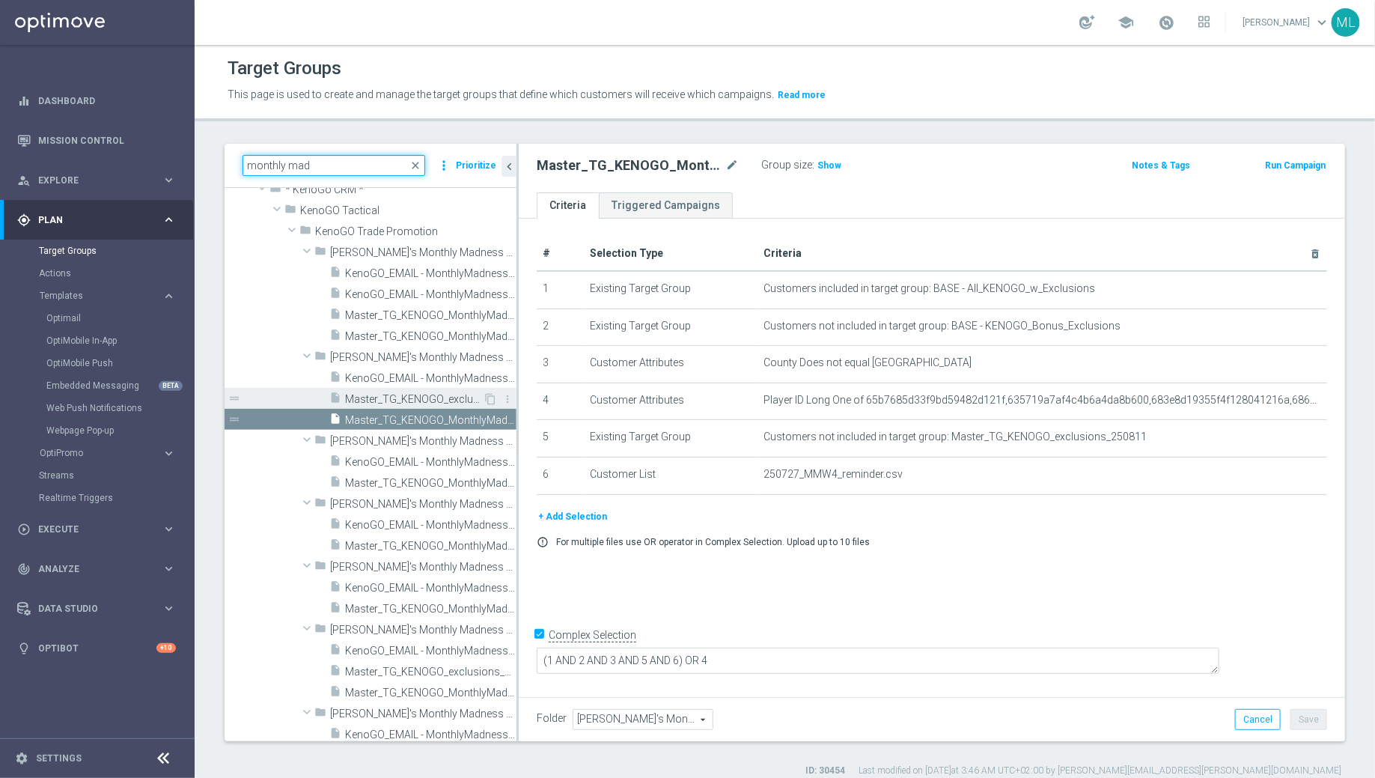
scroll to position [49, 0]
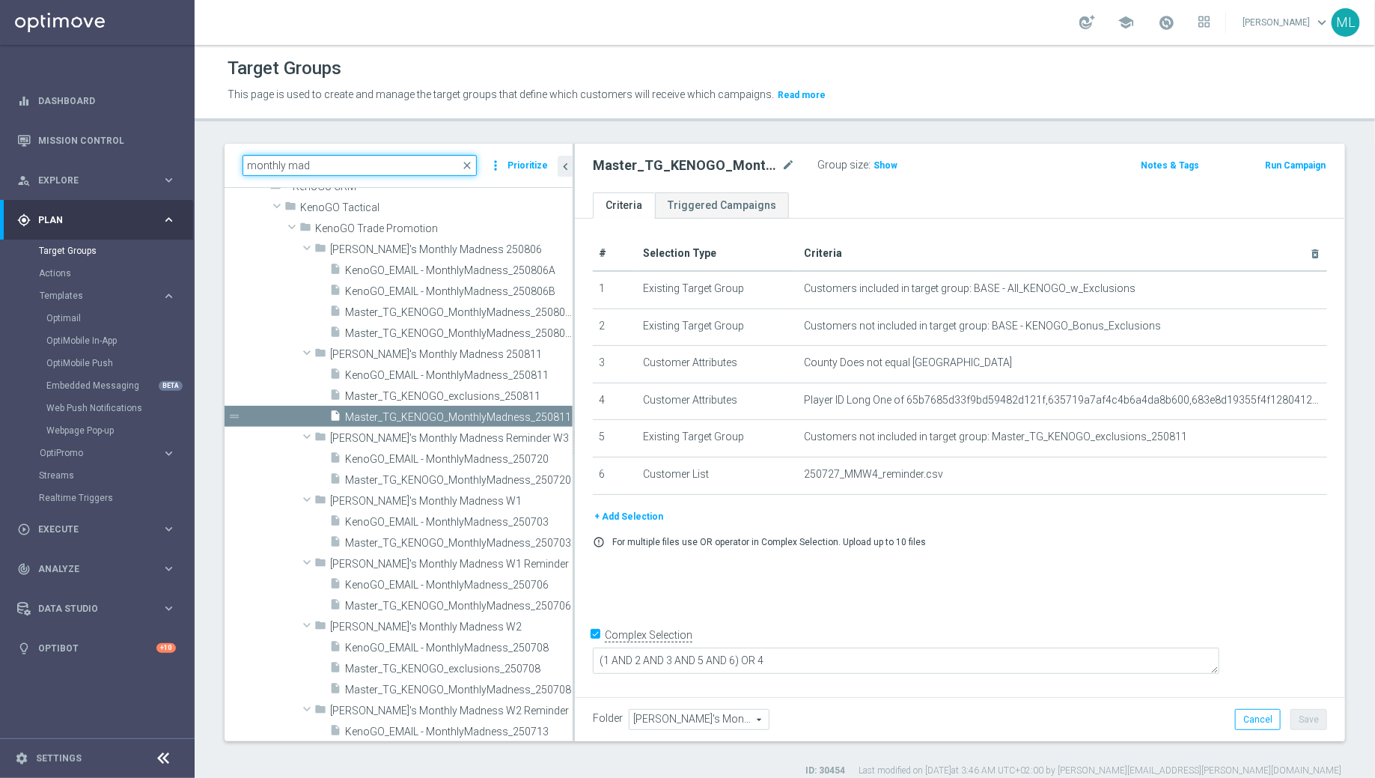
drag, startPoint x: 517, startPoint y: 407, endPoint x: 572, endPoint y: 409, distance: 54.7
click at [573, 409] on div at bounding box center [574, 442] width 2 height 597
type input "monthly mad"
click at [79, 322] on link "Optimail" at bounding box center [100, 318] width 109 height 12
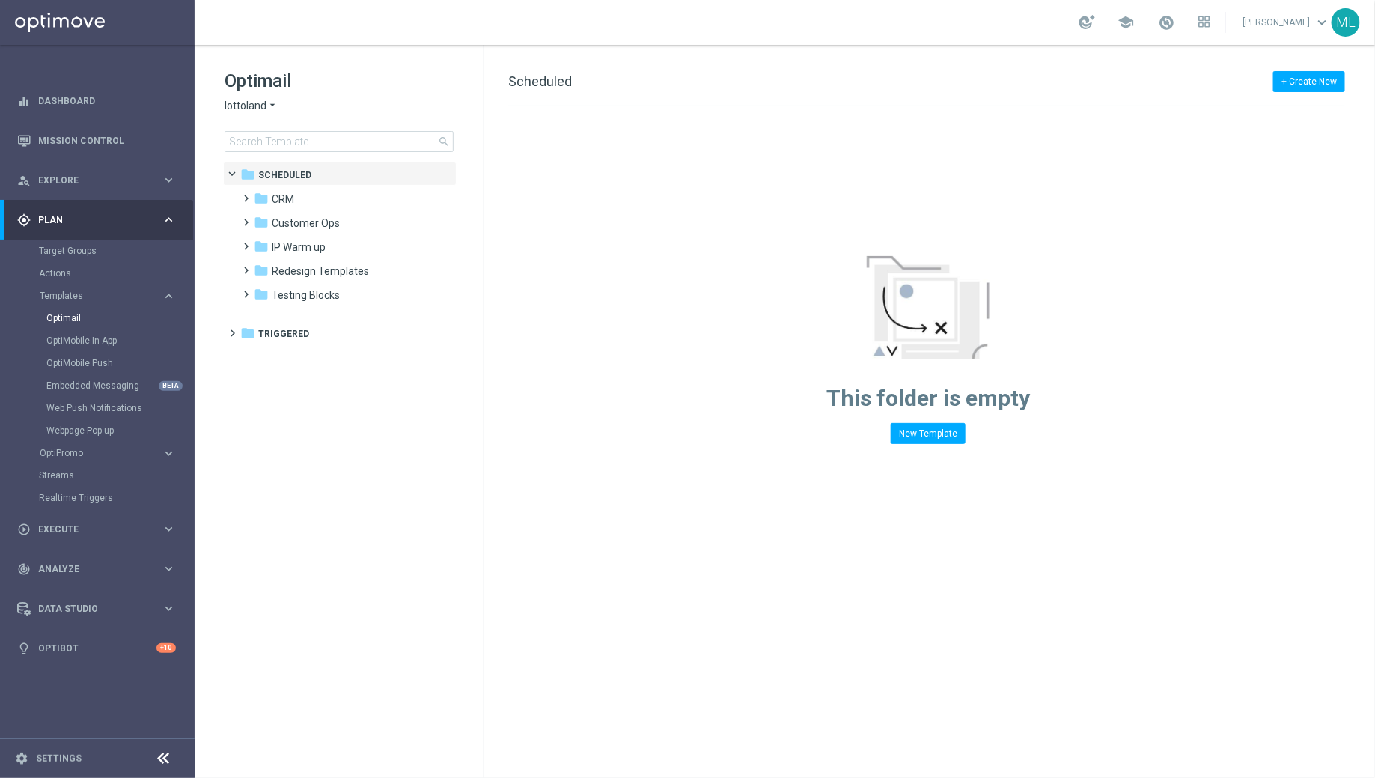
click at [269, 103] on icon "arrow_drop_down" at bounding box center [272, 106] width 12 height 14
click at [272, 137] on div "KenoGO" at bounding box center [281, 141] width 112 height 18
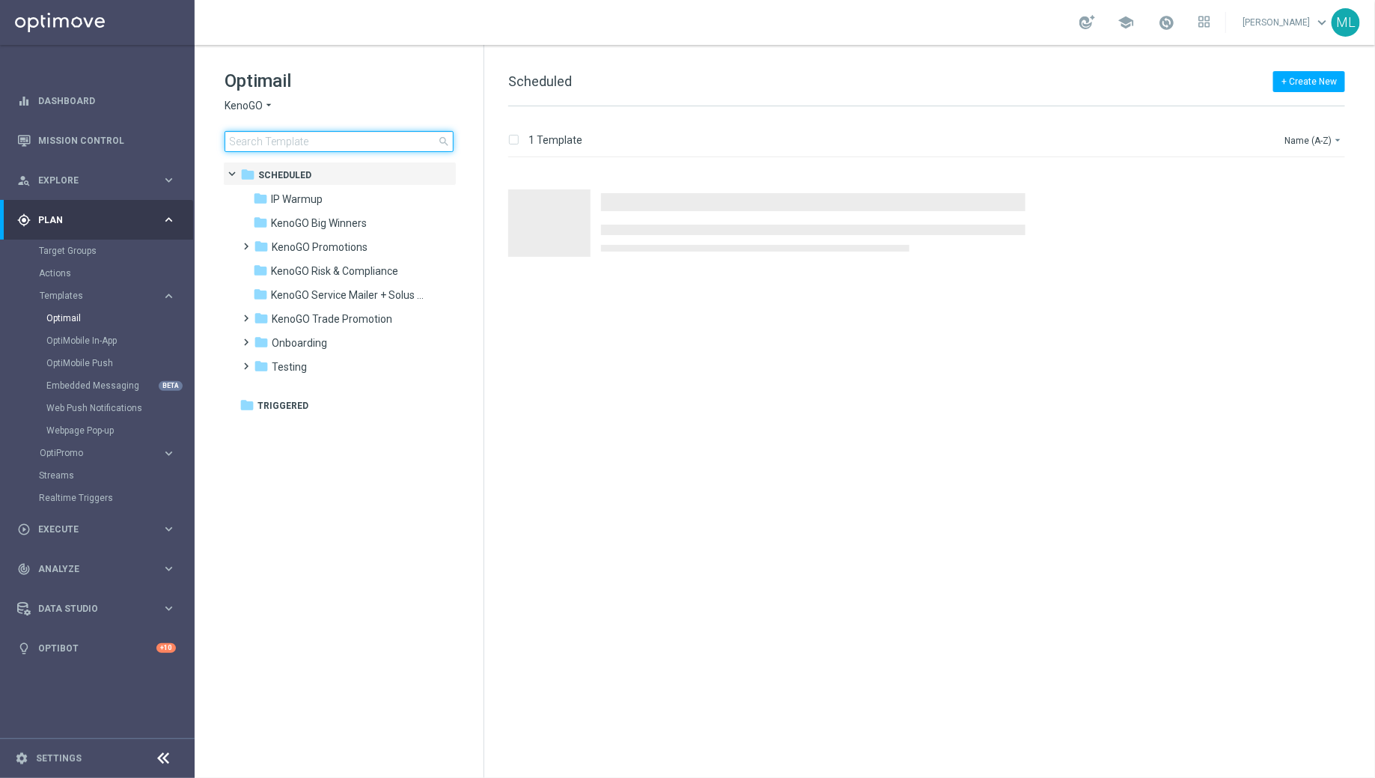
click at [287, 144] on input at bounding box center [339, 141] width 229 height 21
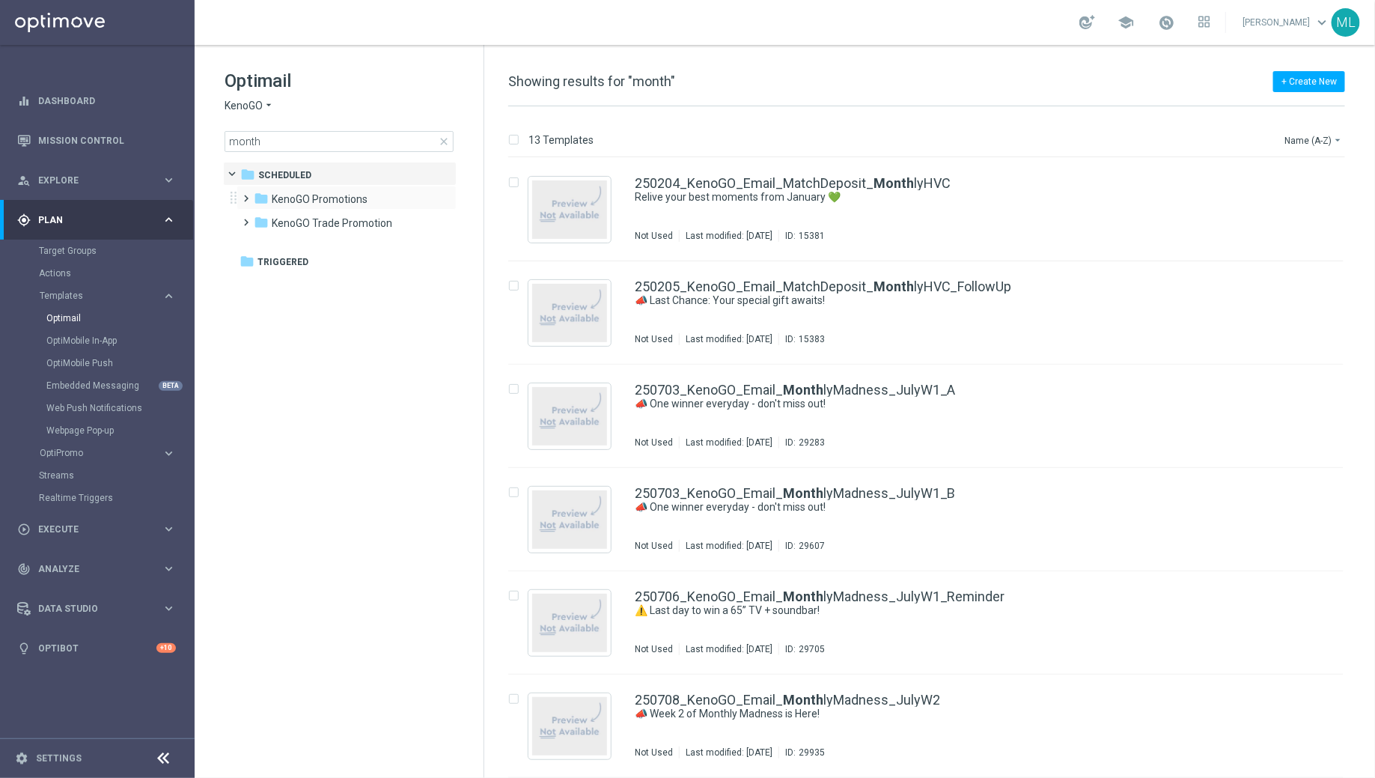
click at [245, 195] on span at bounding box center [243, 192] width 7 height 6
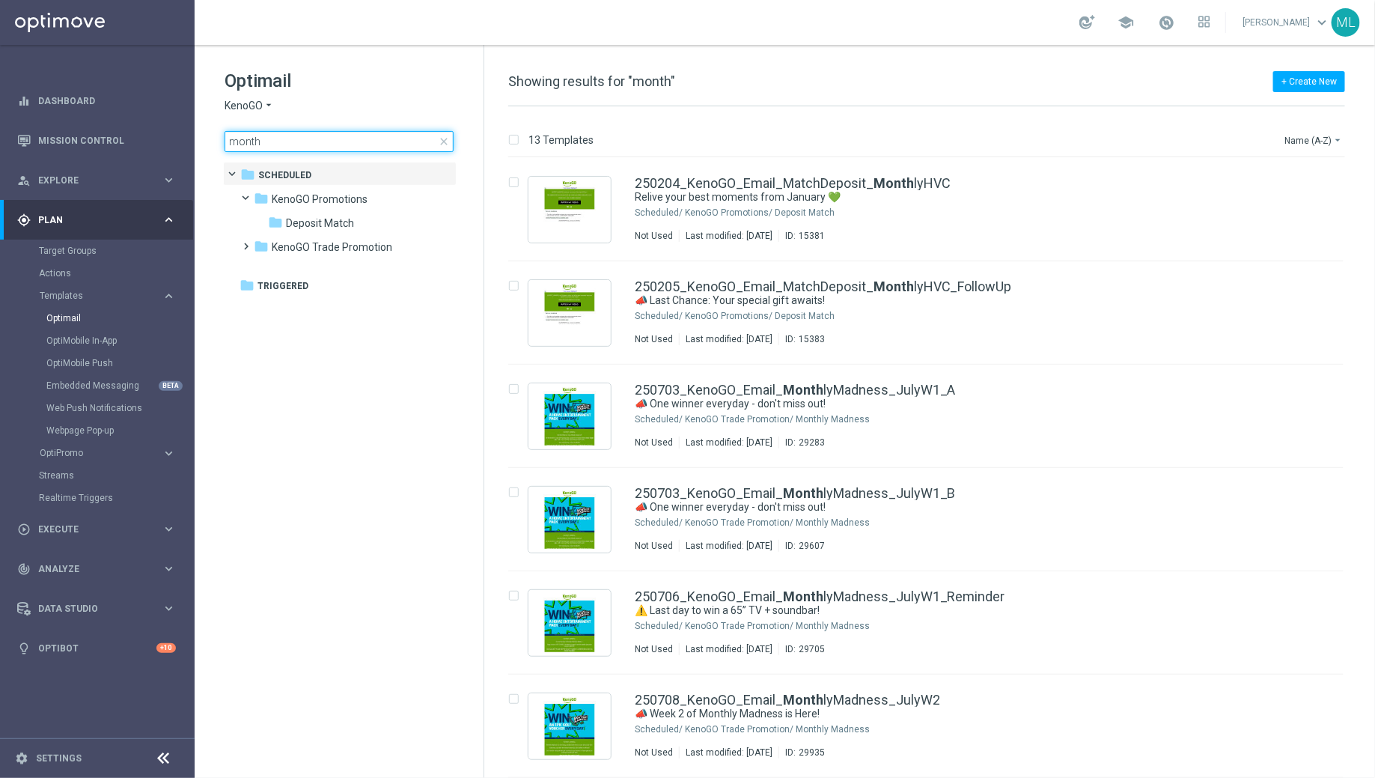
click at [284, 138] on input "month" at bounding box center [339, 141] width 229 height 21
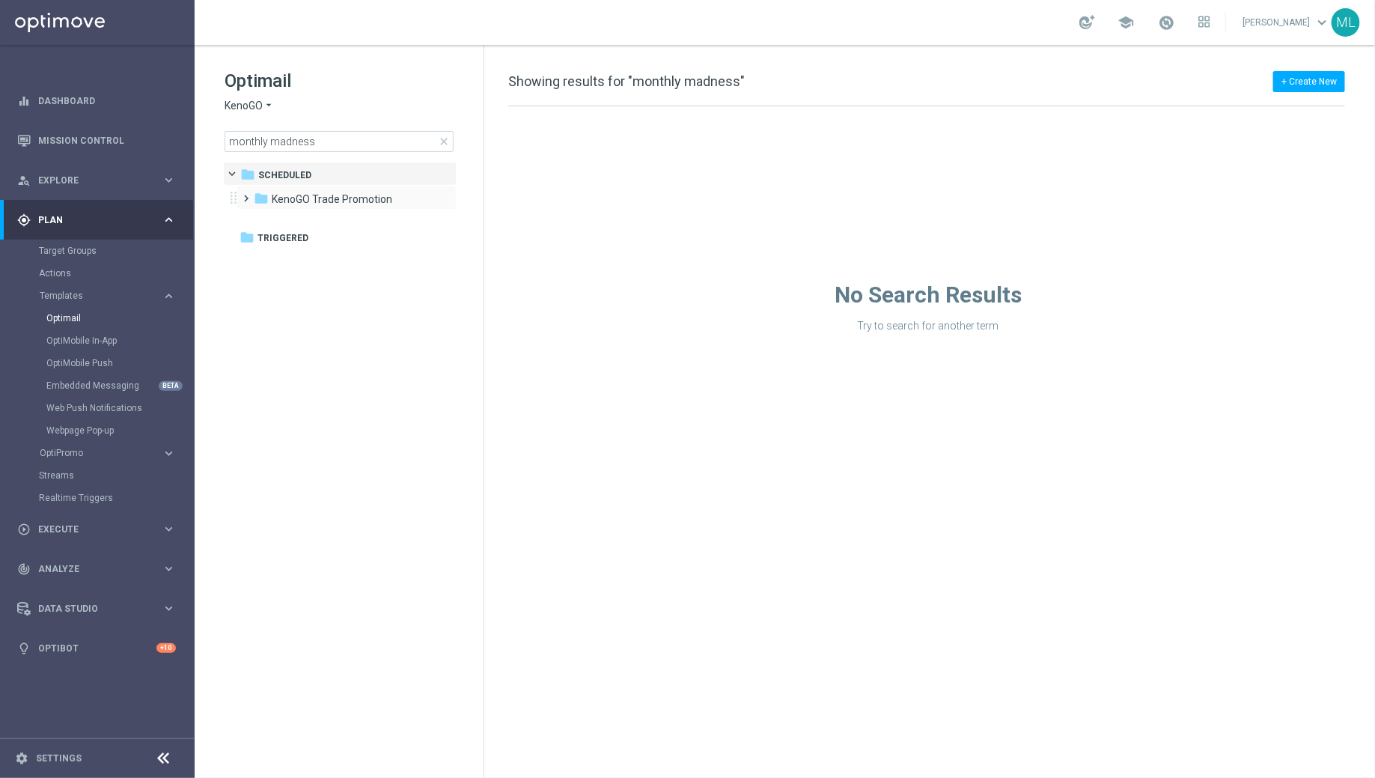
click at [245, 195] on span at bounding box center [243, 192] width 7 height 6
click at [299, 224] on b "Monthly Madness" at bounding box center [331, 223] width 89 height 12
click at [294, 248] on icon "folder" at bounding box center [290, 246] width 15 height 15
click at [324, 248] on b "Monthly Madness" at bounding box center [345, 247] width 89 height 12
click at [265, 222] on span at bounding box center [268, 219] width 6 height 7
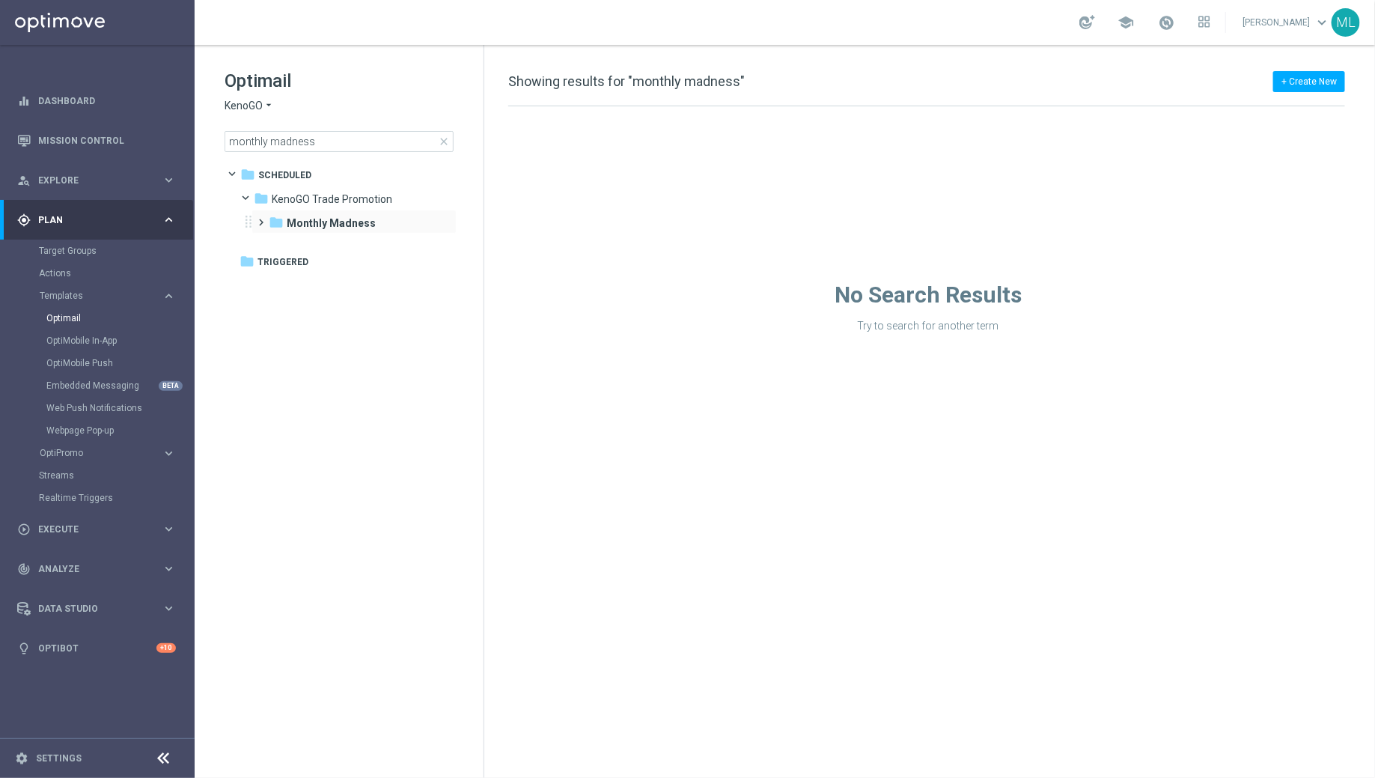
click at [262, 219] on span at bounding box center [258, 216] width 7 height 6
click at [296, 205] on span "KenoGO Trade Promotion" at bounding box center [332, 198] width 120 height 13
click at [255, 195] on icon "folder" at bounding box center [261, 198] width 15 height 15
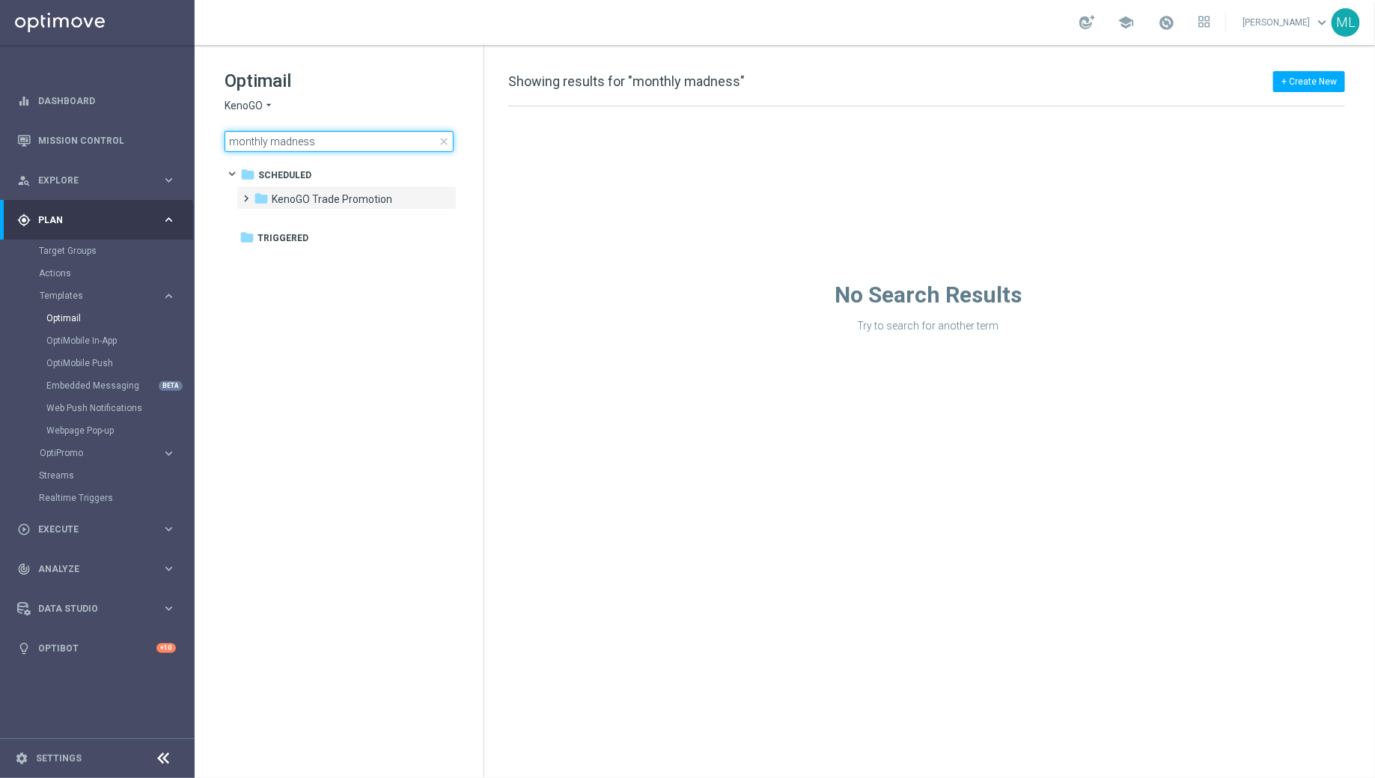
click at [323, 144] on input "monthly madness" at bounding box center [339, 141] width 229 height 21
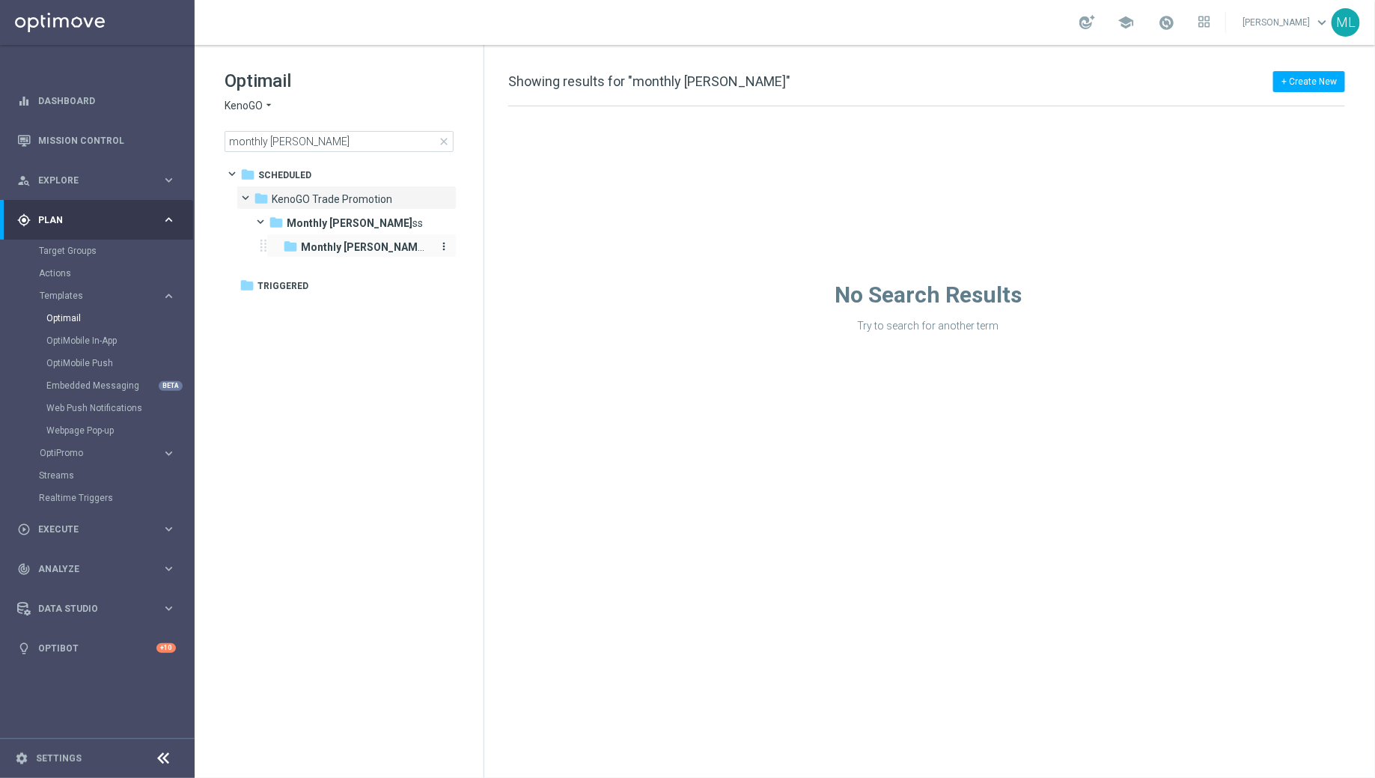
click at [349, 248] on b "Monthly Madne" at bounding box center [364, 247] width 126 height 12
click at [297, 246] on icon "folder" at bounding box center [290, 246] width 15 height 15
click at [298, 138] on input "monthly madne" at bounding box center [339, 141] width 229 height 21
click at [296, 138] on input "monthly madne" at bounding box center [339, 141] width 229 height 21
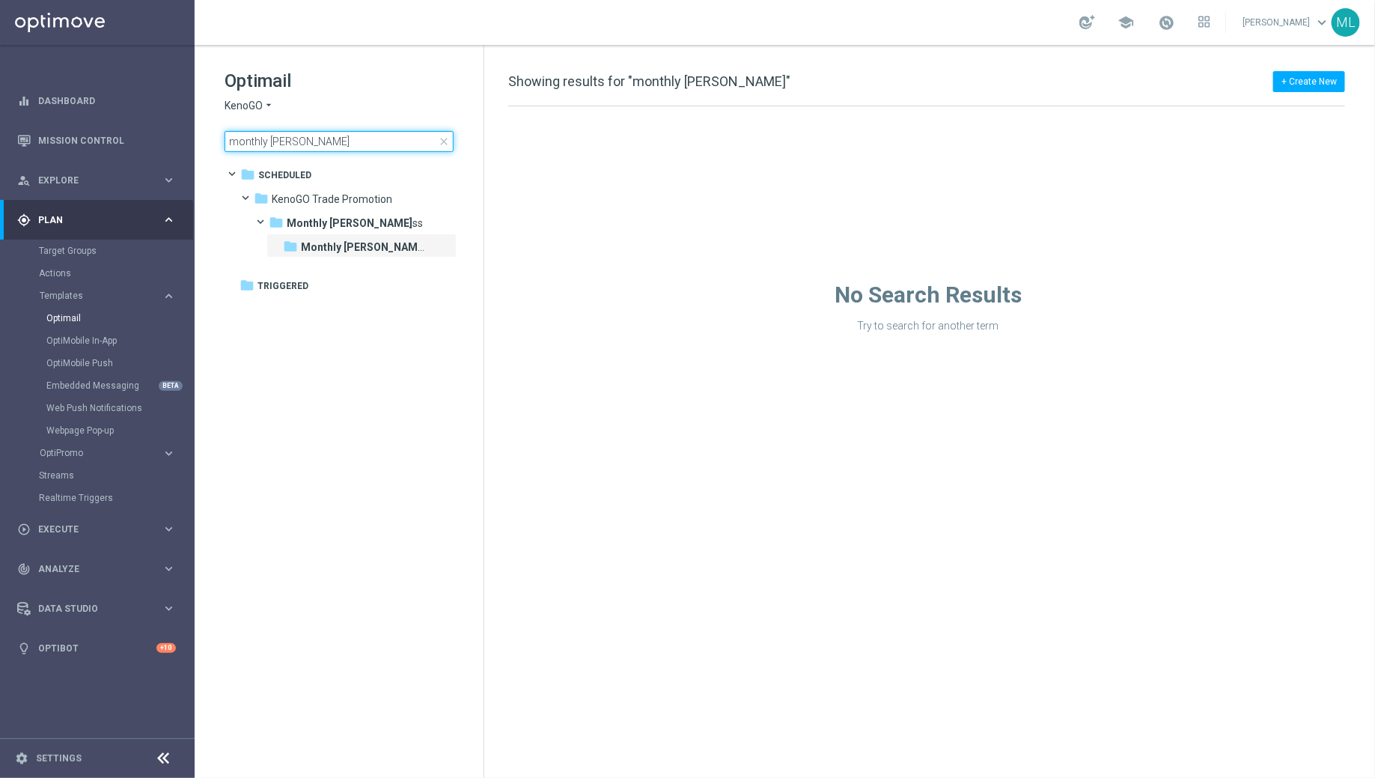
click at [296, 138] on input "monthly madne" at bounding box center [339, 141] width 229 height 21
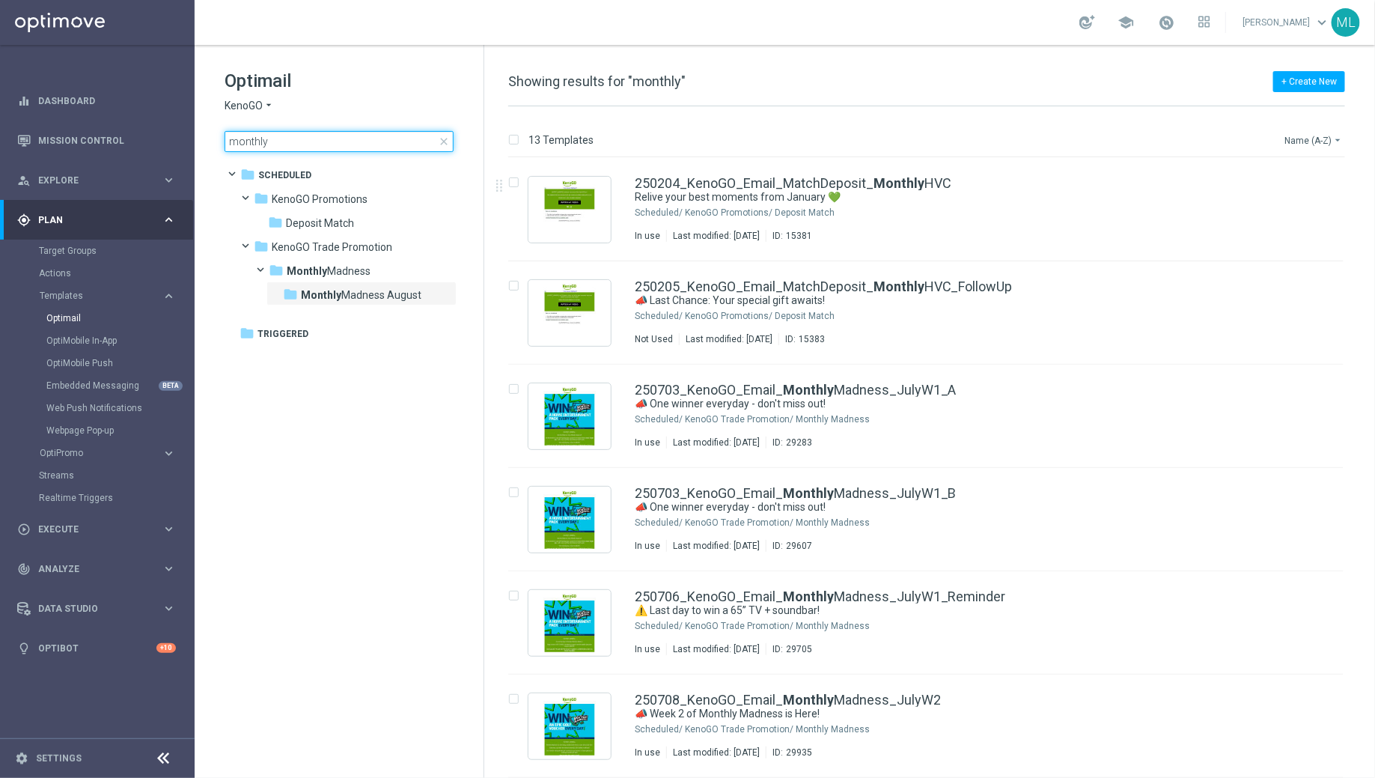
type input "monthly"
click at [1318, 138] on button "Name (A-Z) arrow_drop_down" at bounding box center [1314, 140] width 62 height 18
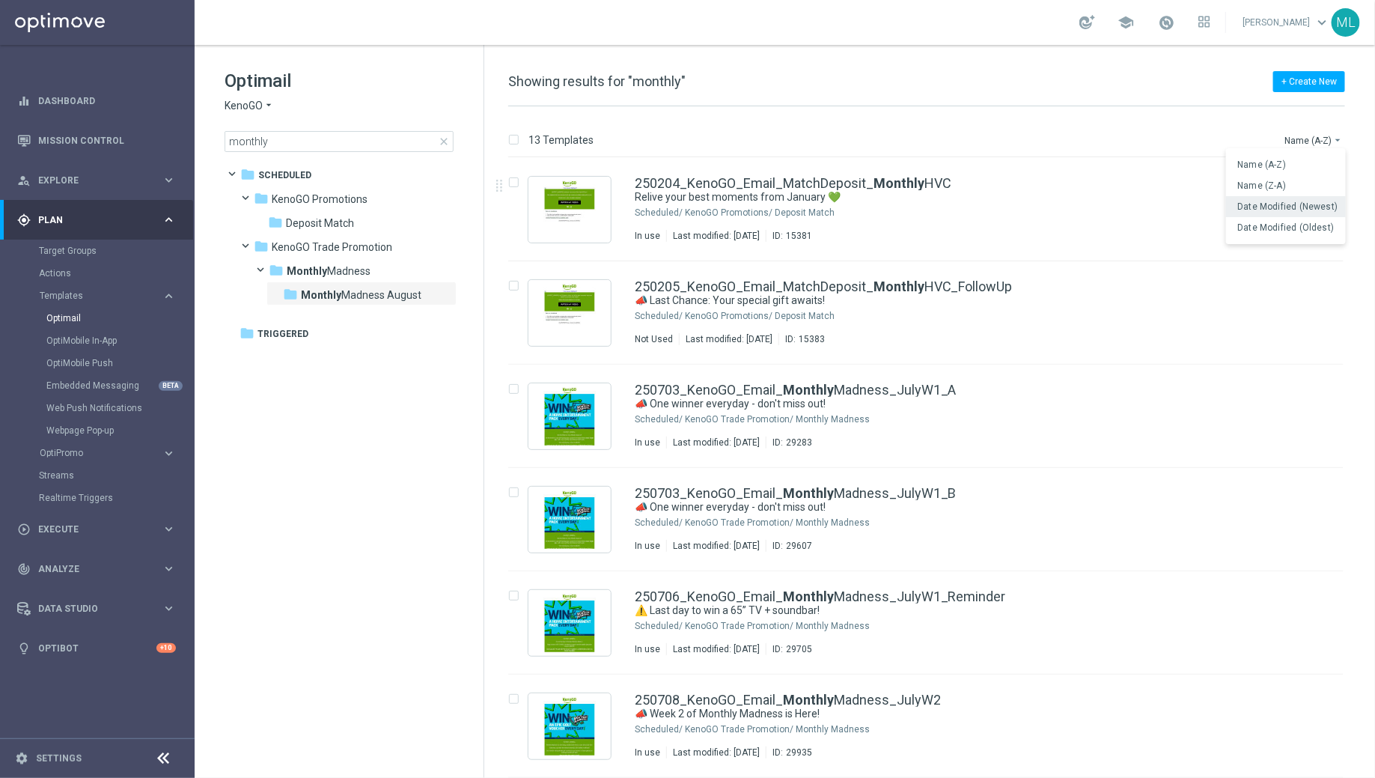
click at [1281, 214] on div "Date Modified (Newest)" at bounding box center [1286, 206] width 120 height 21
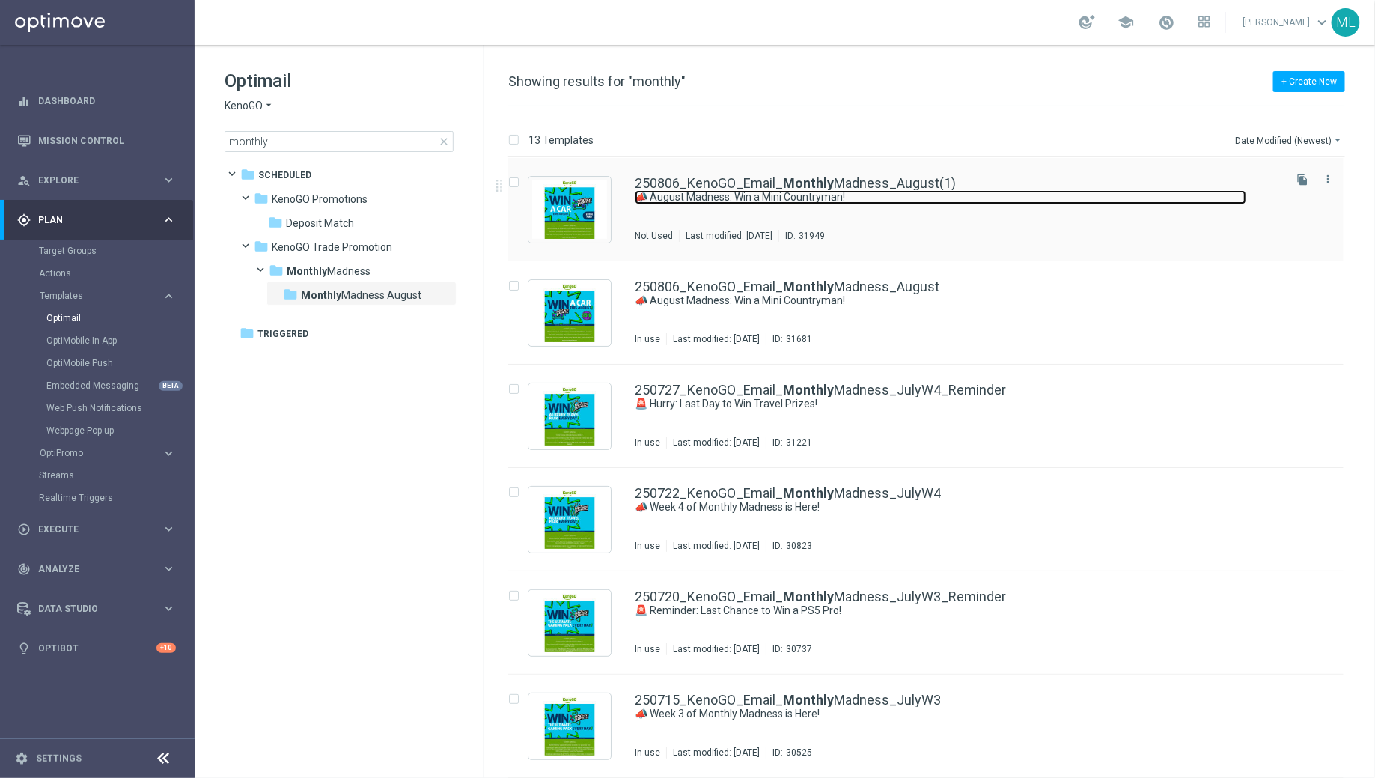
click at [833, 200] on link "📣 August Madness: Win a Mini Countryman!" at bounding box center [940, 197] width 611 height 14
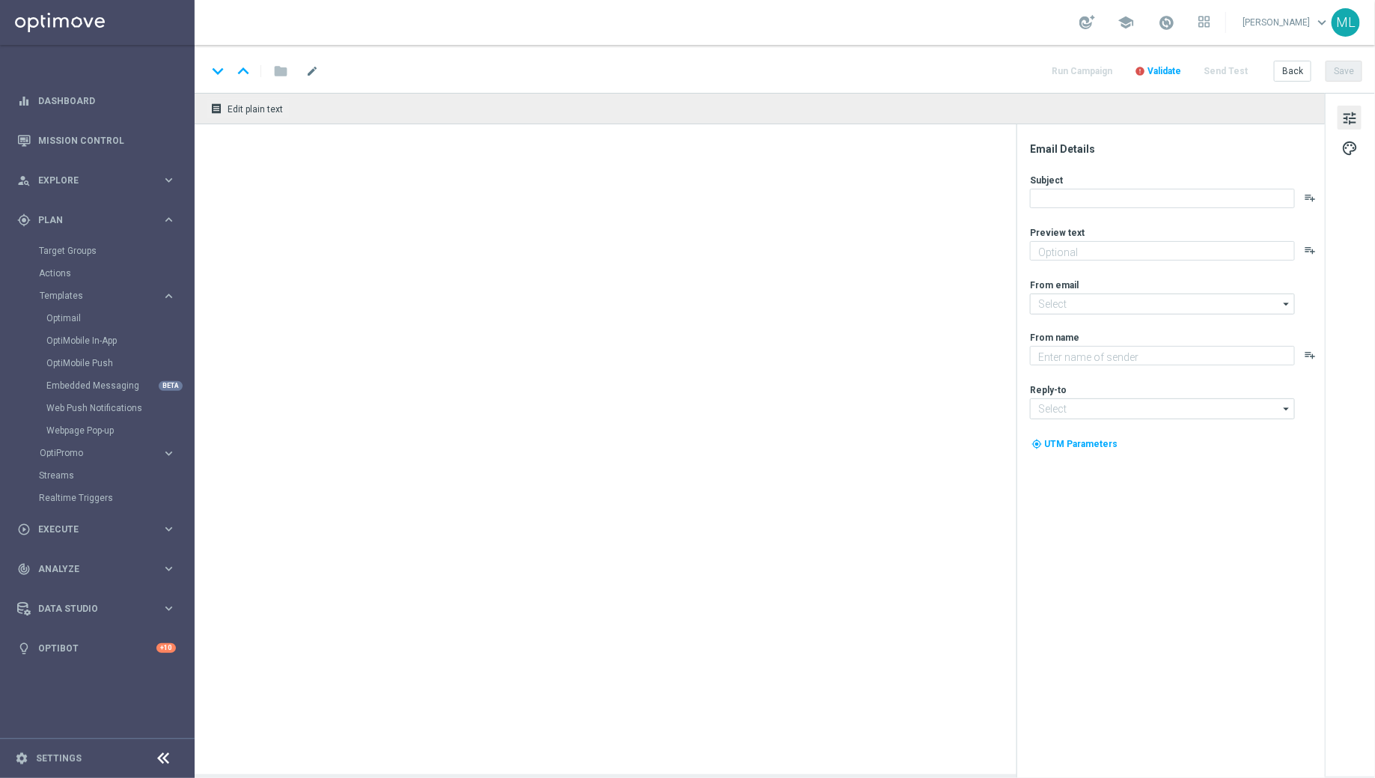
type textarea "Enter now for your chance to drive away in style!"
type textarea "KenoGO"
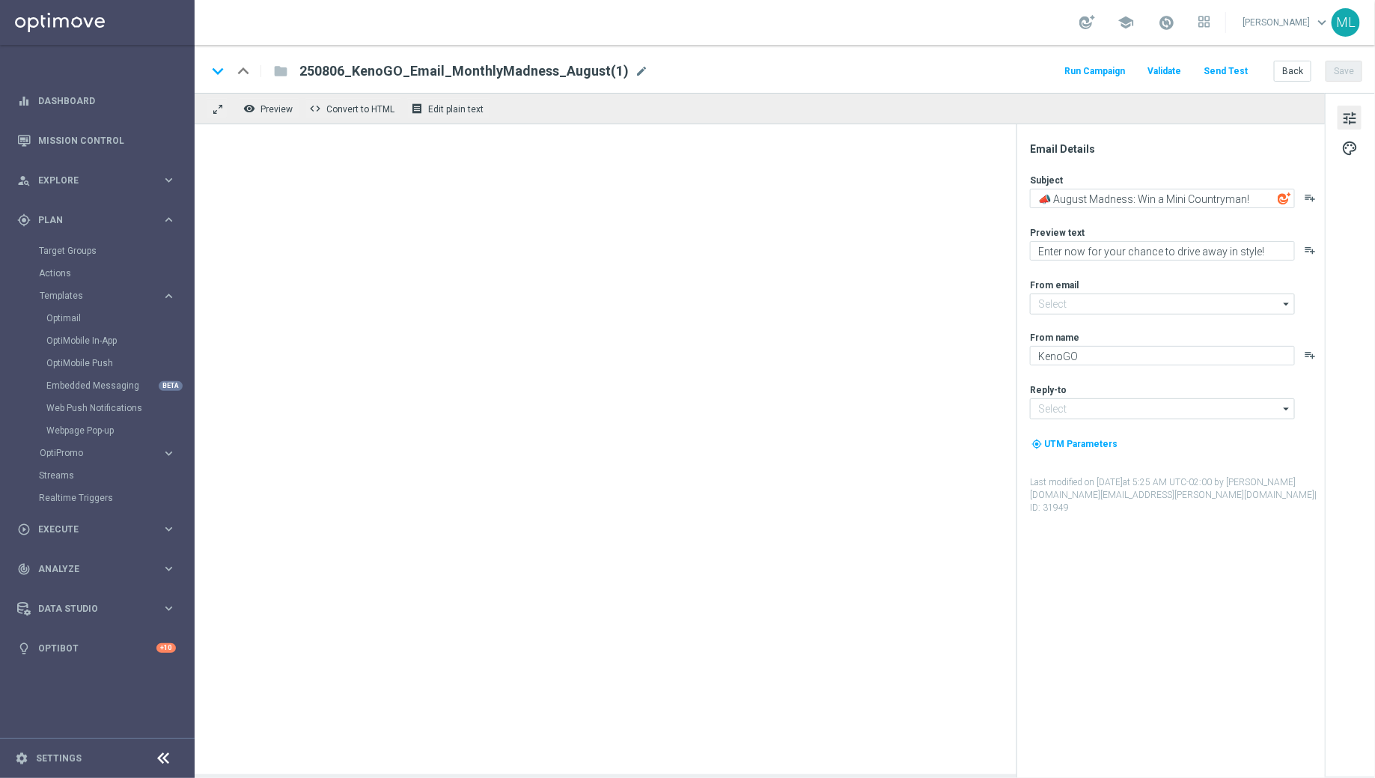
type input "mail@crm.kenogo.com.au"
type input "support@kenogo.com.au"
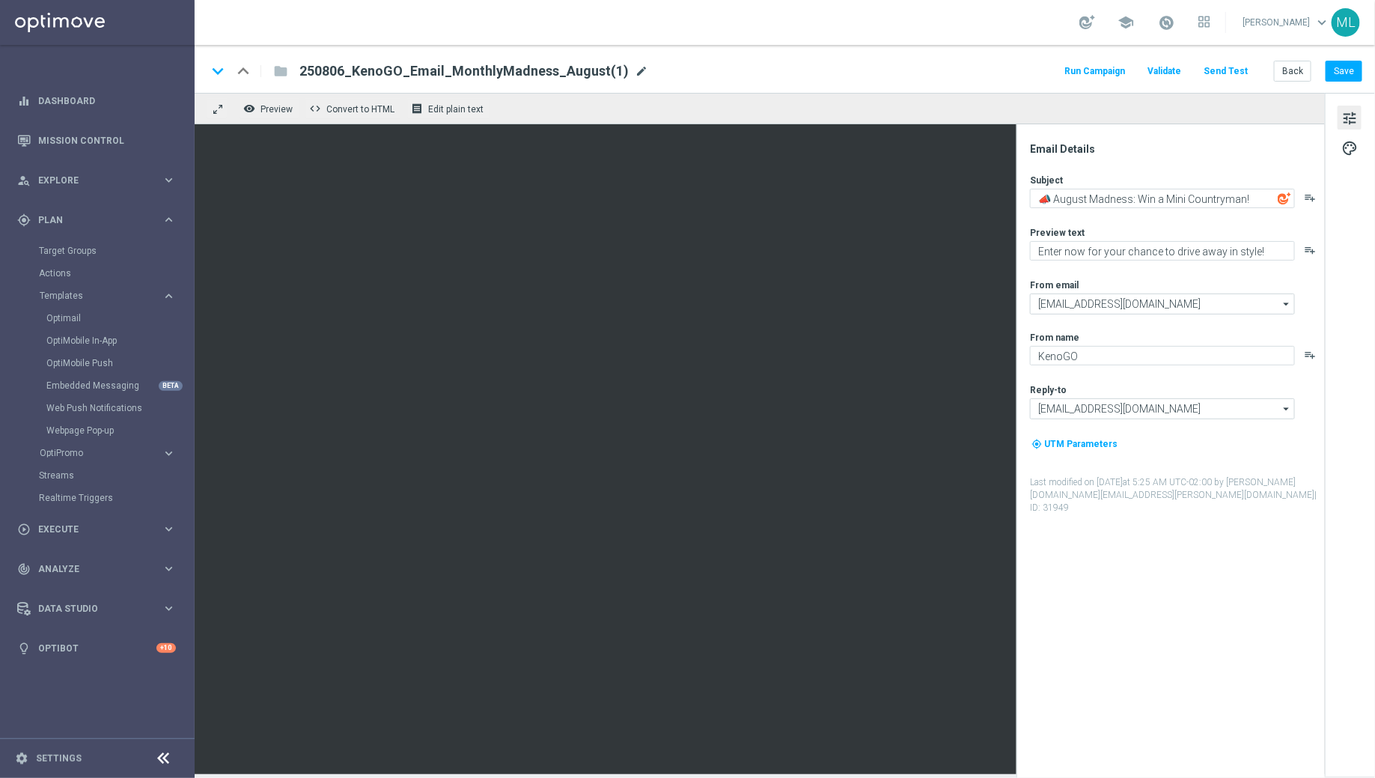
click at [635, 65] on span "mode_edit" at bounding box center [641, 70] width 13 height 13
click at [343, 73] on input "250806_KenoGO_Email_MonthlyMadness_August" at bounding box center [484, 70] width 371 height 19
type input "250811_KenoGO_Email_MonthlyMadness_August"
click at [504, 70] on input "250811_KenoGO_Email_MonthlyMadness_August" at bounding box center [484, 70] width 371 height 19
click at [558, 74] on input "250811_KenoGO_Email_MonthlyMadness_August" at bounding box center [484, 70] width 371 height 19
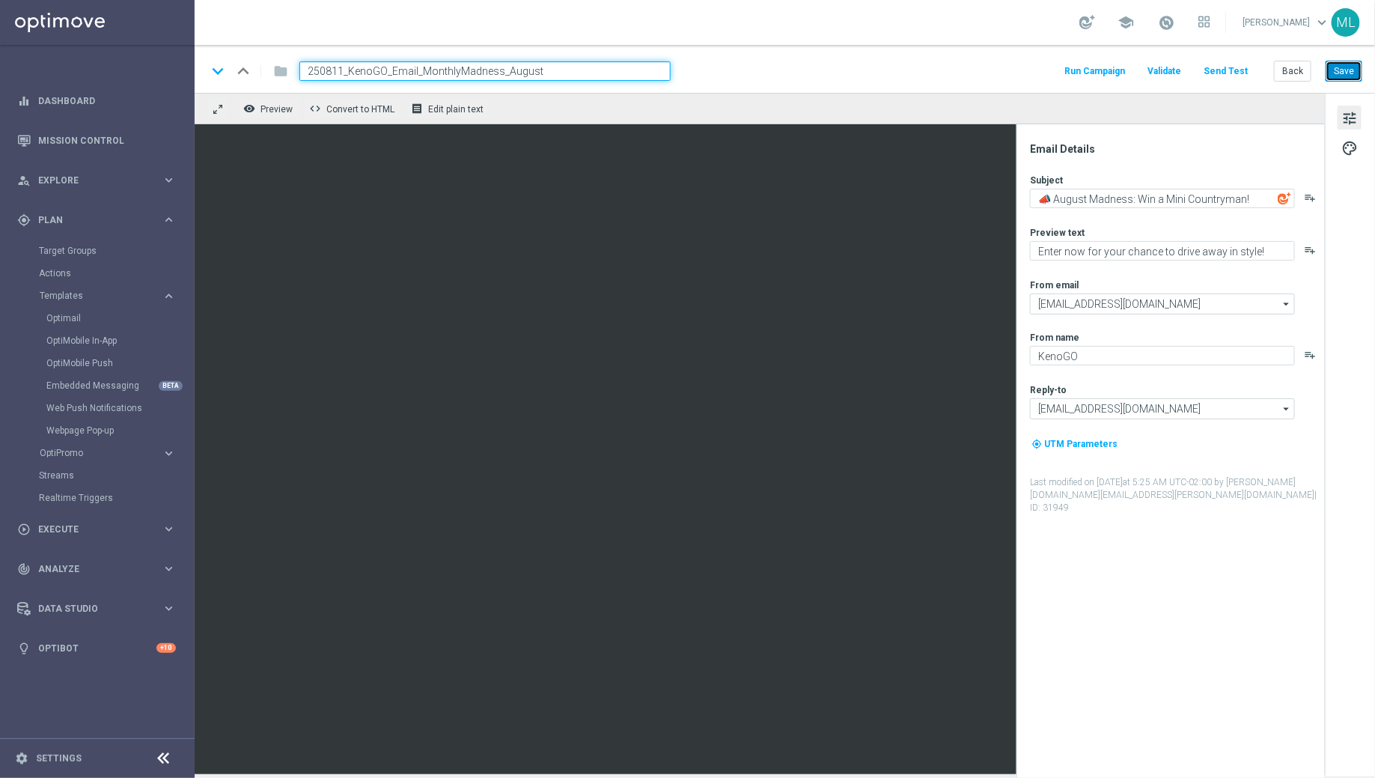
click at [1345, 69] on button "Save" at bounding box center [1343, 71] width 37 height 21
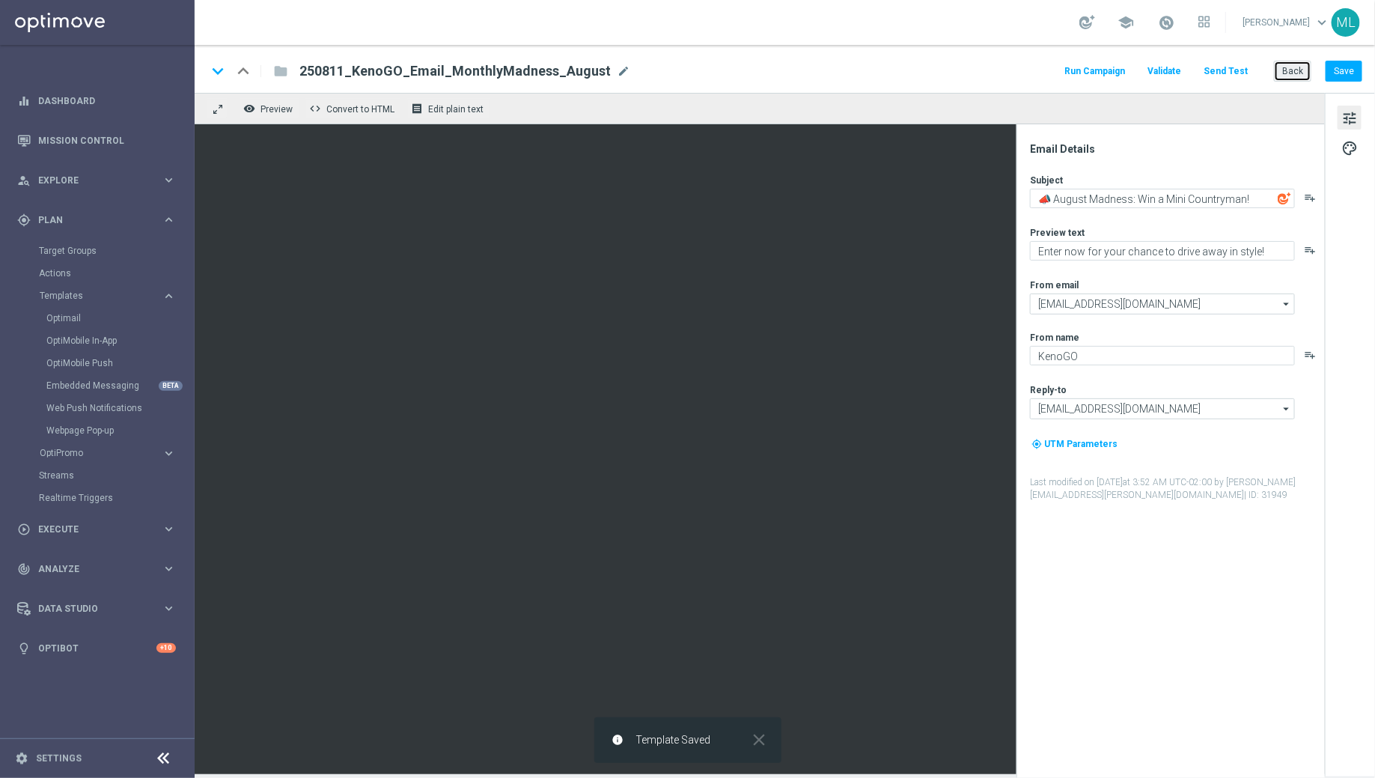
click at [1296, 71] on button "Back" at bounding box center [1292, 71] width 37 height 21
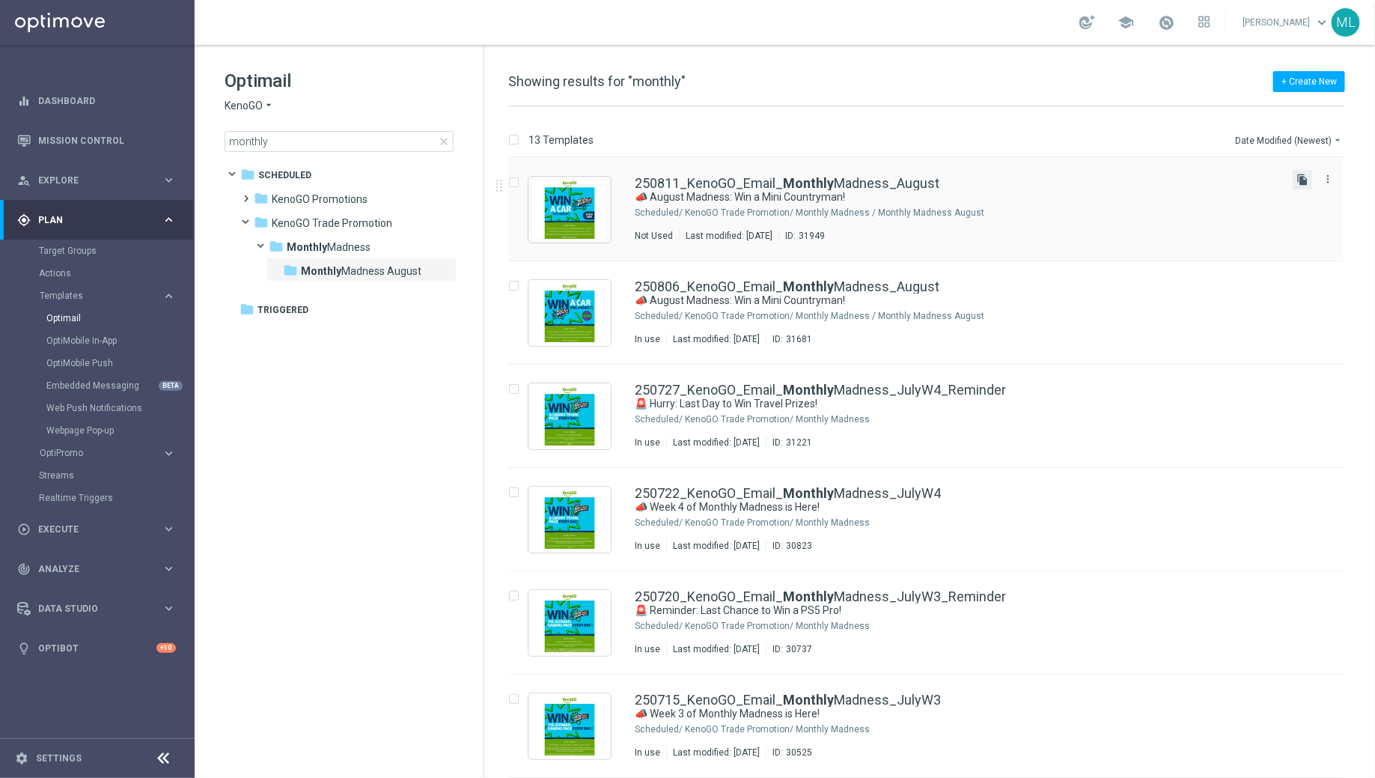
click at [1297, 180] on icon "file_copy" at bounding box center [1302, 180] width 12 height 12
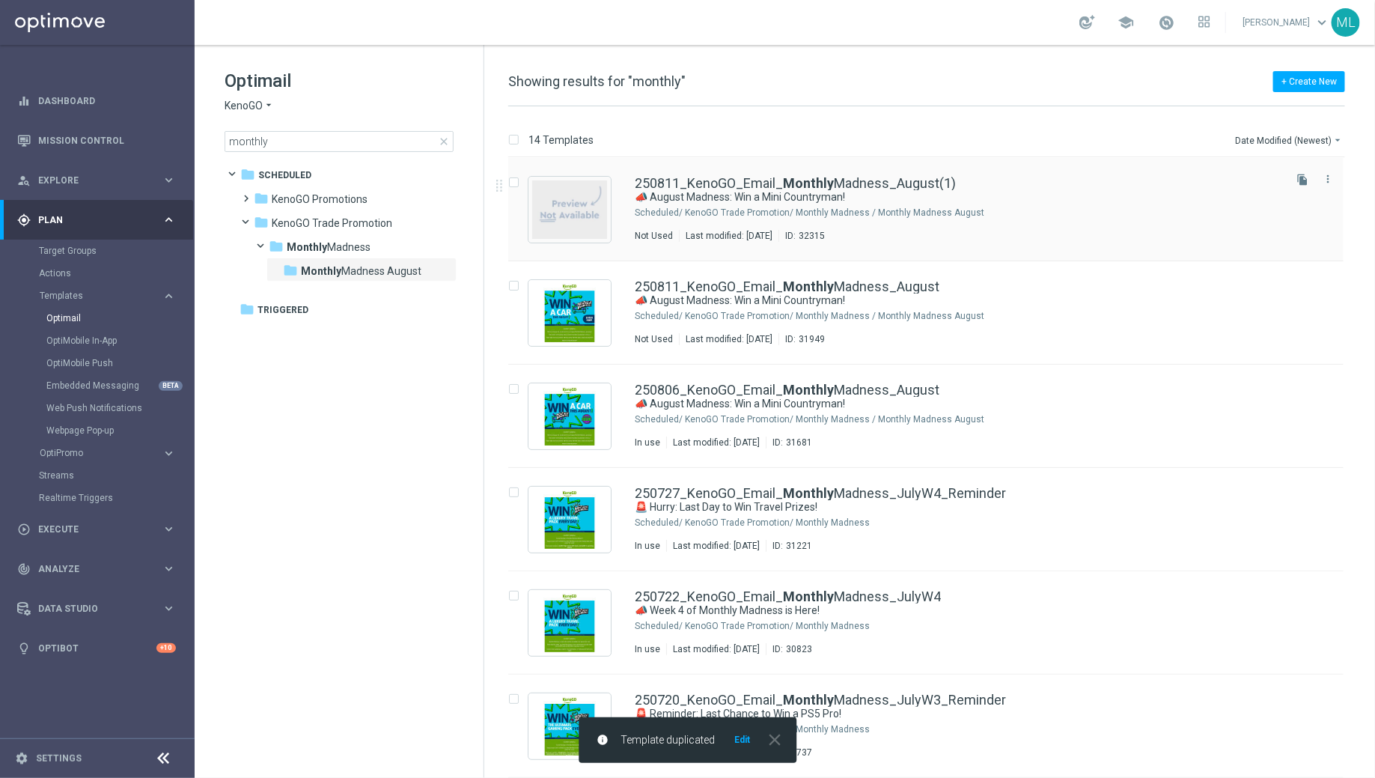
click at [975, 183] on div "250811_KenoGO_Email_ Monthly Madness_August(1)" at bounding box center [958, 183] width 646 height 13
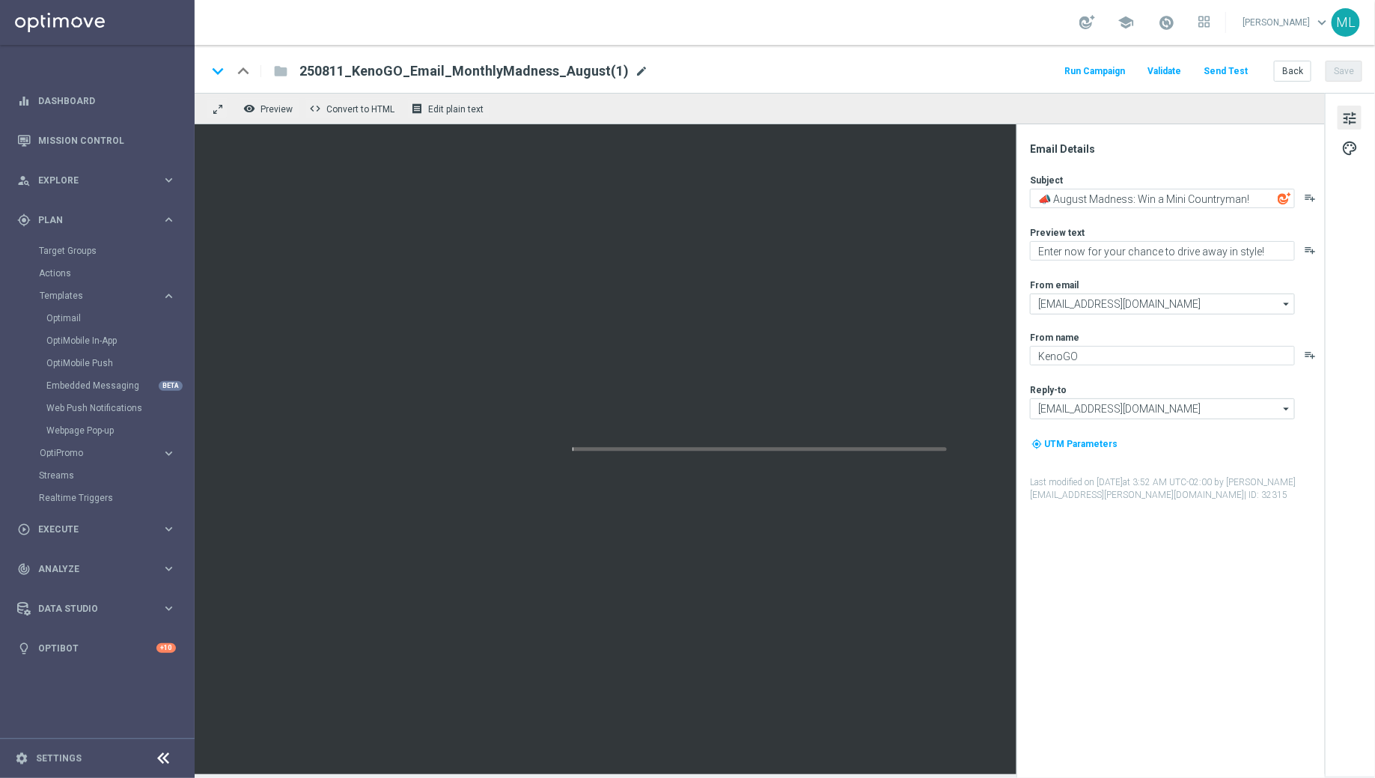
click at [635, 69] on span "mode_edit" at bounding box center [641, 70] width 13 height 13
type input "250811_KenoGO_Email_MonthlyMadness_AugustB"
click at [1340, 74] on button "Save" at bounding box center [1343, 71] width 37 height 21
click at [1301, 73] on button "Back" at bounding box center [1292, 71] width 37 height 21
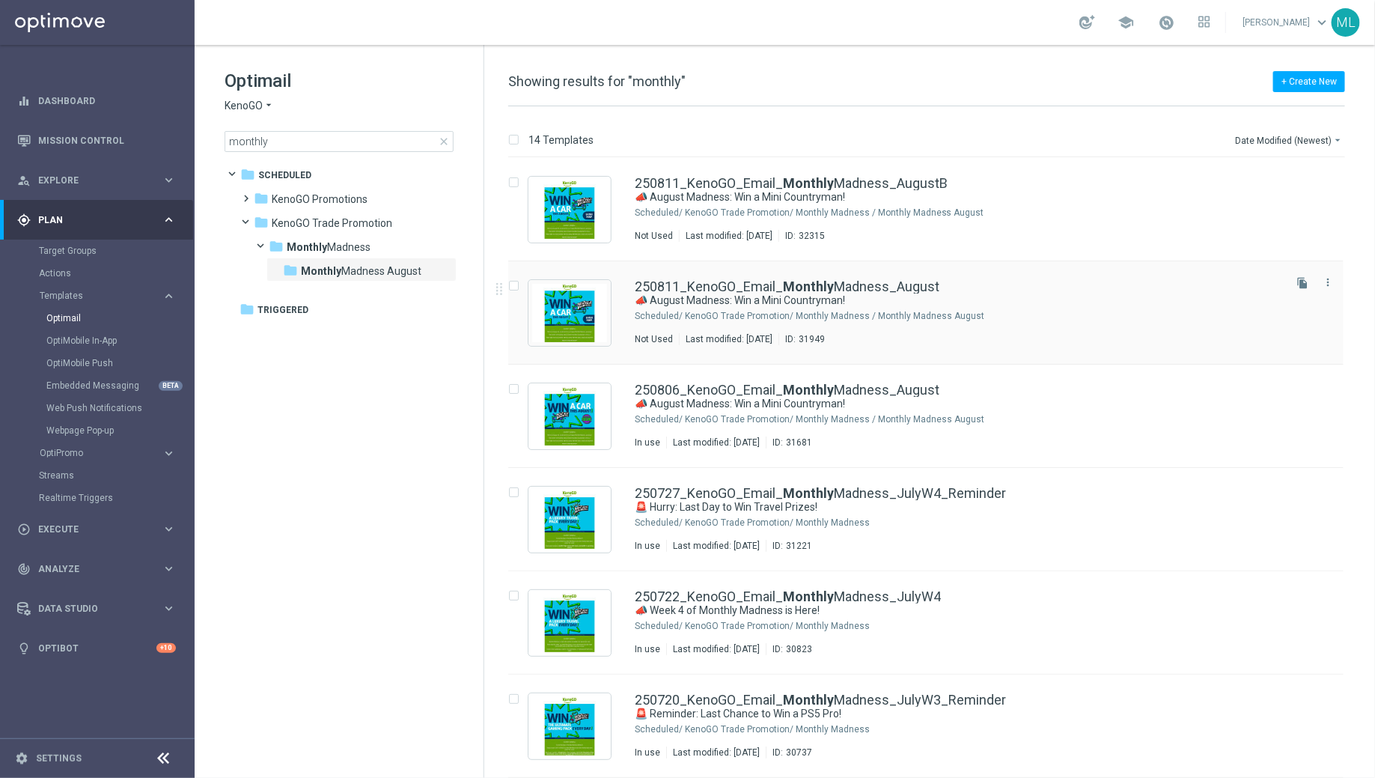
click at [963, 289] on div "250811_KenoGO_Email_ Monthly Madness_August" at bounding box center [958, 286] width 646 height 13
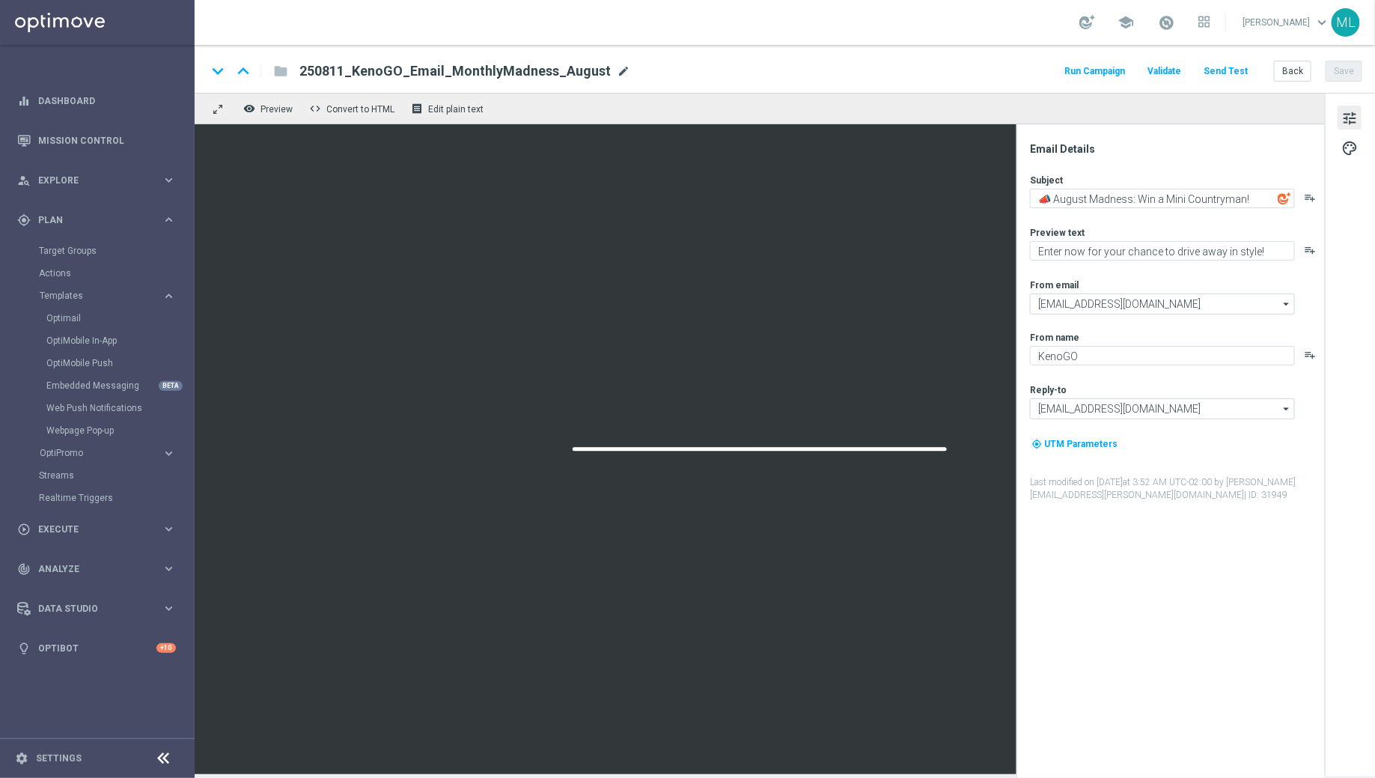
click at [617, 70] on span "mode_edit" at bounding box center [623, 70] width 13 height 13
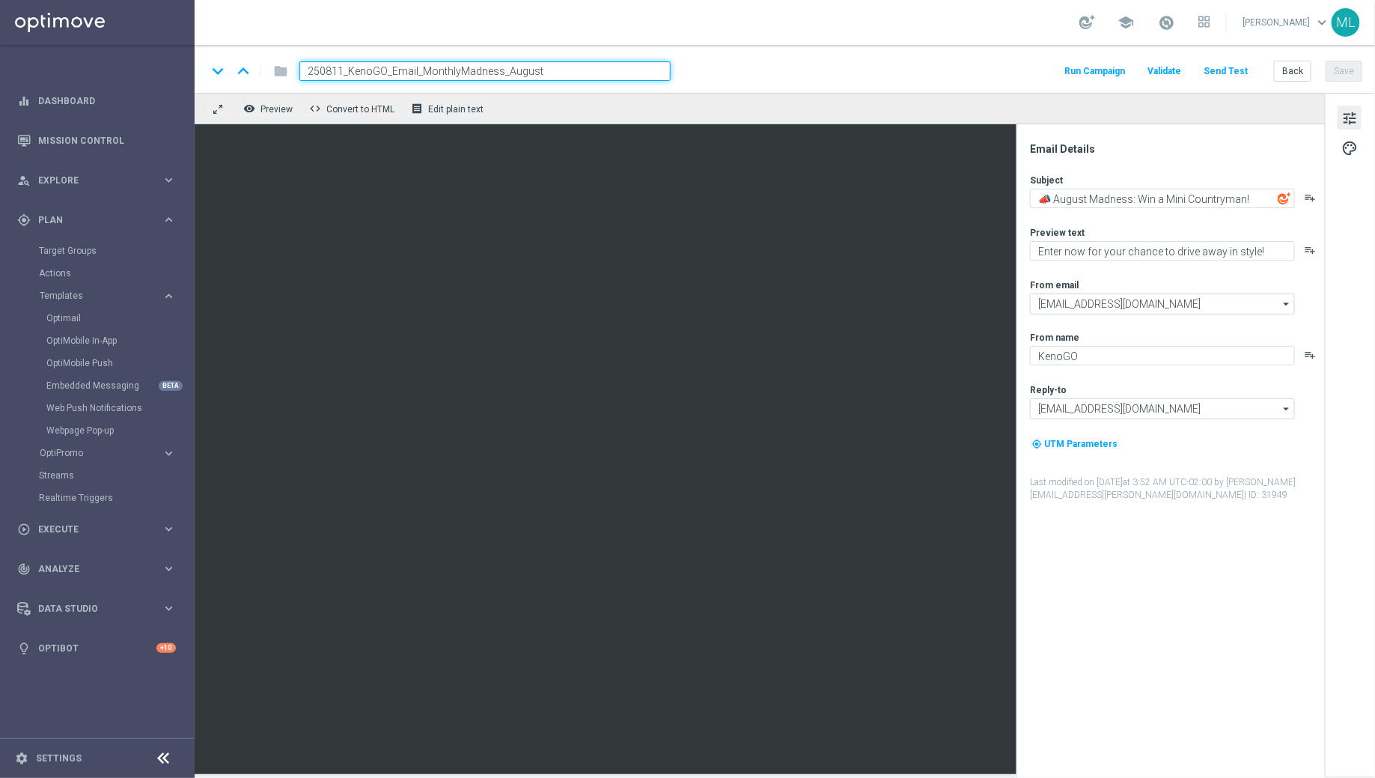
type input "250811_KenoGO_Email_MonthlyMadness_AugustA"
click at [1353, 73] on button "Save" at bounding box center [1343, 71] width 37 height 21
click at [1296, 69] on button "Back" at bounding box center [1292, 71] width 37 height 21
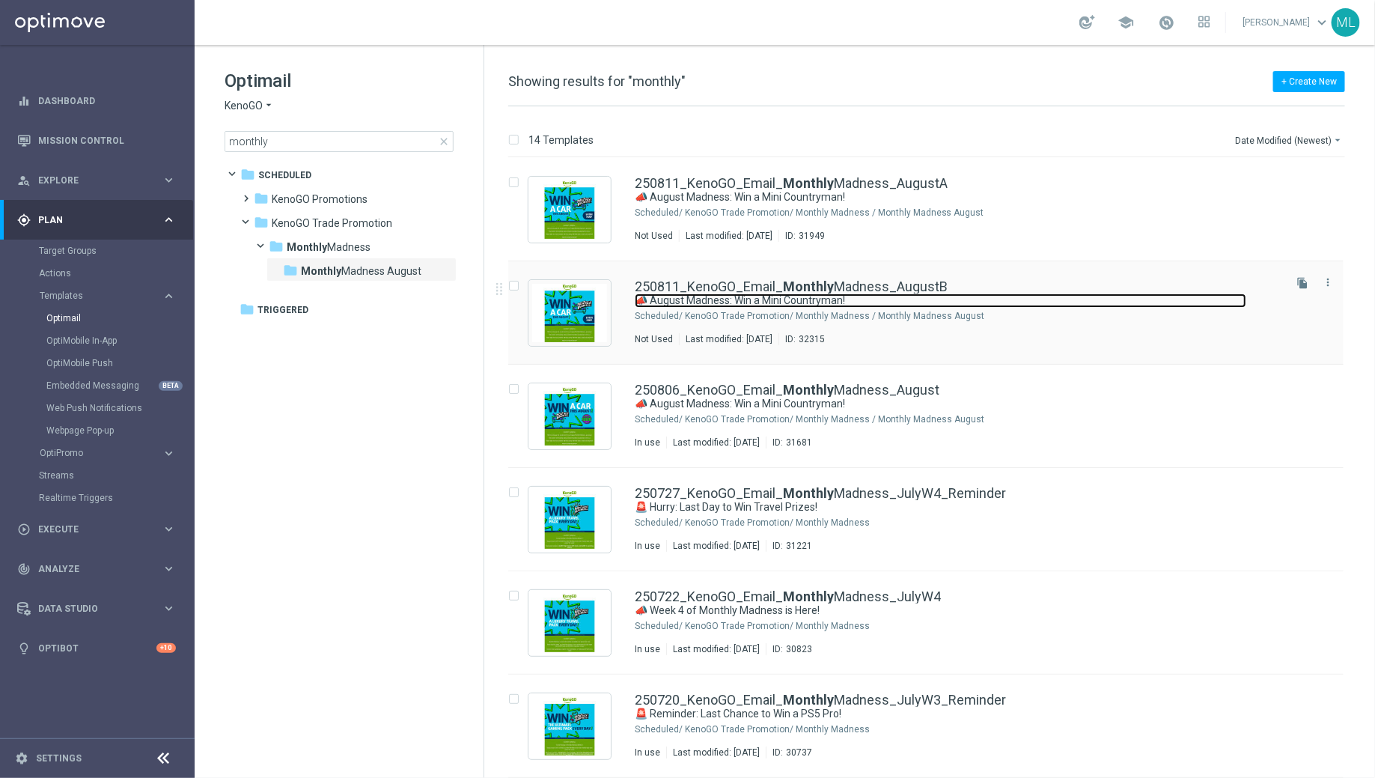
click at [970, 299] on link "📣 August Madness: Win a Mini Countryman!" at bounding box center [940, 300] width 611 height 14
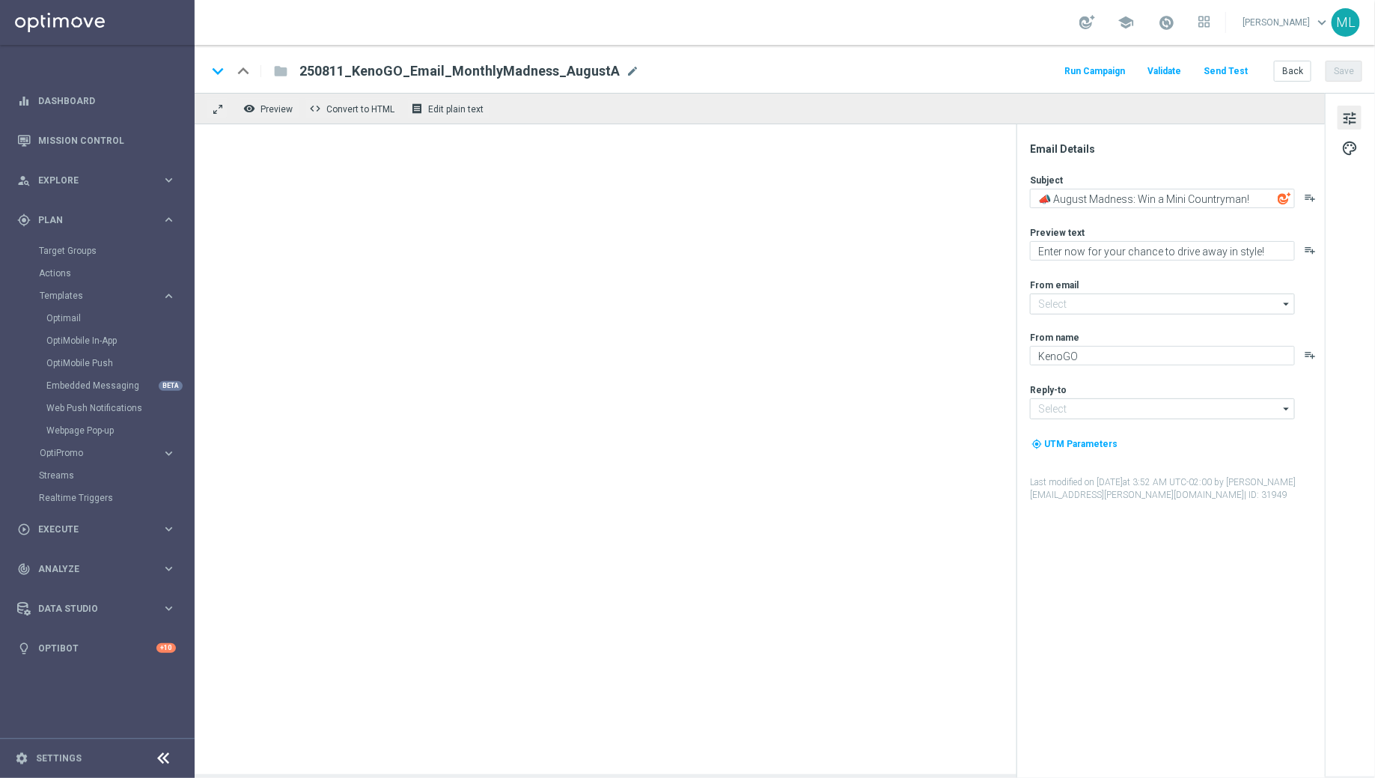
type input "mail@crm.kenogo.com.au"
type input "support@kenogo.com.au"
